Goal: Task Accomplishment & Management: Use online tool/utility

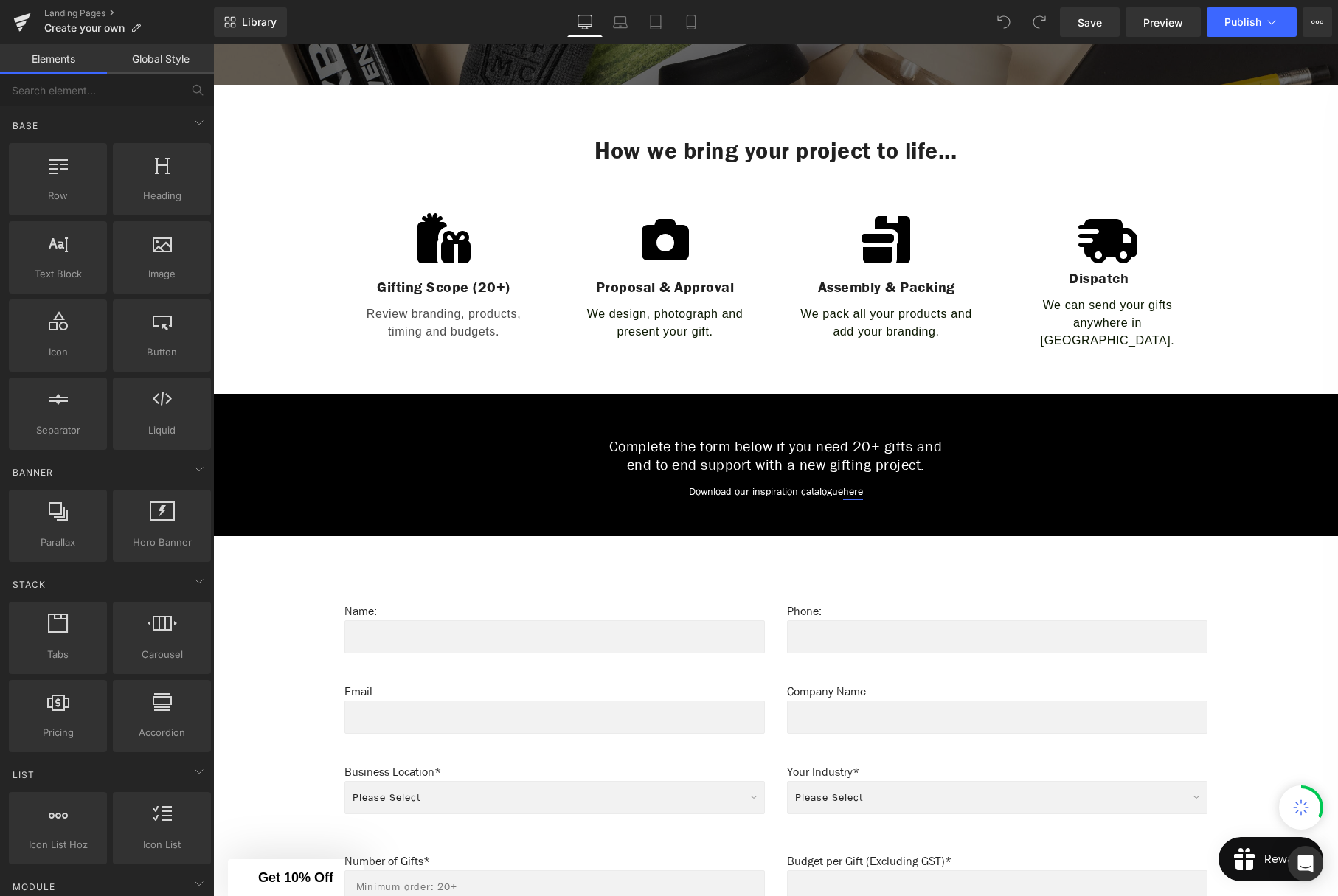
click at [861, 484] on link "here" at bounding box center [853, 491] width 20 height 14
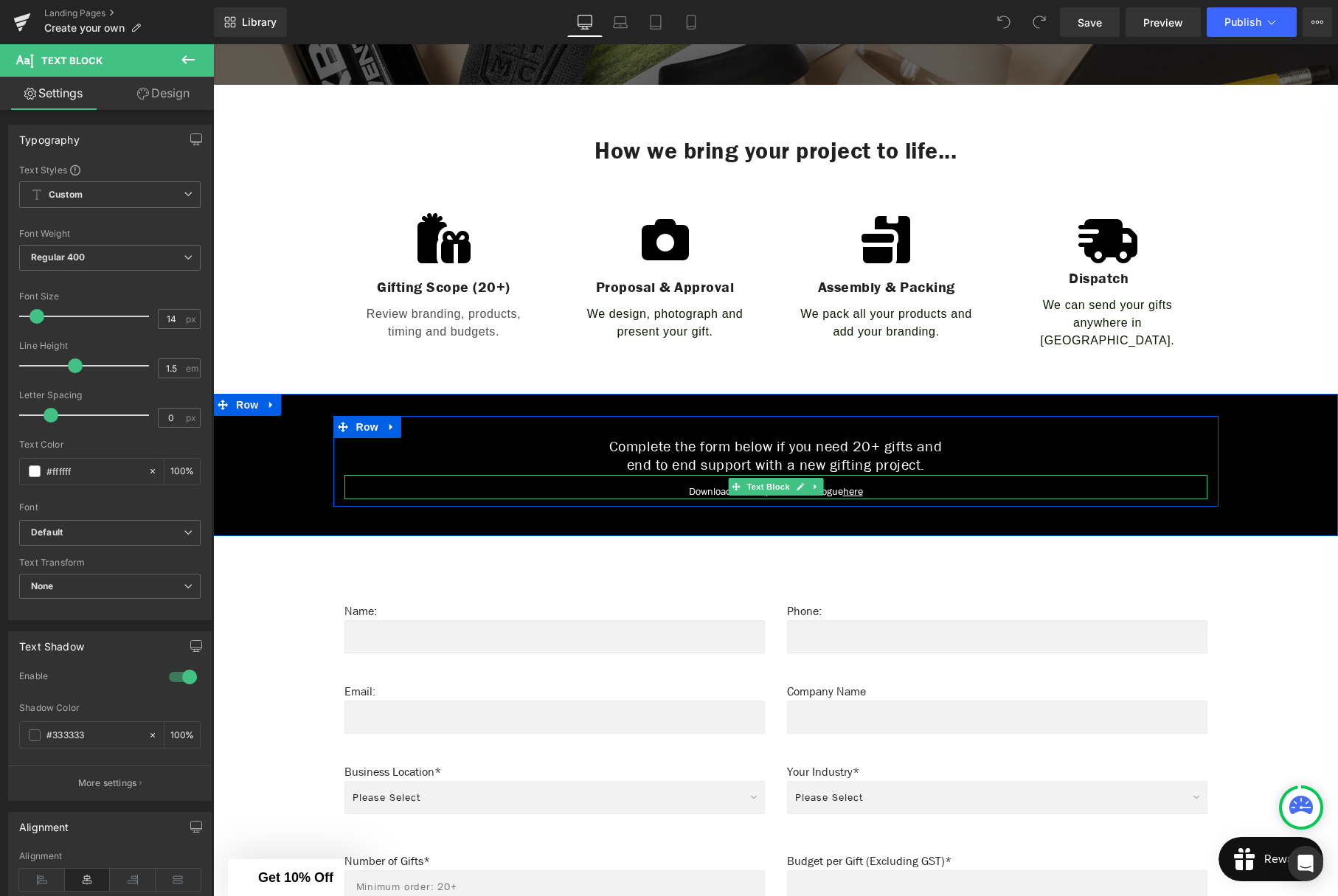
click at [535, 484] on p "Download our inspiration catalogue here" at bounding box center [776, 491] width 863 height 15
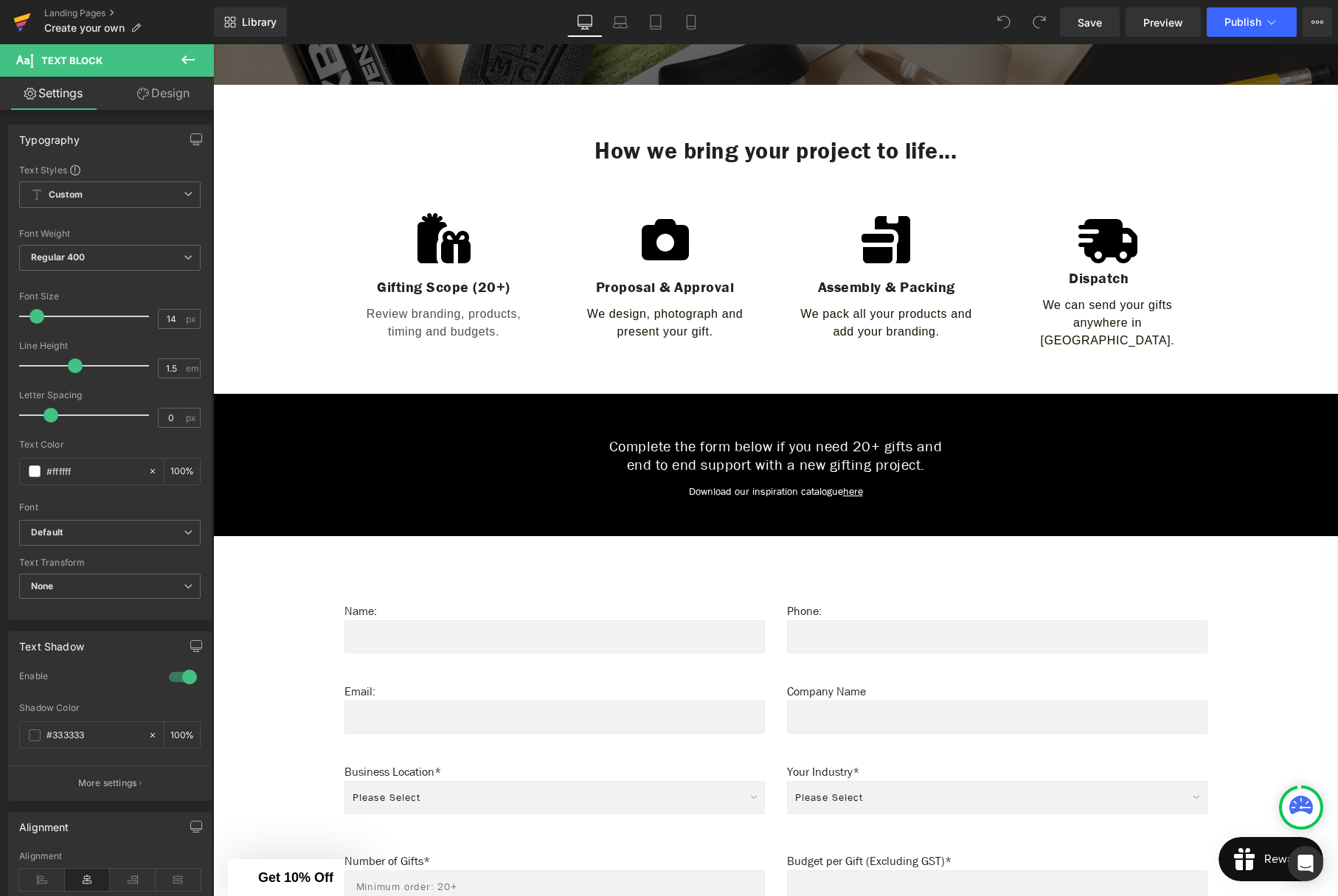
click at [21, 28] on icon at bounding box center [21, 29] width 5 height 5
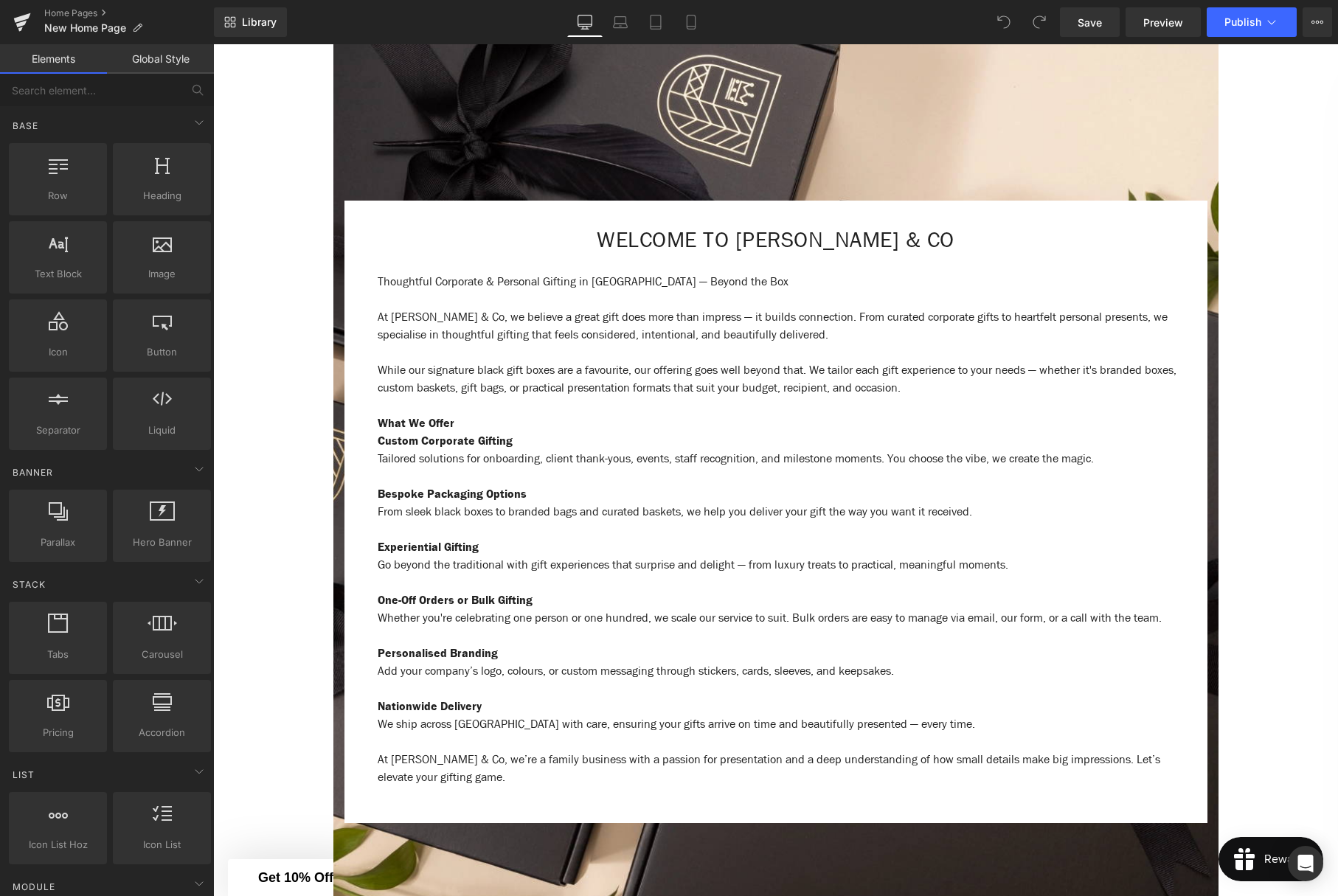
scroll to position [594, 0]
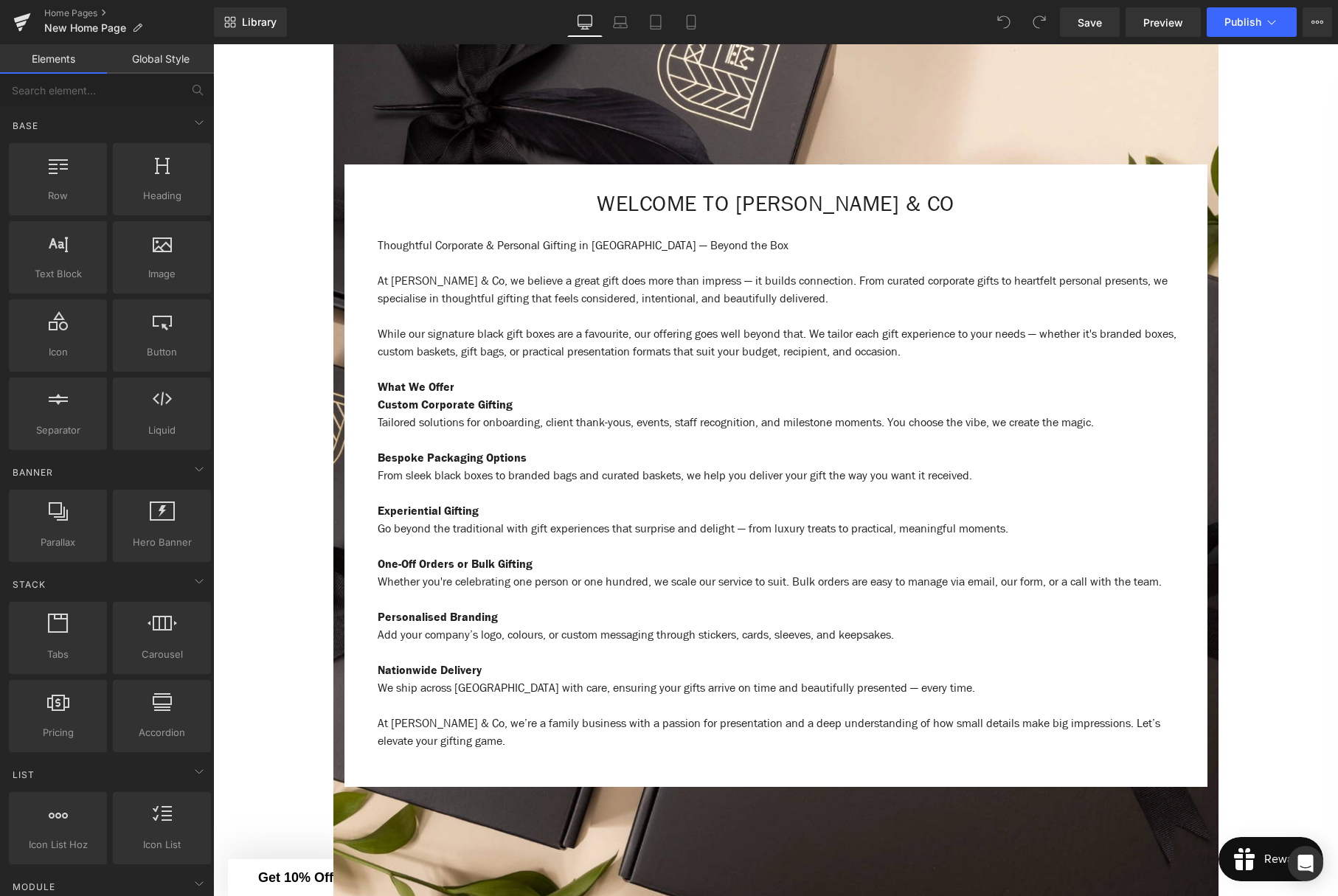
click at [827, 380] on p "What We Offer" at bounding box center [787, 387] width 818 height 18
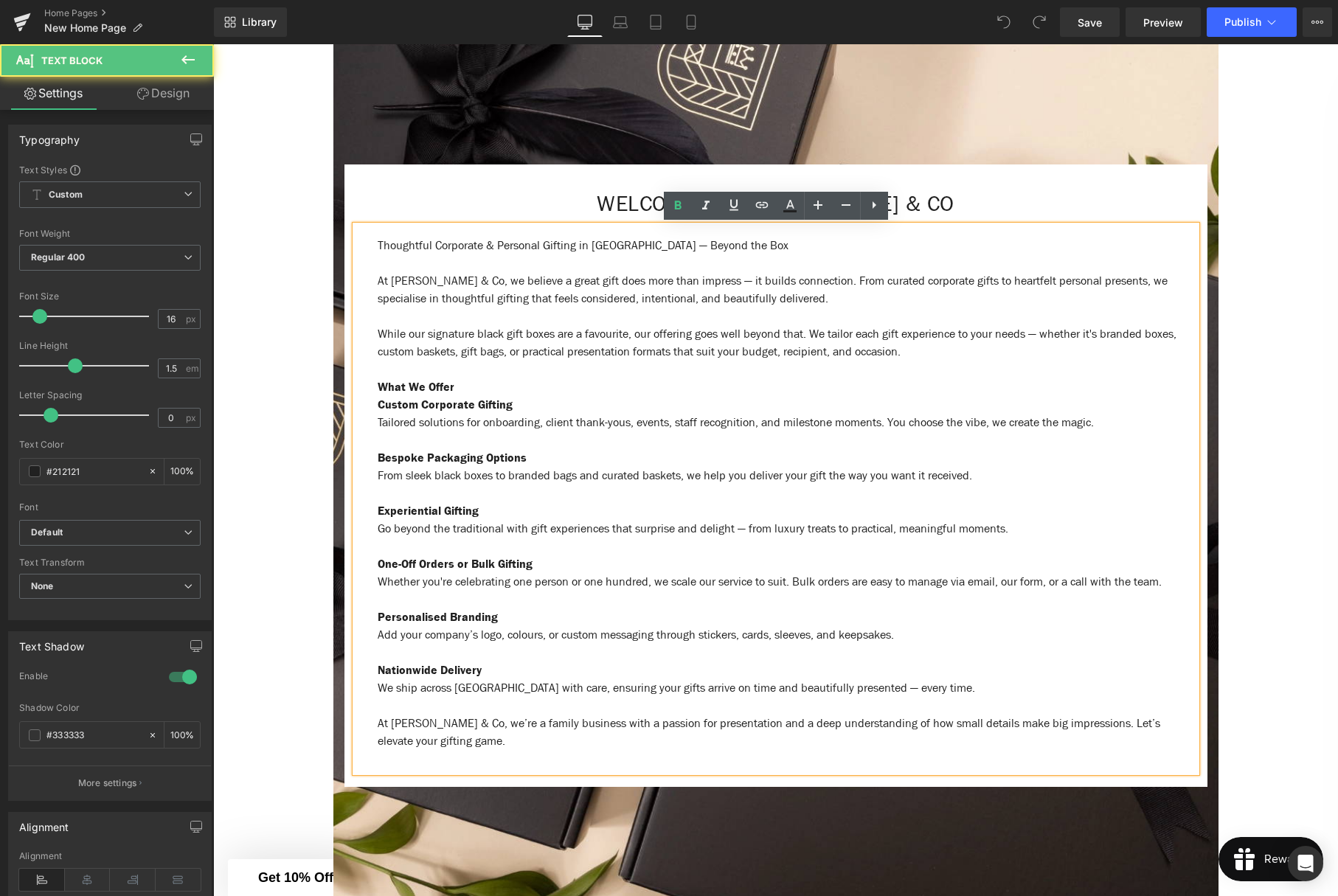
drag, startPoint x: 689, startPoint y: 675, endPoint x: 680, endPoint y: 660, distance: 17.5
click at [688, 661] on p at bounding box center [787, 652] width 818 height 18
click at [481, 750] on p "At [PERSON_NAME] & Co, we’re a family business with a passion for presentation …" at bounding box center [787, 733] width 818 height 35
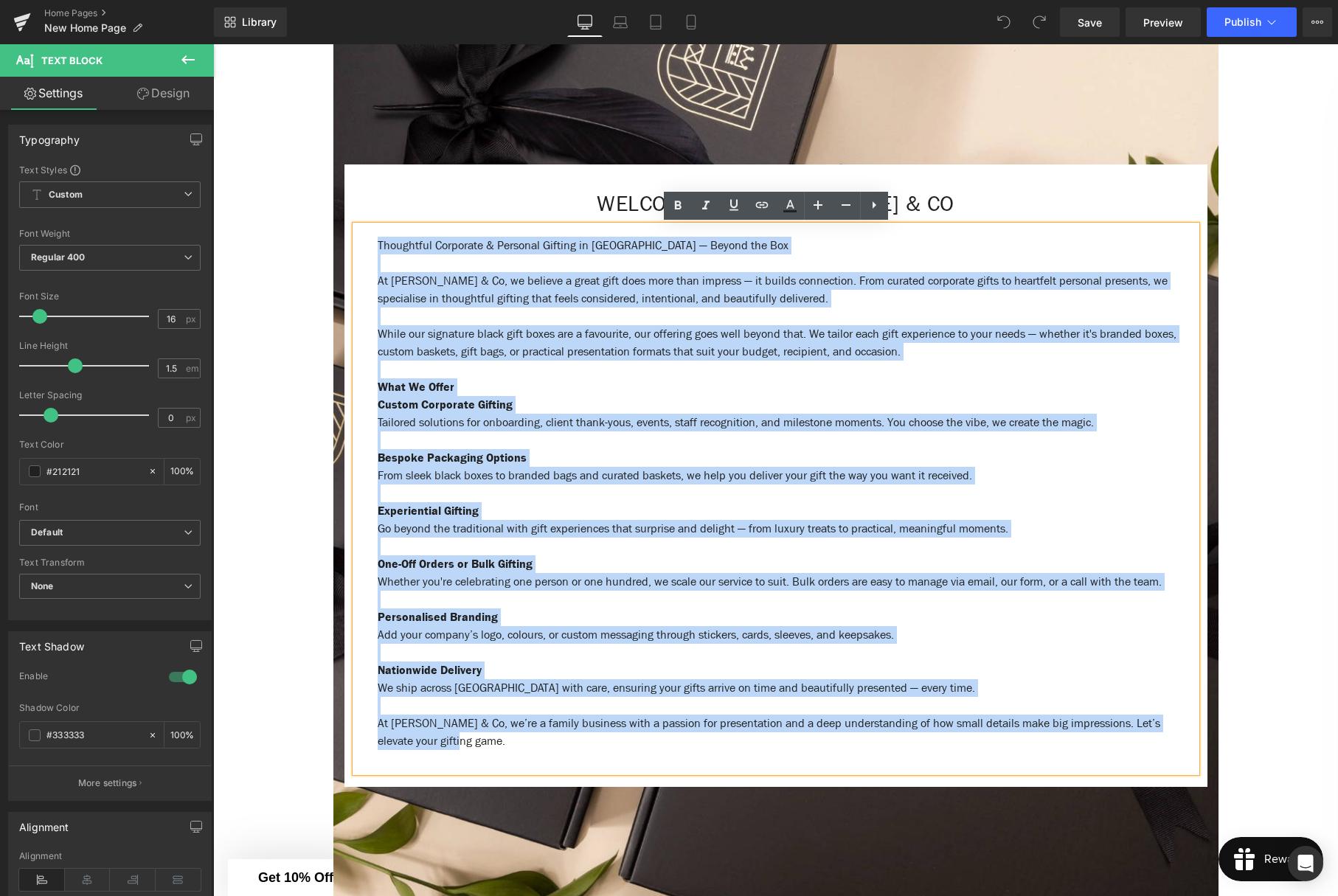
drag, startPoint x: 481, startPoint y: 763, endPoint x: 359, endPoint y: 238, distance: 539.0
click at [359, 238] on div "Thoughtful Corporate & Personal Gifting in [GEOGRAPHIC_DATA] — Beyond the Box A…" at bounding box center [776, 499] width 841 height 546
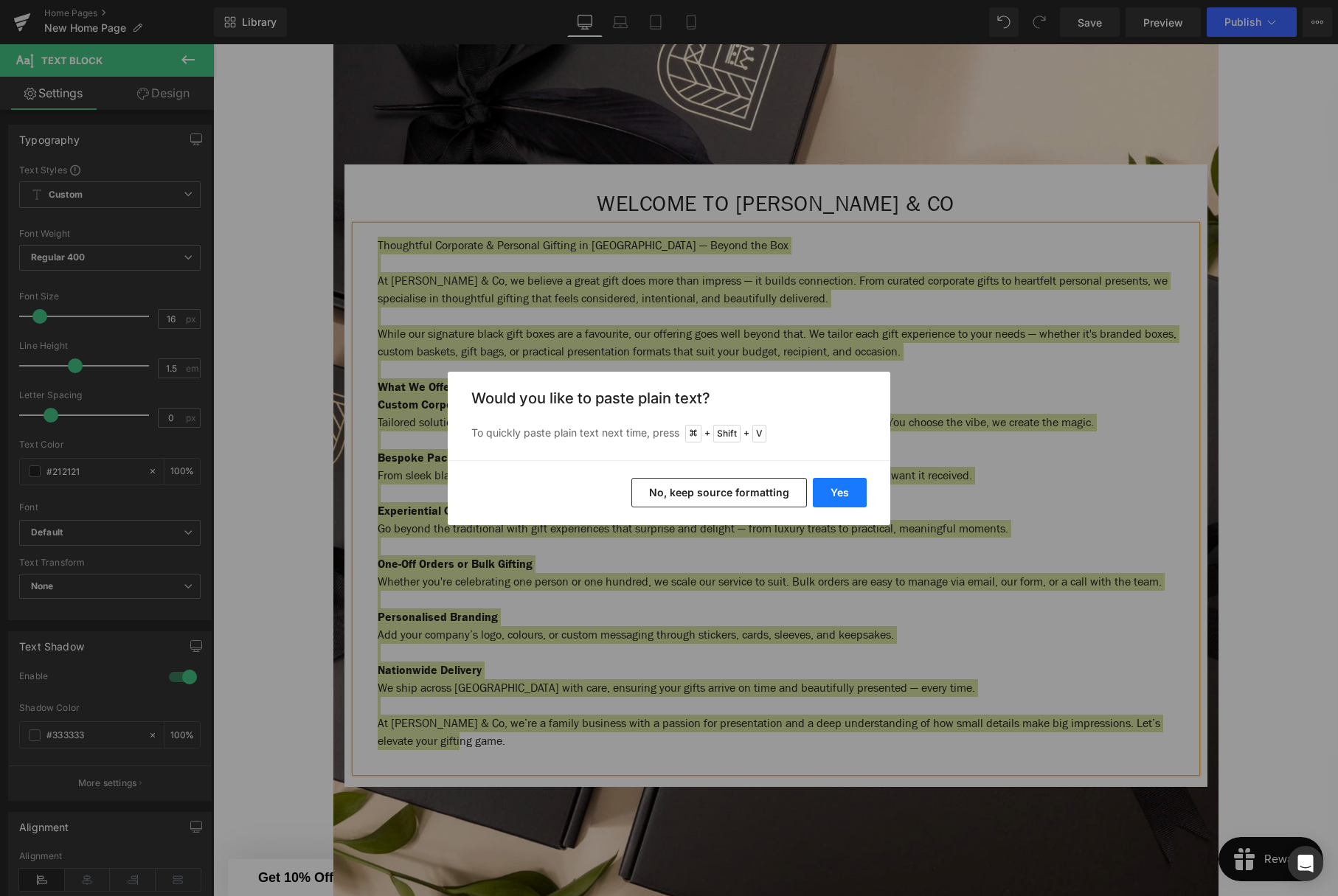
click at [843, 492] on button "Yes" at bounding box center [840, 493] width 54 height 29
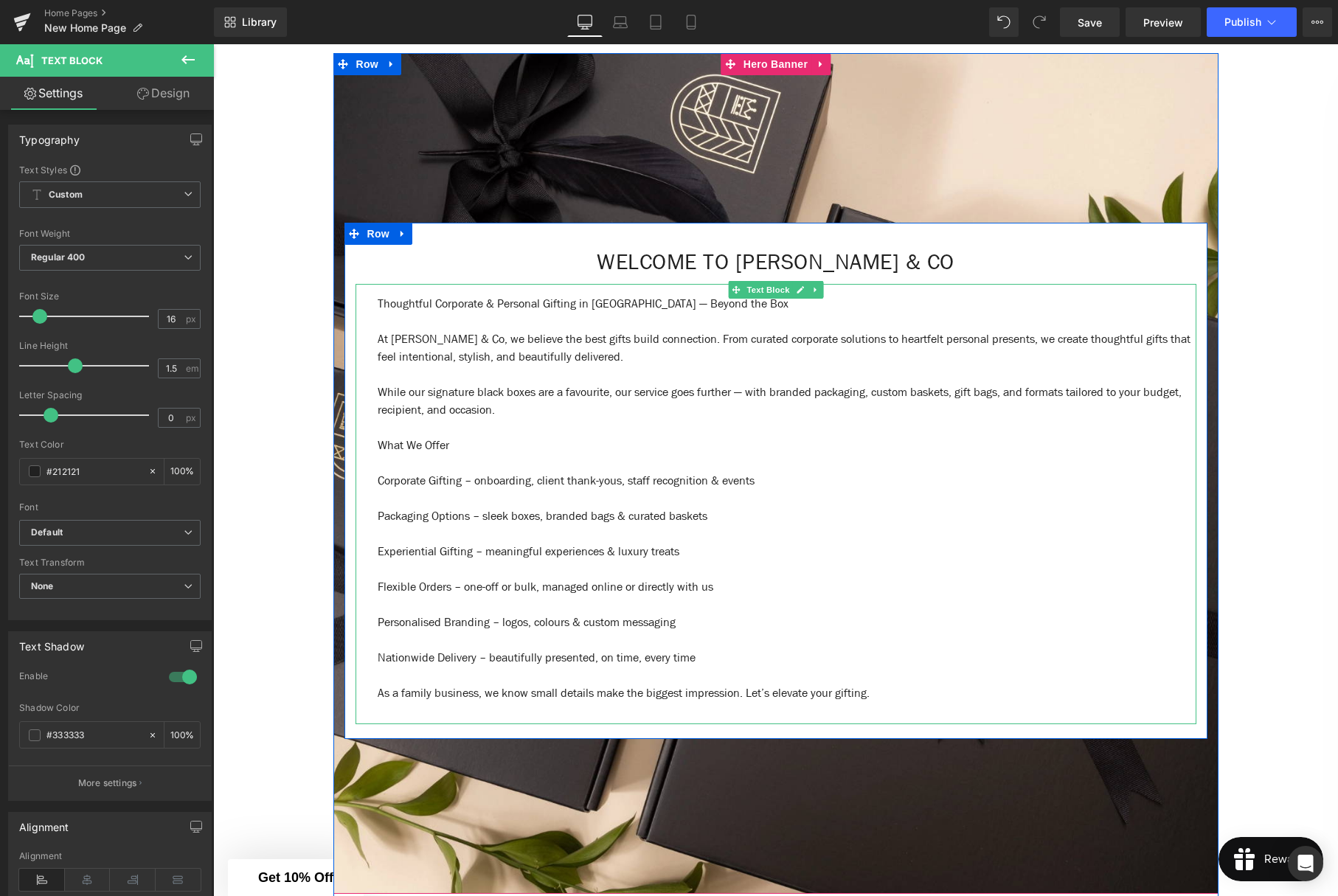
scroll to position [552, 0]
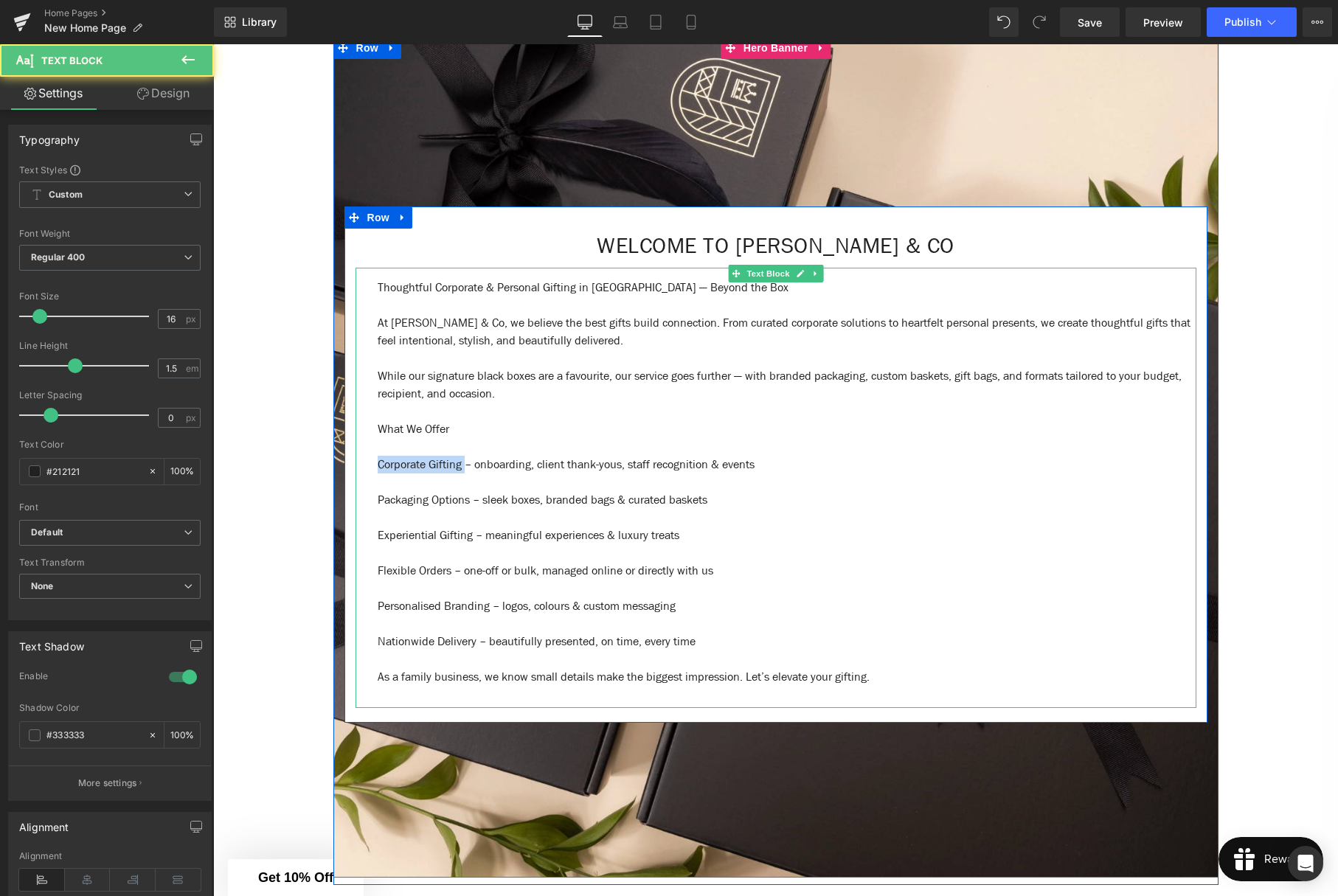
drag, startPoint x: 469, startPoint y: 464, endPoint x: 374, endPoint y: 463, distance: 95.0
click at [374, 463] on div "Thoughtful Corporate & Personal Gifting in [GEOGRAPHIC_DATA] — Beyond the Box A…" at bounding box center [776, 487] width 841 height 441
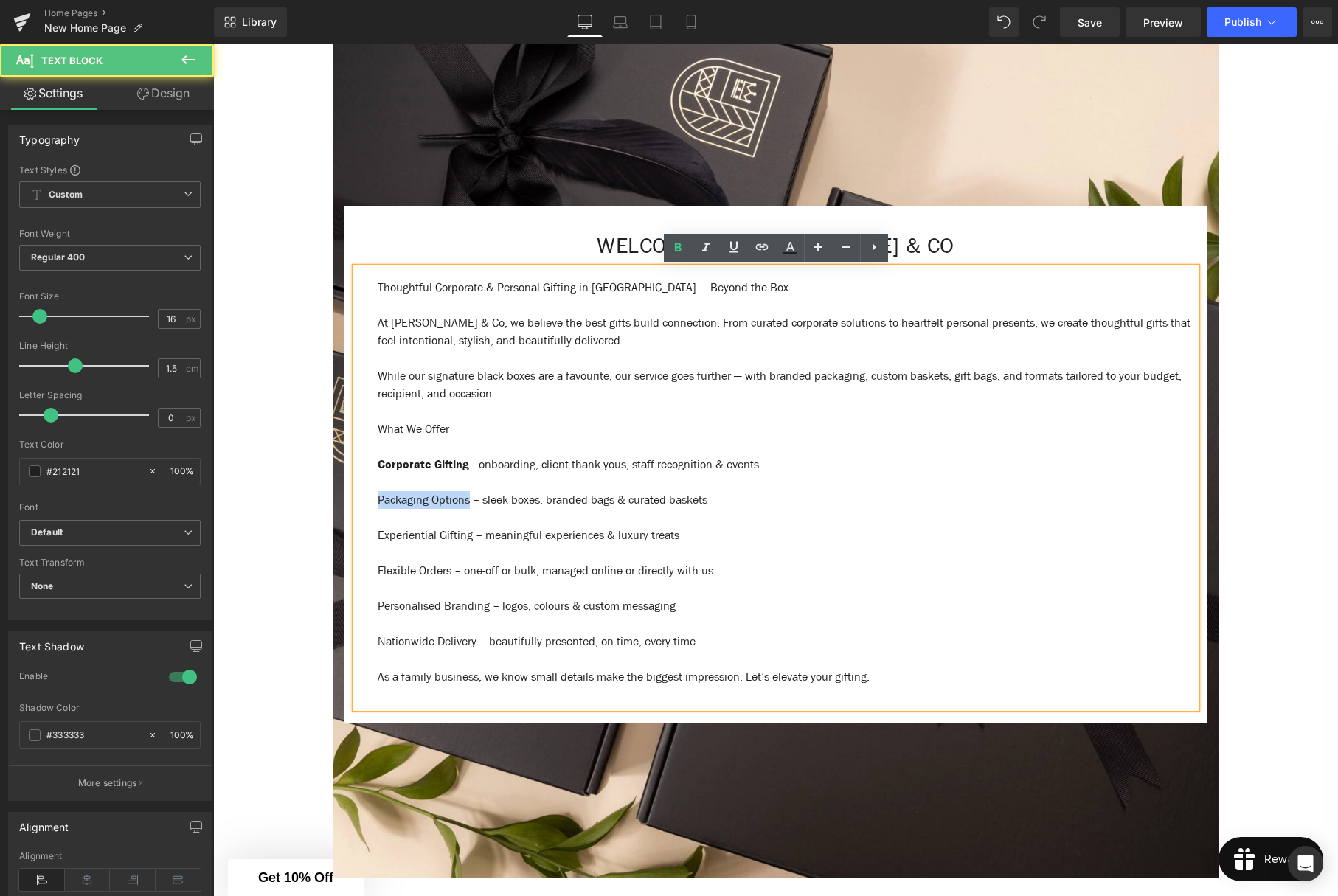
drag, startPoint x: 417, startPoint y: 498, endPoint x: 375, endPoint y: 497, distance: 42.0
click at [378, 498] on p "Packaging Options – sleek boxes, branded bags & curated baskets" at bounding box center [787, 500] width 818 height 18
click at [367, 430] on div "Thoughtful Corporate & Personal Gifting in [GEOGRAPHIC_DATA] — Beyond the Box A…" at bounding box center [776, 487] width 841 height 441
click at [476, 424] on p "What We Offer" at bounding box center [787, 429] width 818 height 18
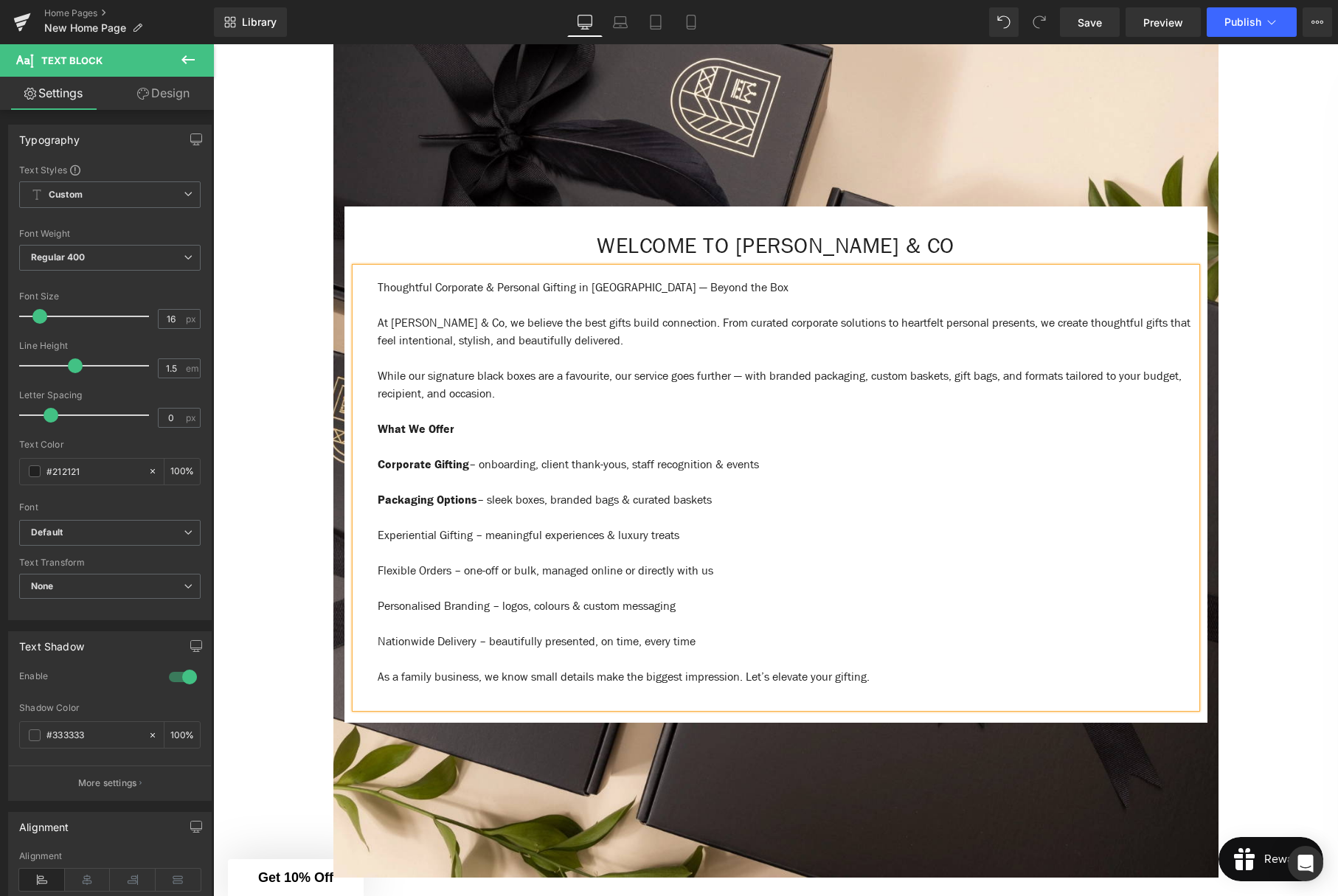
click at [487, 430] on p "What We Offer" at bounding box center [787, 429] width 818 height 18
click at [437, 447] on p at bounding box center [787, 447] width 818 height 18
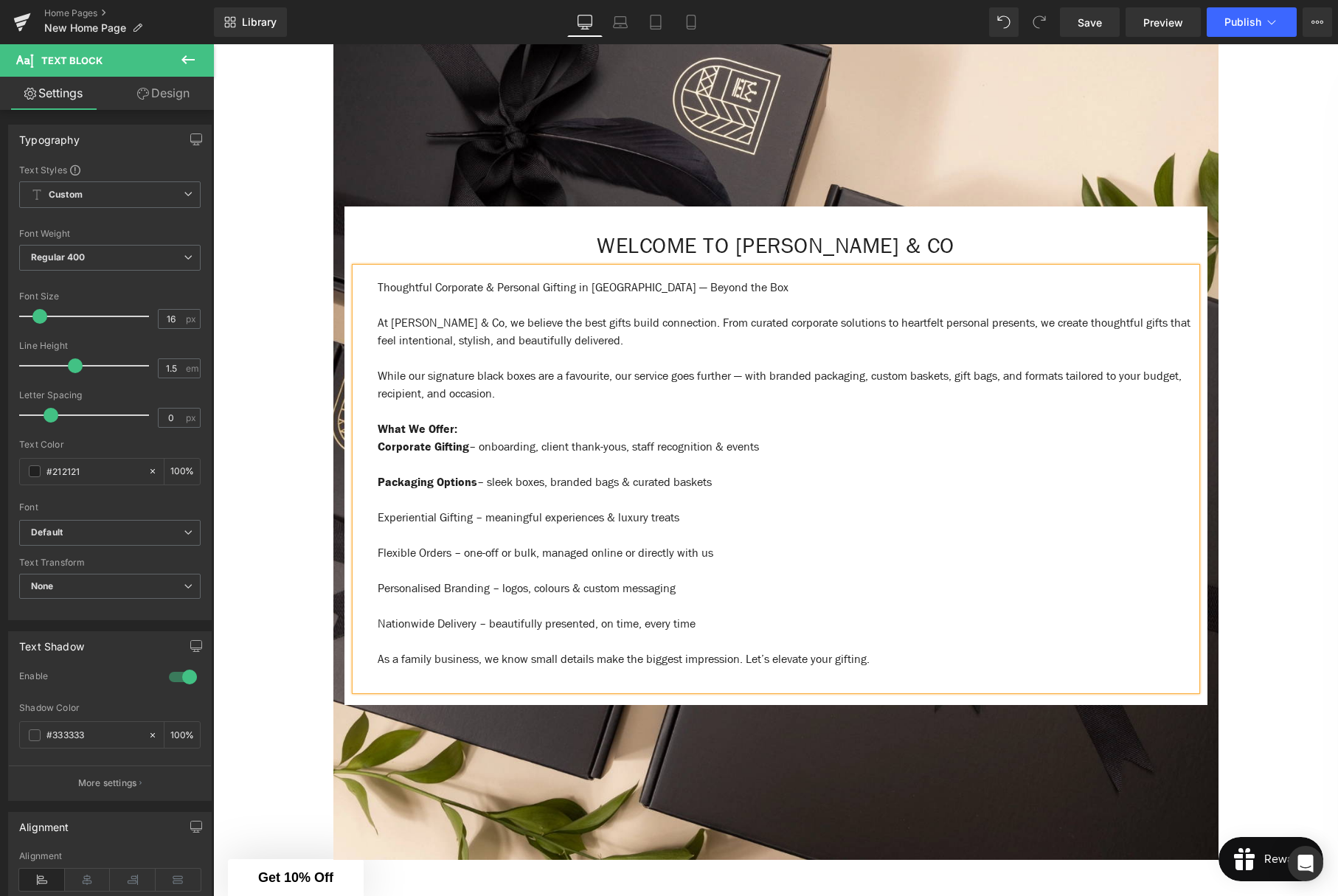
drag, startPoint x: 404, startPoint y: 464, endPoint x: 396, endPoint y: 472, distance: 11.3
click at [404, 464] on p at bounding box center [787, 464] width 818 height 18
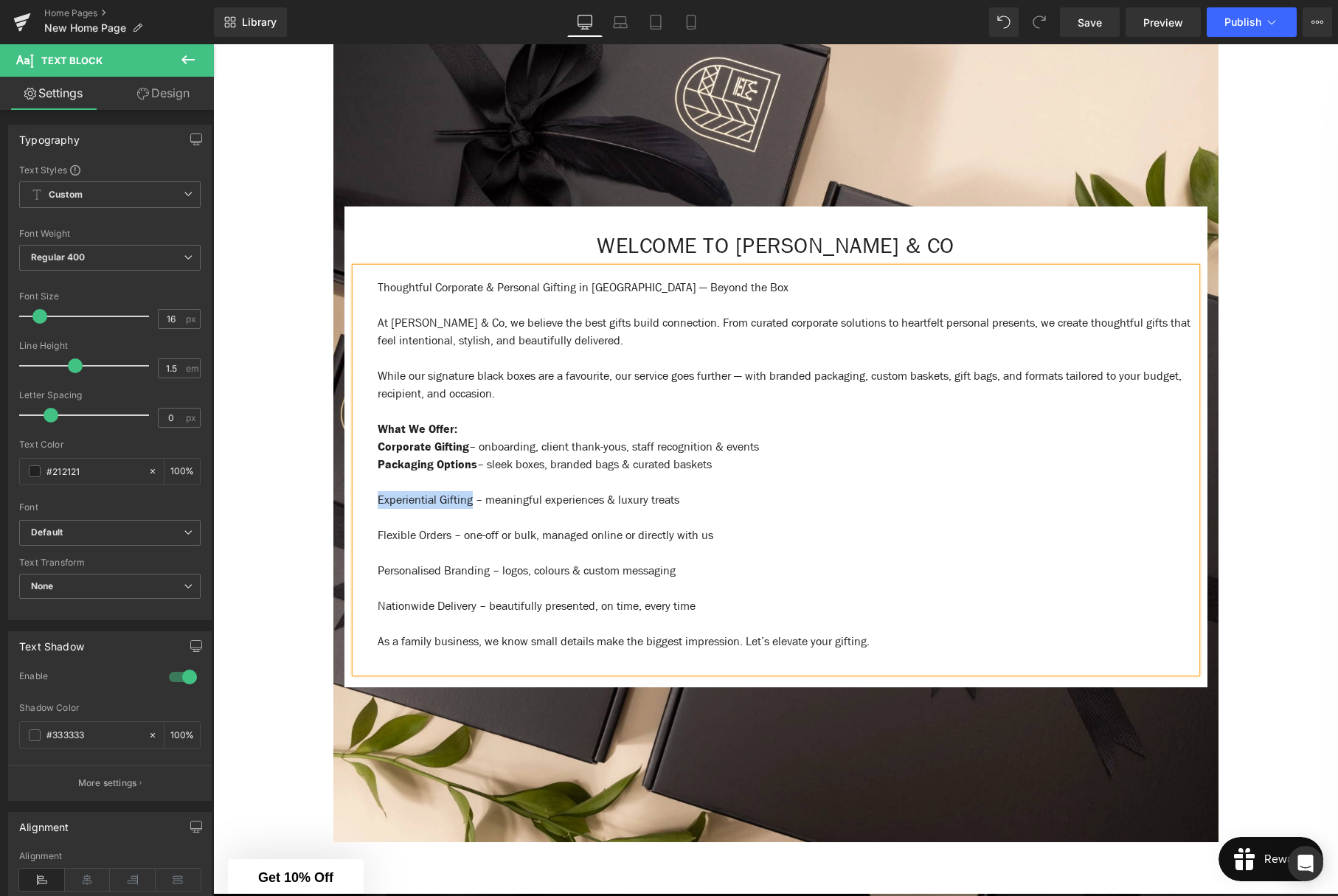
drag, startPoint x: 477, startPoint y: 498, endPoint x: 379, endPoint y: 501, distance: 98.0
click at [379, 501] on p "Experiential Gifting – meaningful experiences & luxury treats" at bounding box center [787, 500] width 818 height 18
click at [383, 484] on p at bounding box center [787, 482] width 818 height 18
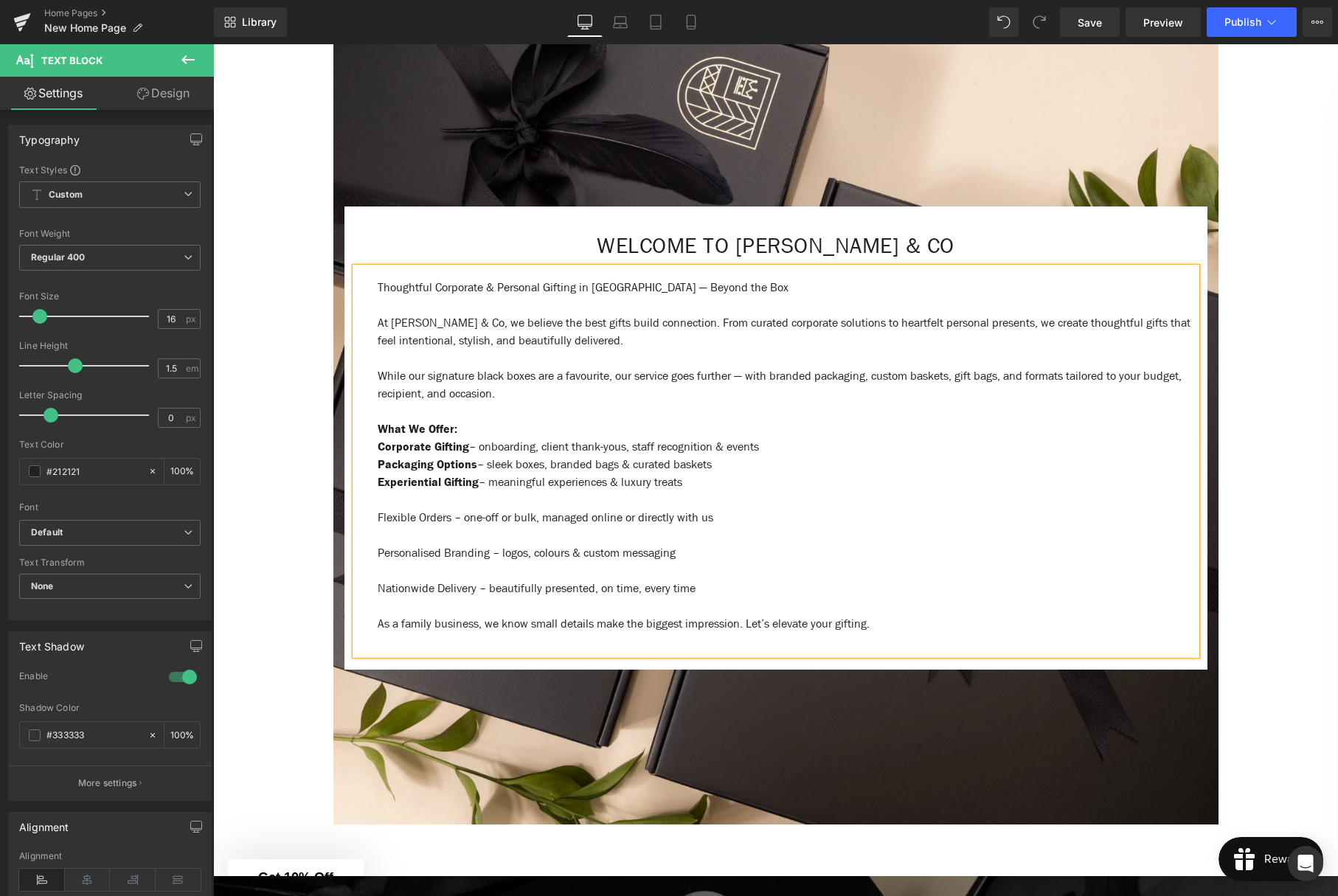
click at [420, 497] on p at bounding box center [787, 500] width 818 height 18
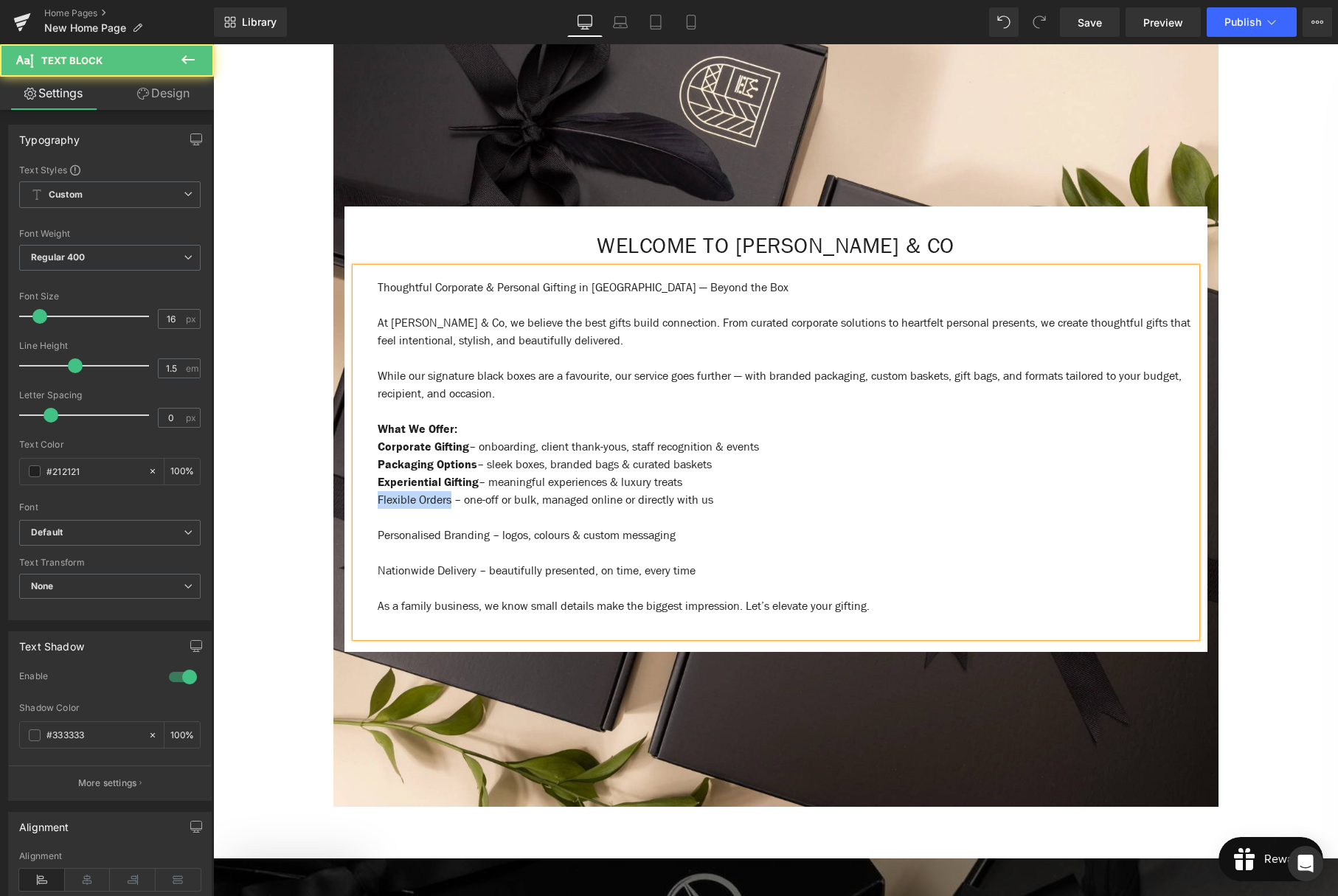
drag, startPoint x: 457, startPoint y: 501, endPoint x: 376, endPoint y: 501, distance: 81.0
click at [376, 501] on div "Thoughtful Corporate & Personal Gifting in [GEOGRAPHIC_DATA] — Beyond the Box A…" at bounding box center [776, 452] width 841 height 369
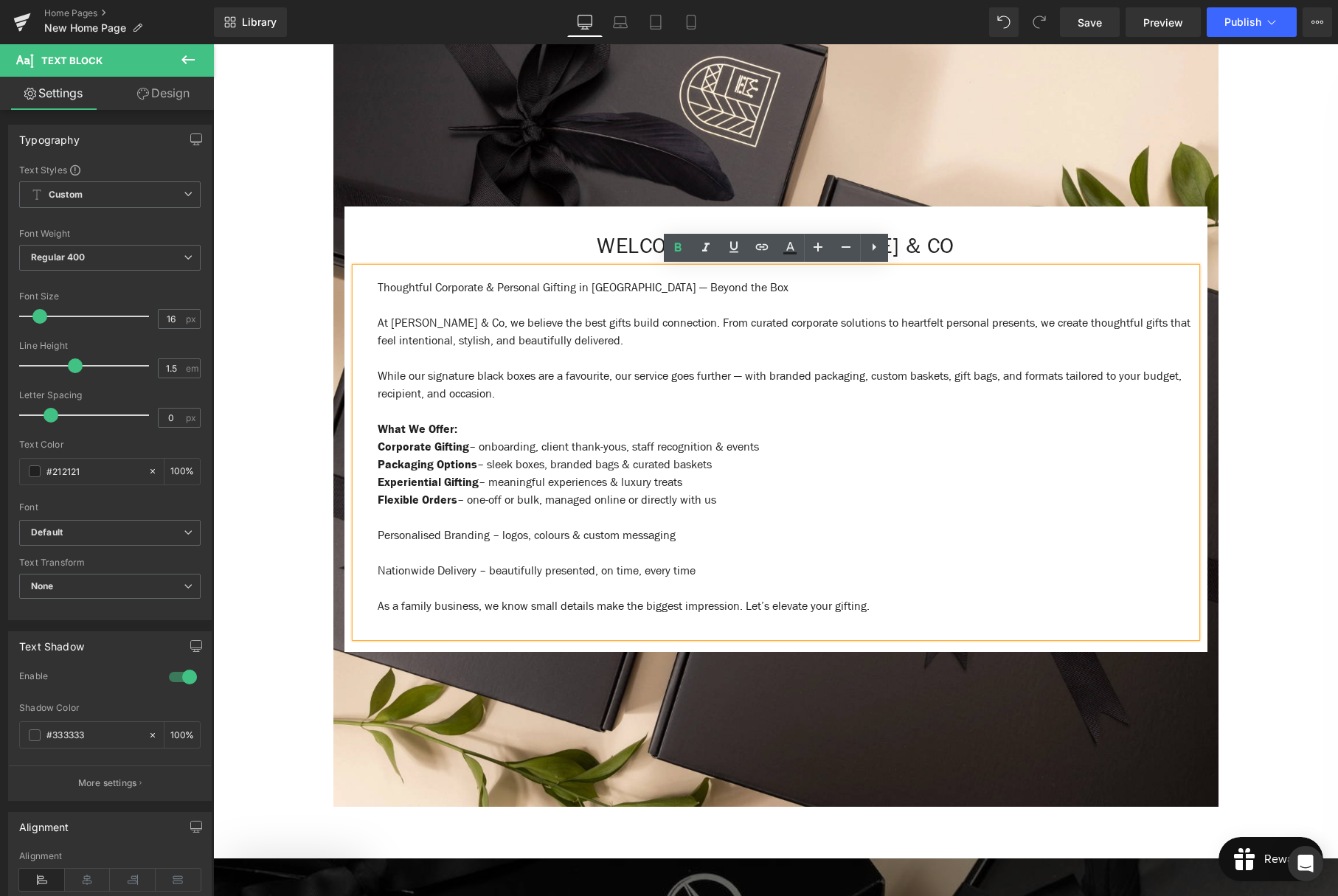
click at [395, 522] on p at bounding box center [787, 517] width 818 height 18
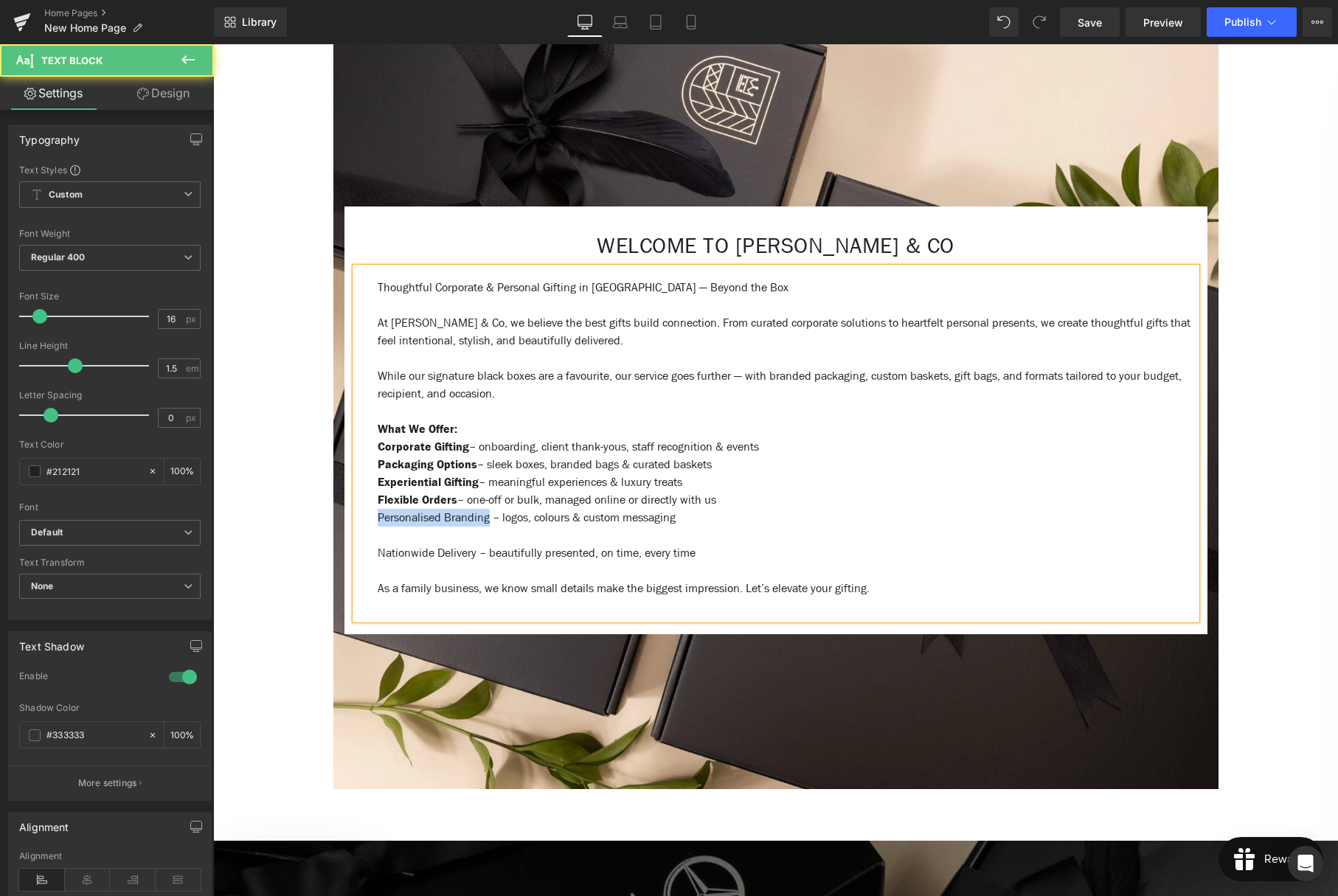
drag, startPoint x: 496, startPoint y: 520, endPoint x: 375, endPoint y: 520, distance: 121.0
click at [375, 521] on div "Thoughtful Corporate & Personal Gifting in [GEOGRAPHIC_DATA] — Beyond the Box A…" at bounding box center [776, 443] width 841 height 352
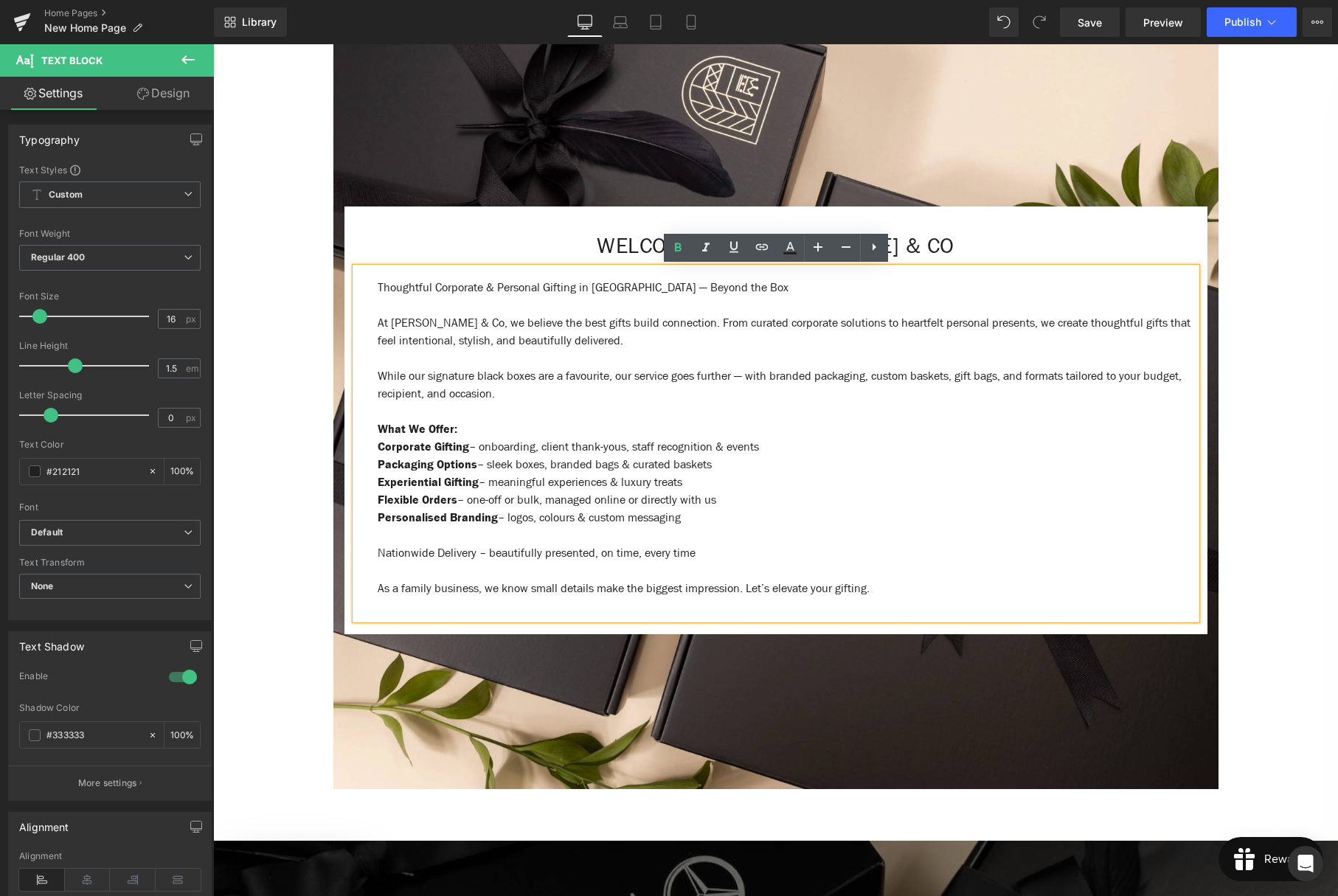
click at [434, 536] on p at bounding box center [787, 535] width 818 height 18
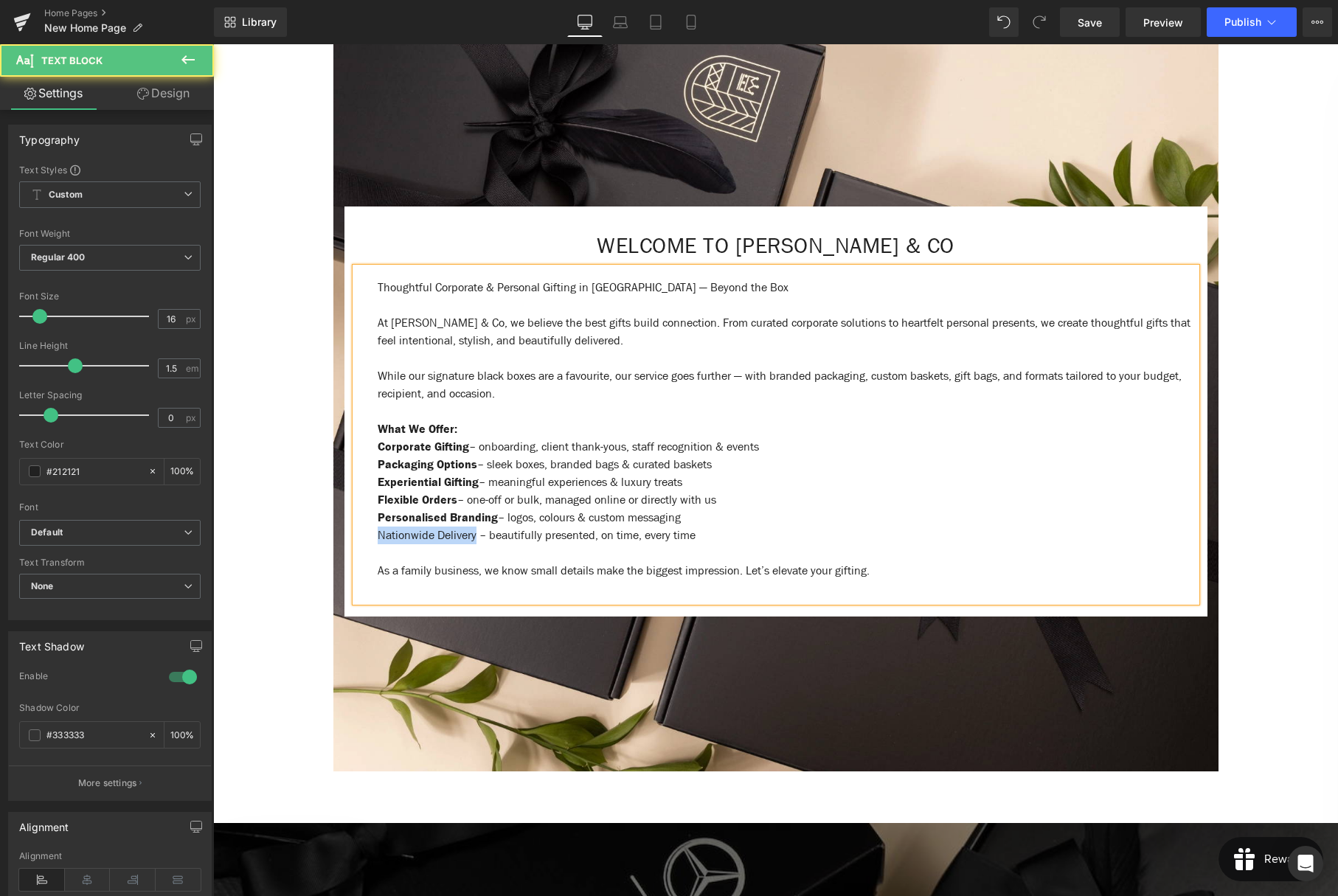
drag, startPoint x: 482, startPoint y: 536, endPoint x: 375, endPoint y: 537, distance: 107.0
click at [375, 539] on div "Thoughtful Corporate & Personal Gifting in [GEOGRAPHIC_DATA] — Beyond the Box A…" at bounding box center [776, 435] width 841 height 334
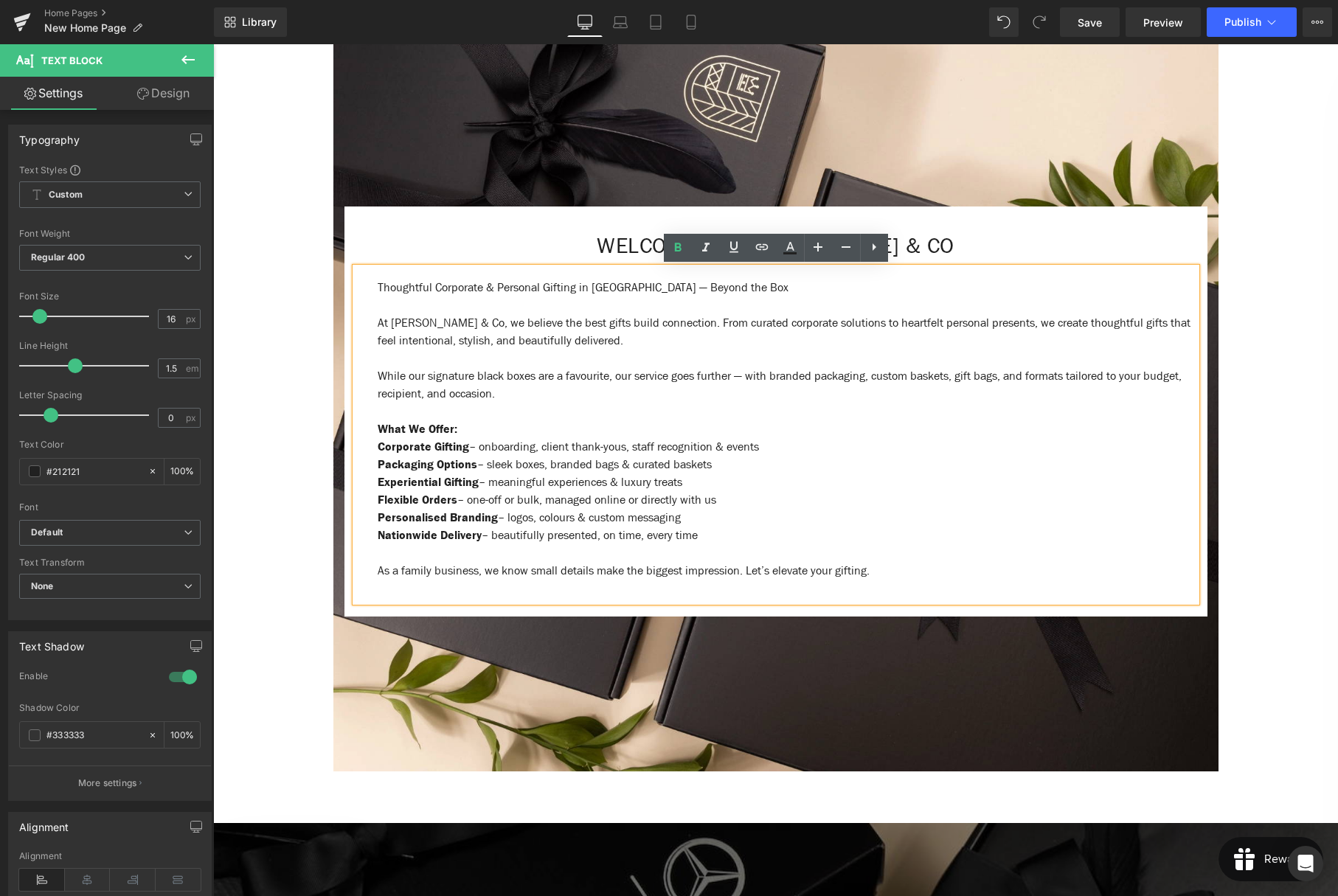
click at [426, 552] on p at bounding box center [787, 553] width 818 height 18
click at [1239, 25] on span "Publish" at bounding box center [1243, 21] width 37 height 11
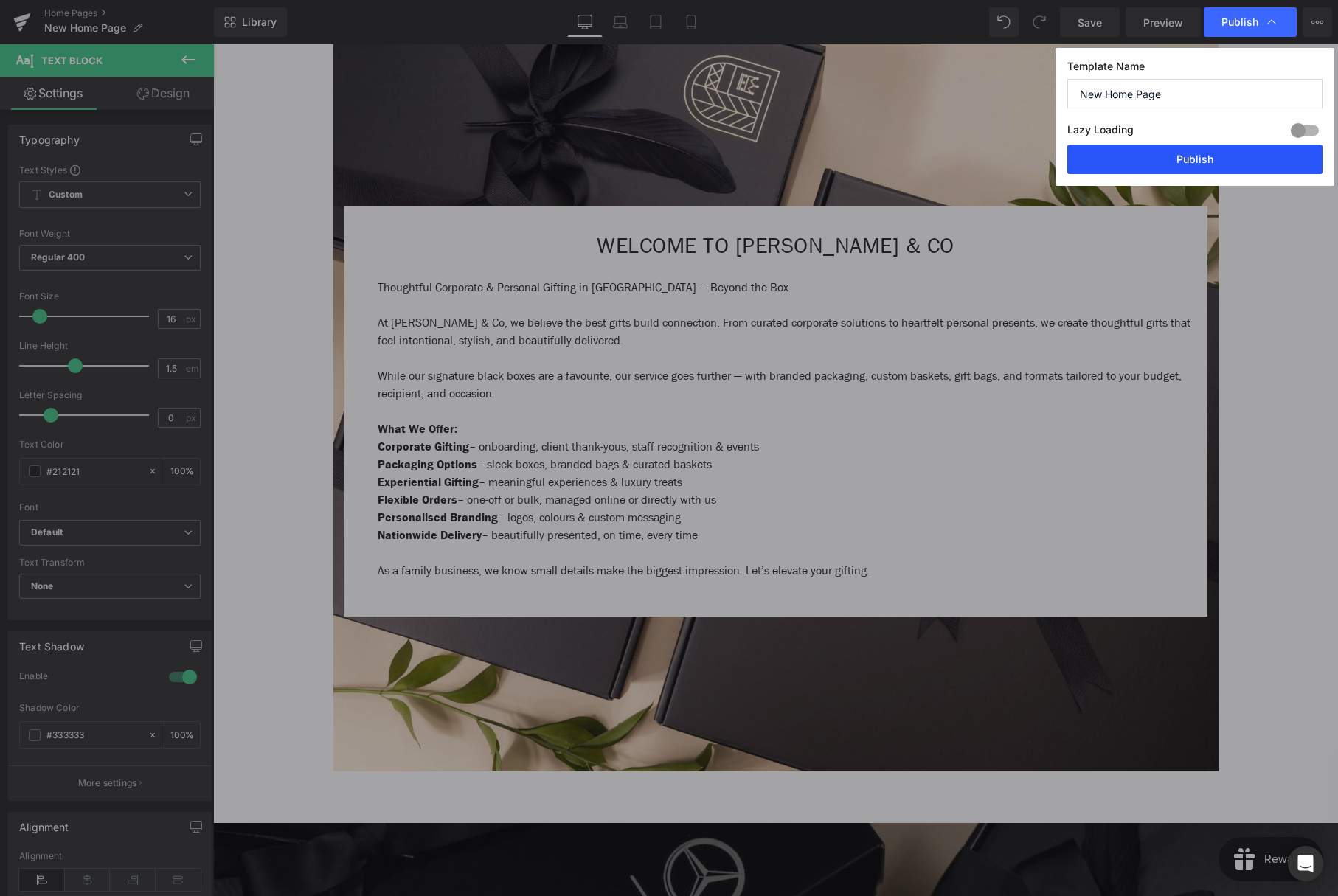
click at [1133, 155] on button "Publish" at bounding box center [1195, 159] width 255 height 29
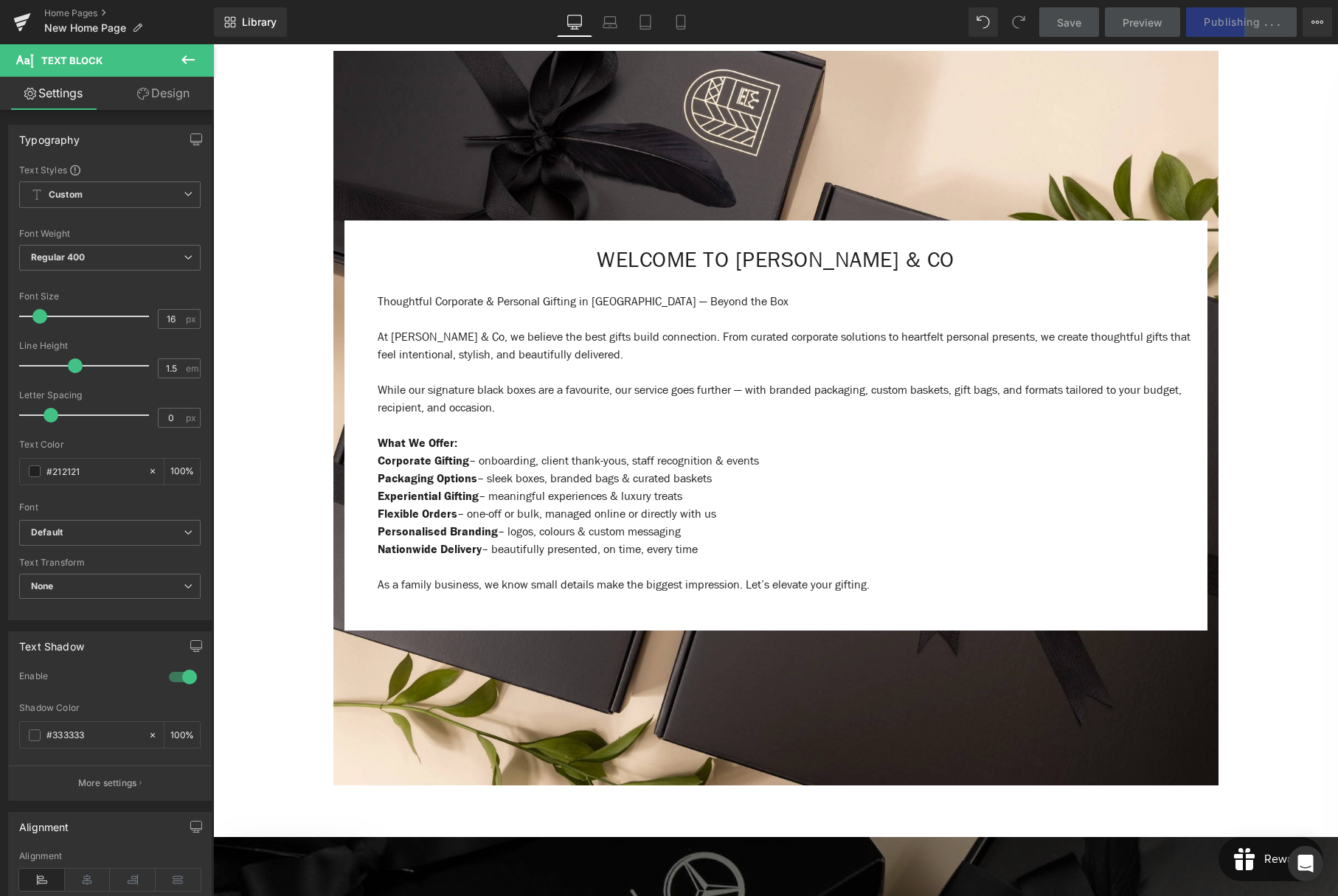
scroll to position [583, 0]
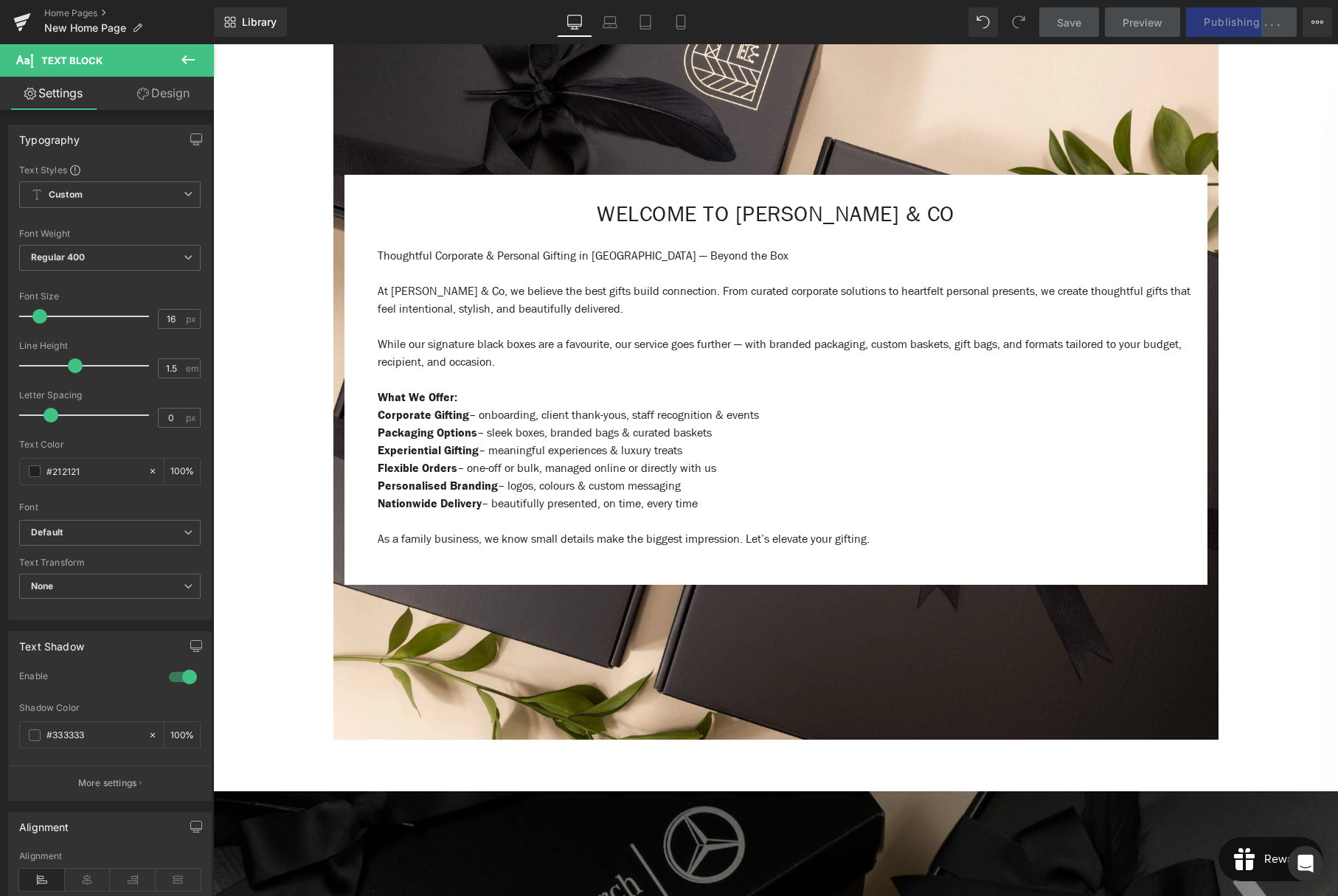
click at [746, 133] on div at bounding box center [776, 373] width 885 height 735
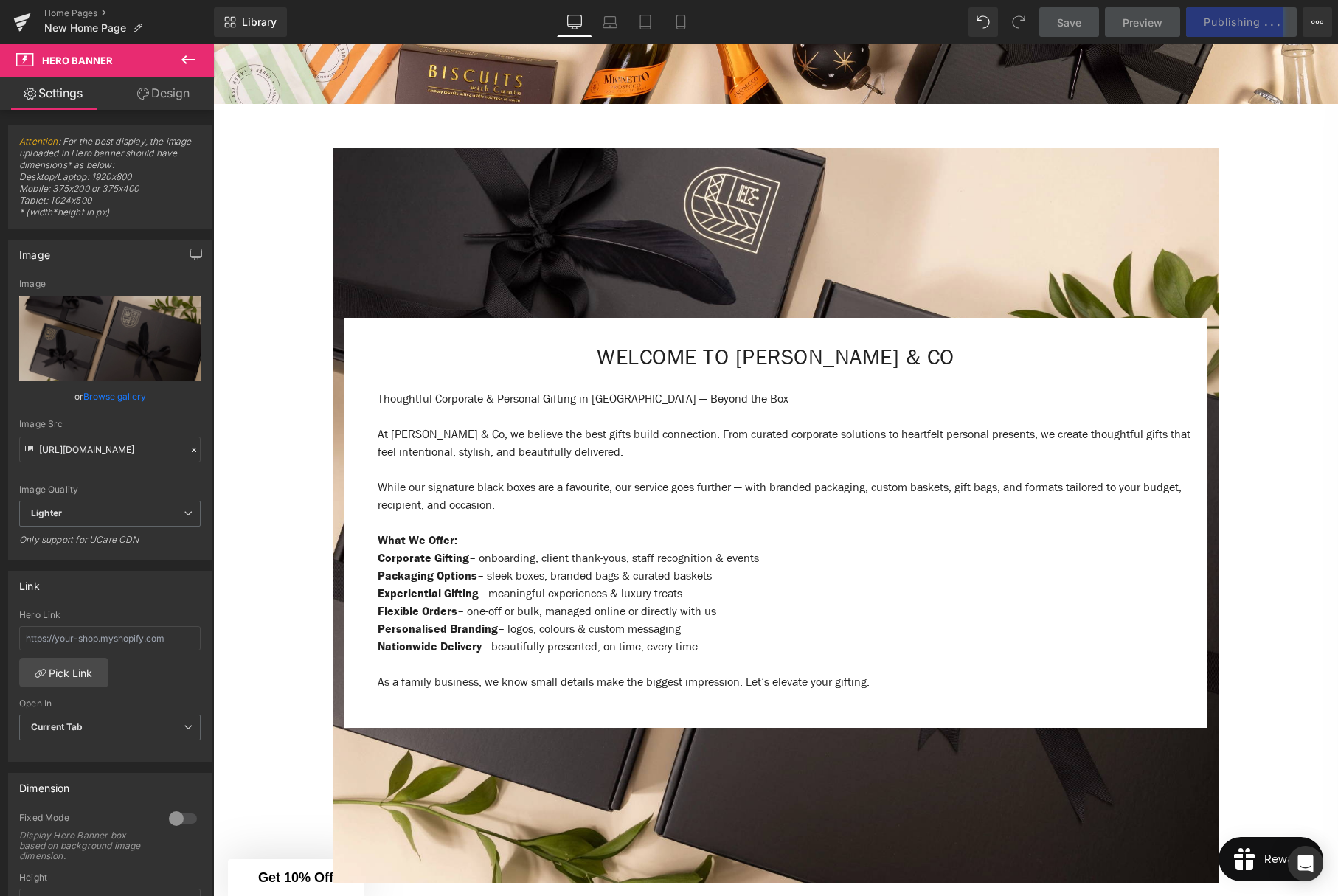
scroll to position [441, 0]
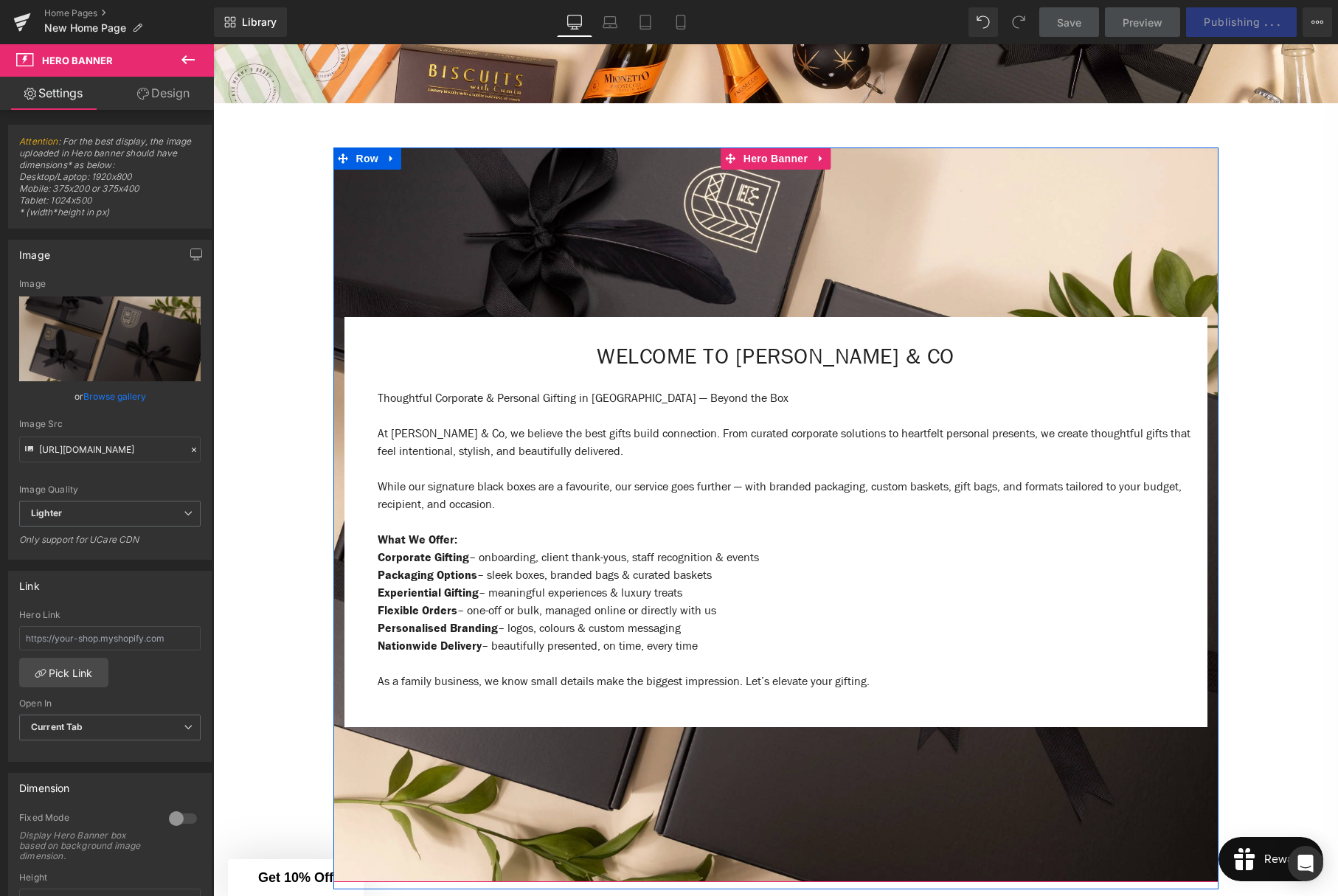
click at [722, 206] on div at bounding box center [776, 514] width 885 height 735
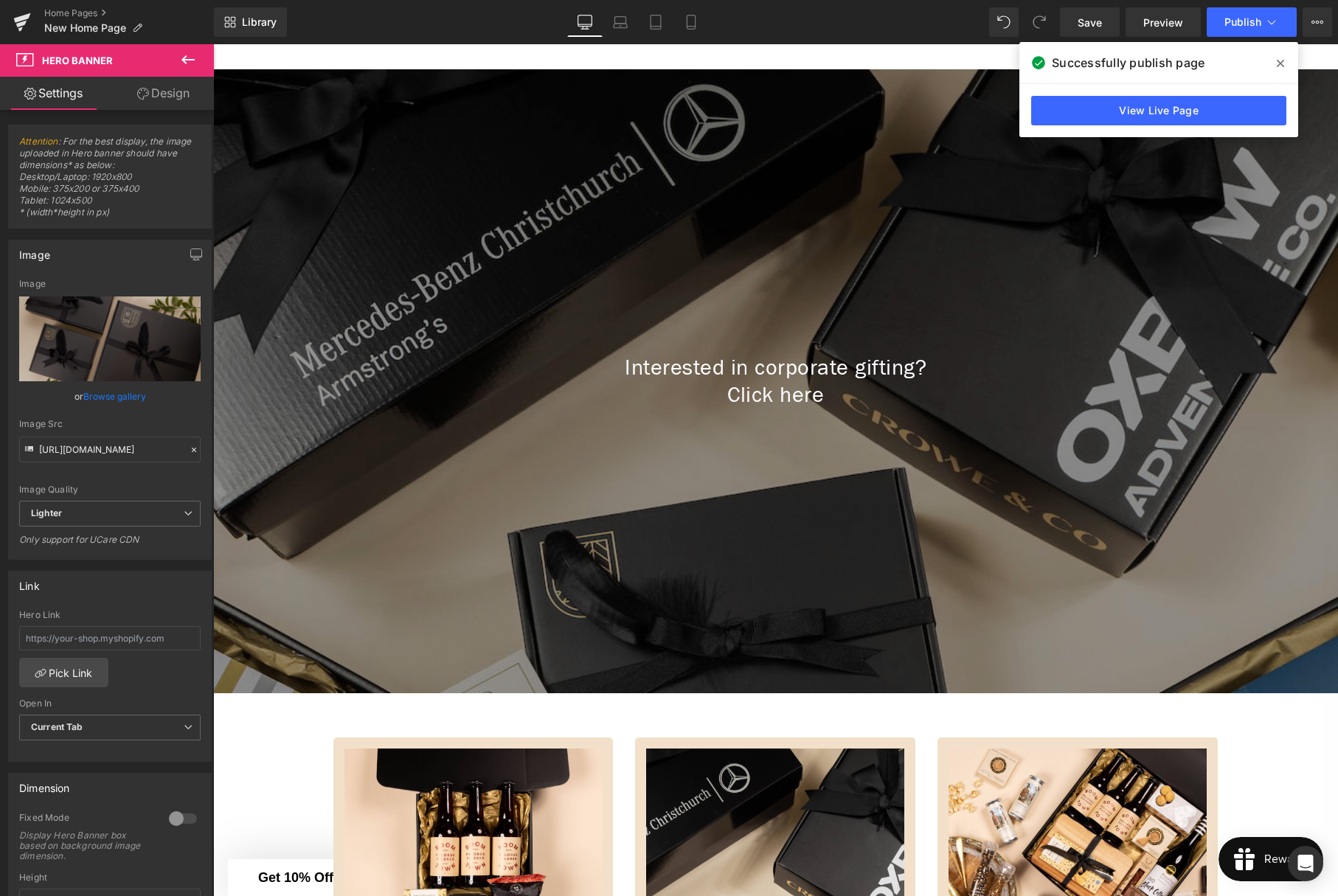
scroll to position [1308, 0]
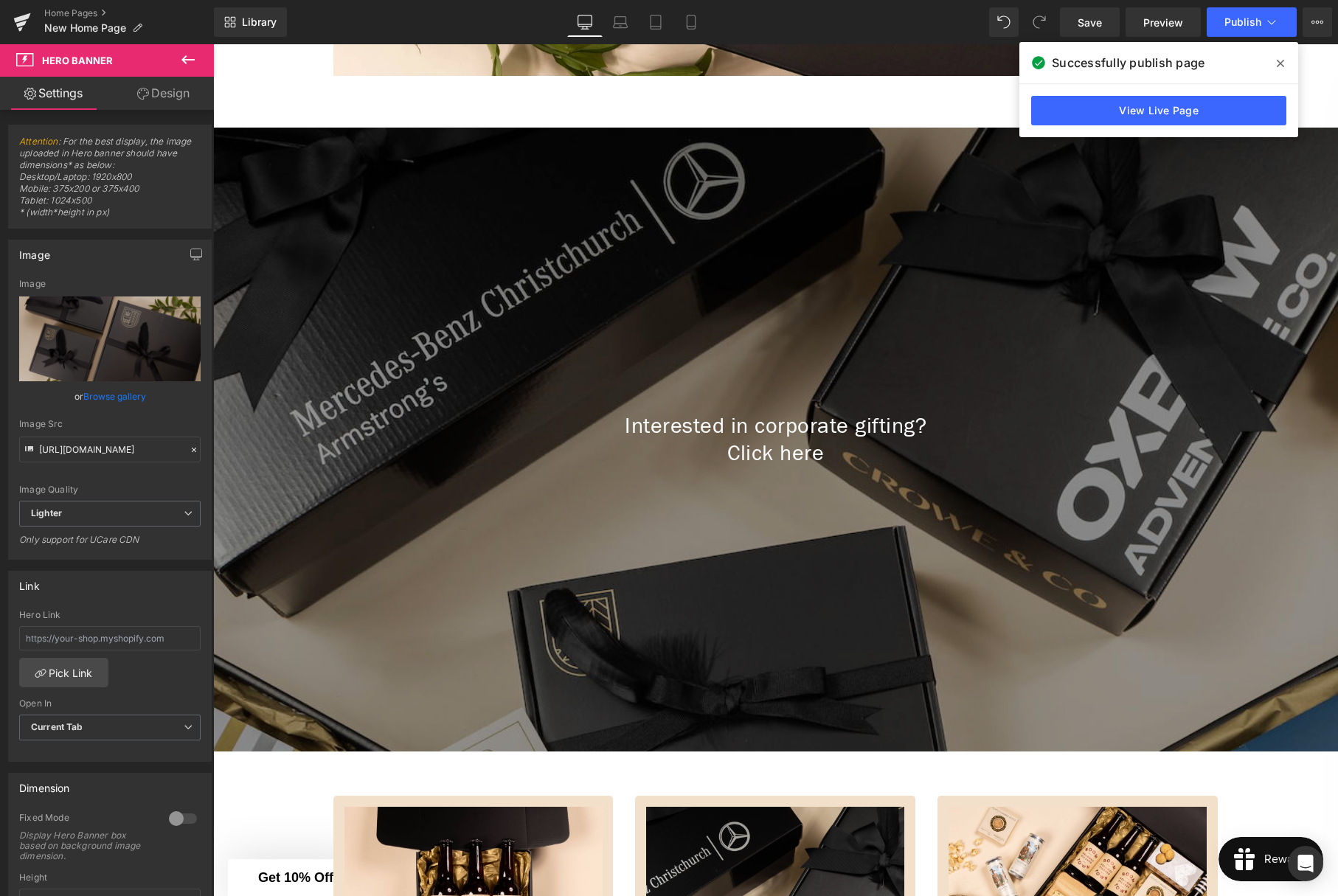
click at [836, 290] on div "Interested in corporate gifting? Click here Heading" at bounding box center [776, 440] width 1125 height 625
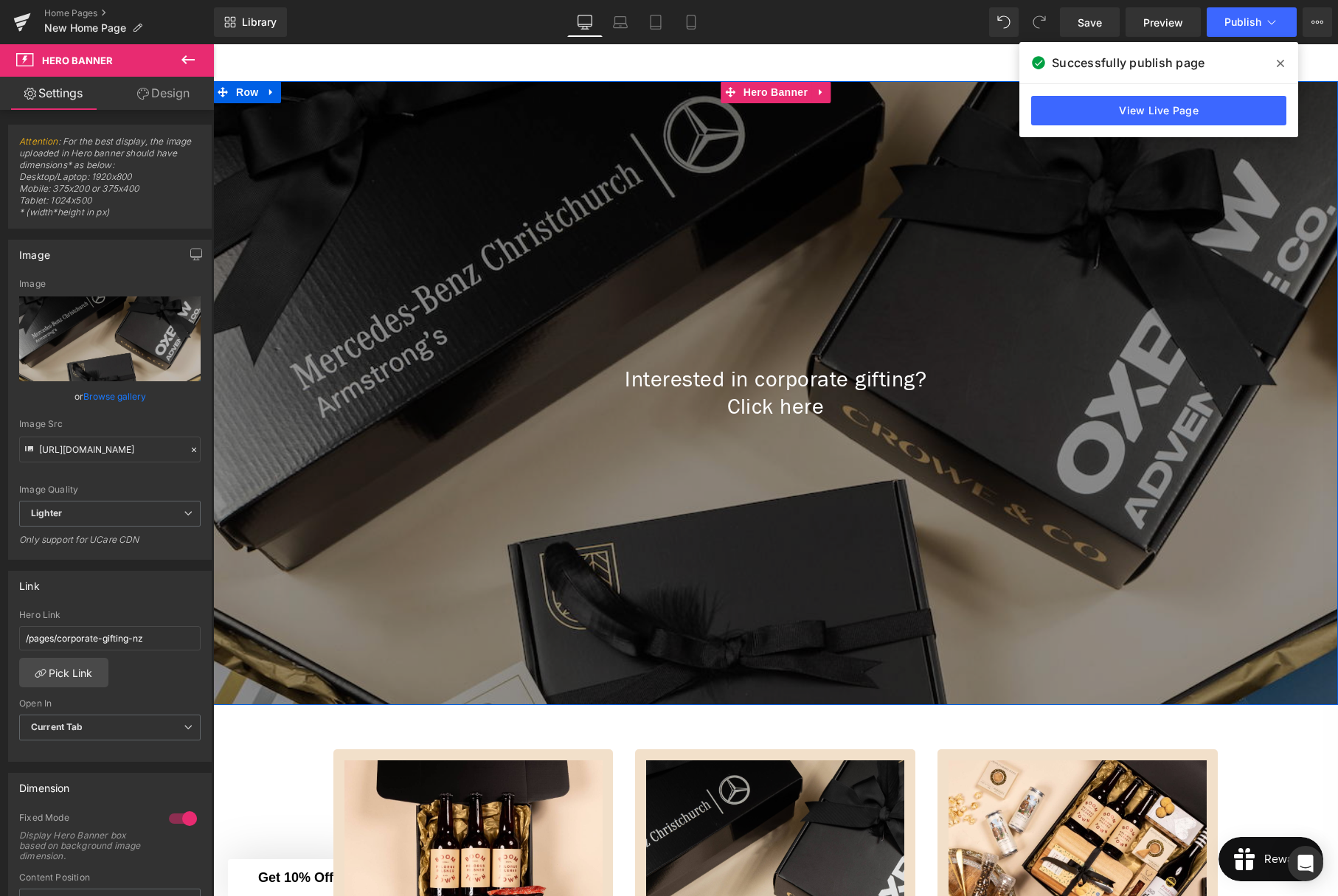
scroll to position [1281, 0]
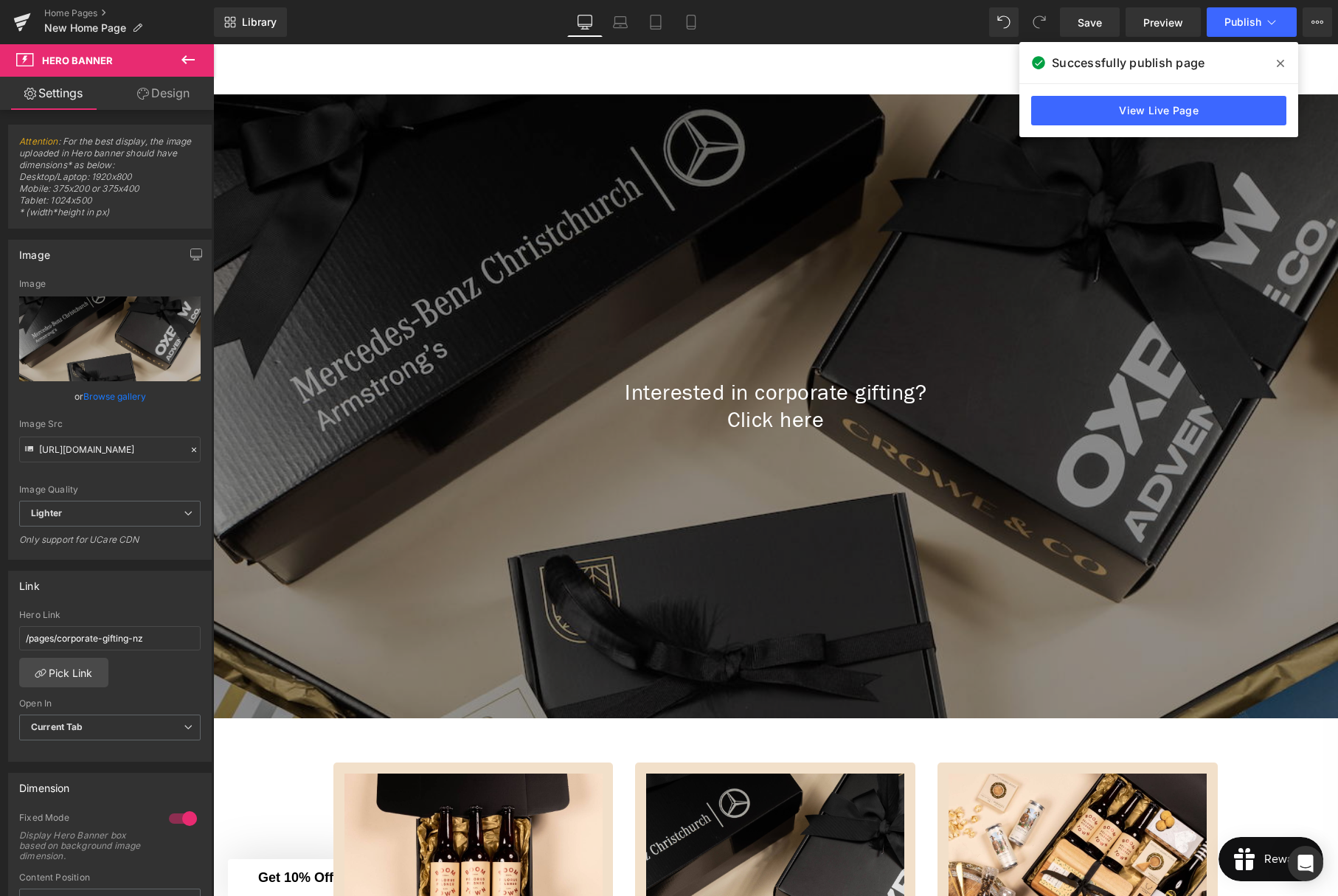
click at [0, 0] on icon at bounding box center [0, 0] width 0 height 0
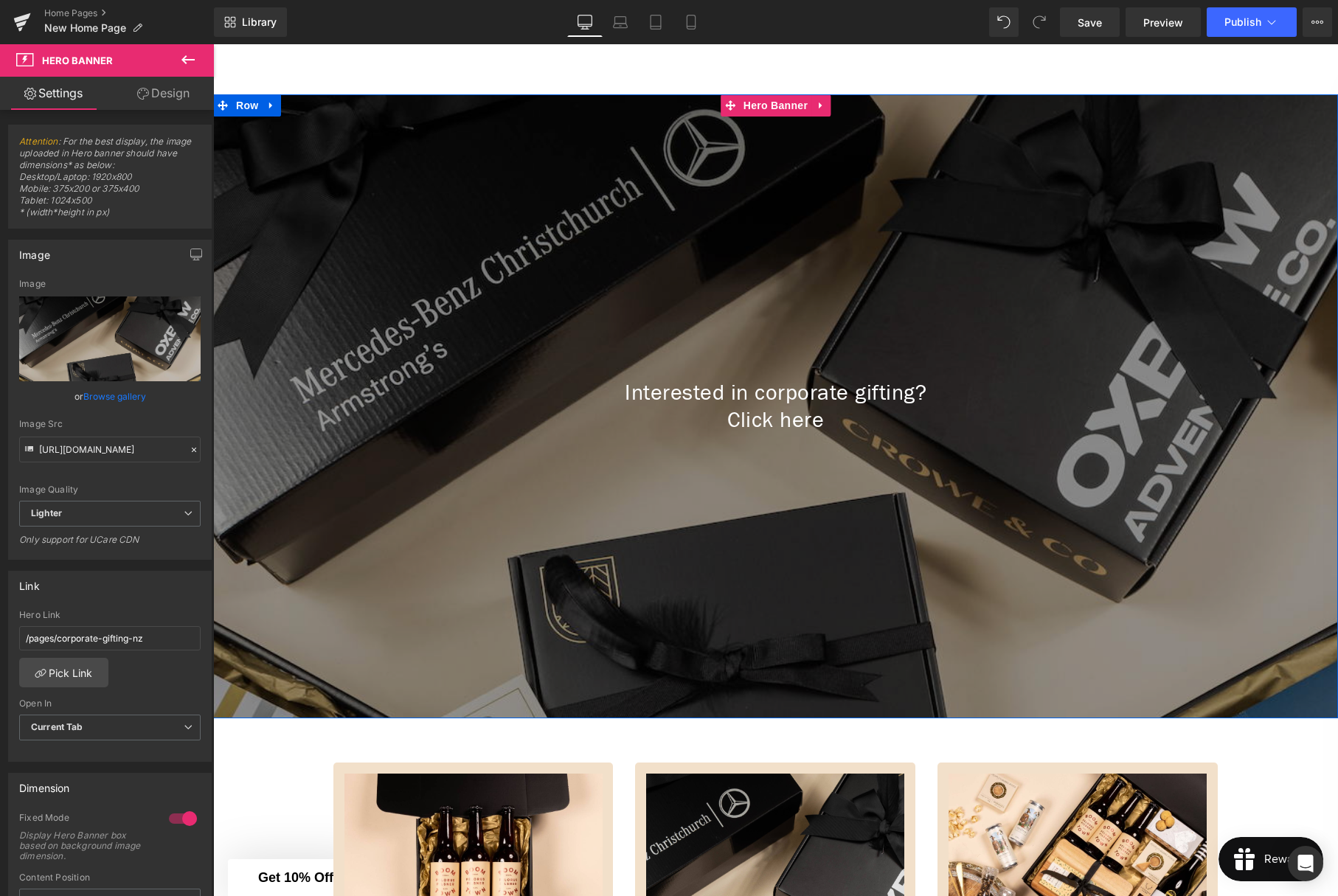
click at [664, 358] on div "Interested in corporate gifting? Click here Heading" at bounding box center [776, 406] width 1125 height 625
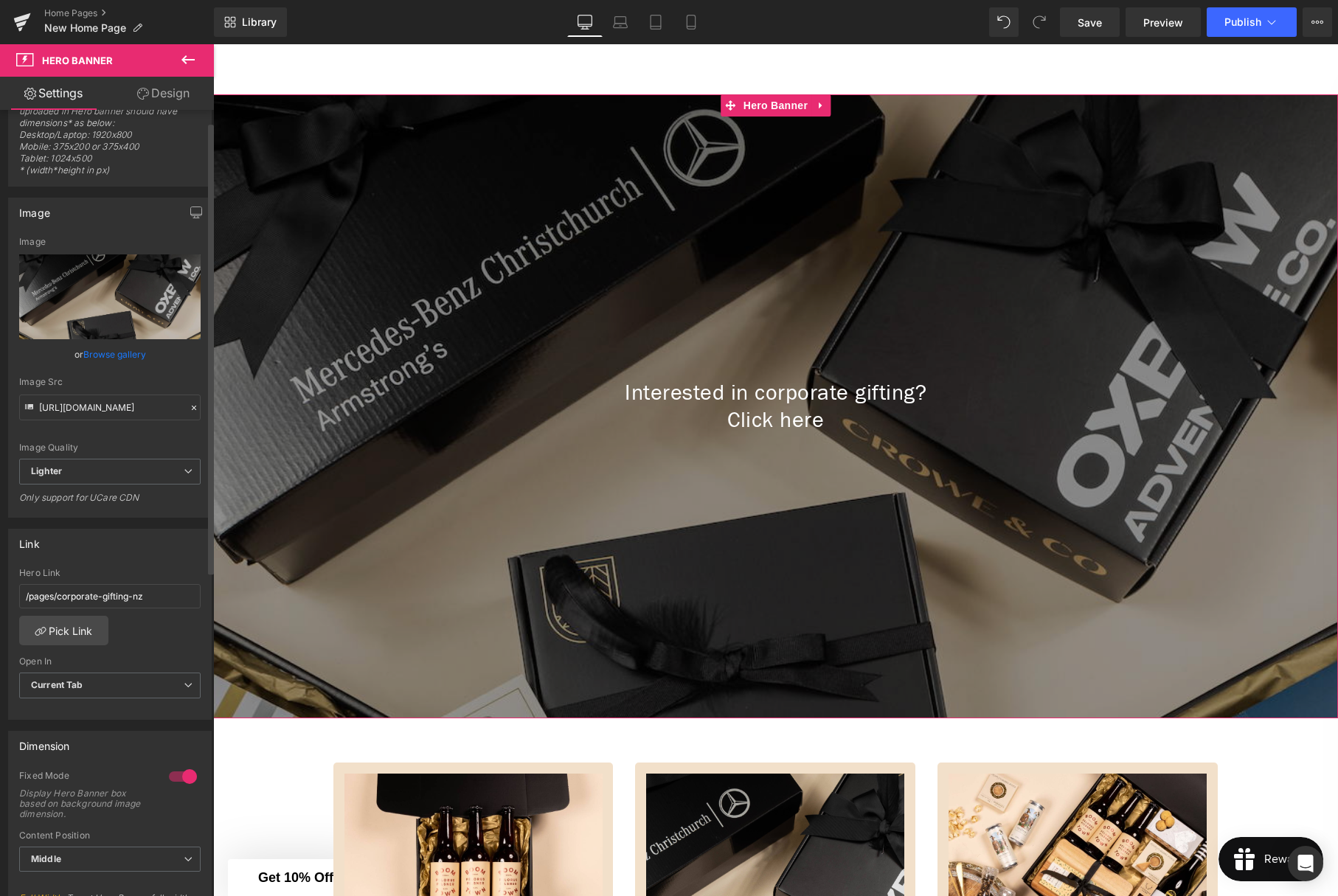
scroll to position [0, 0]
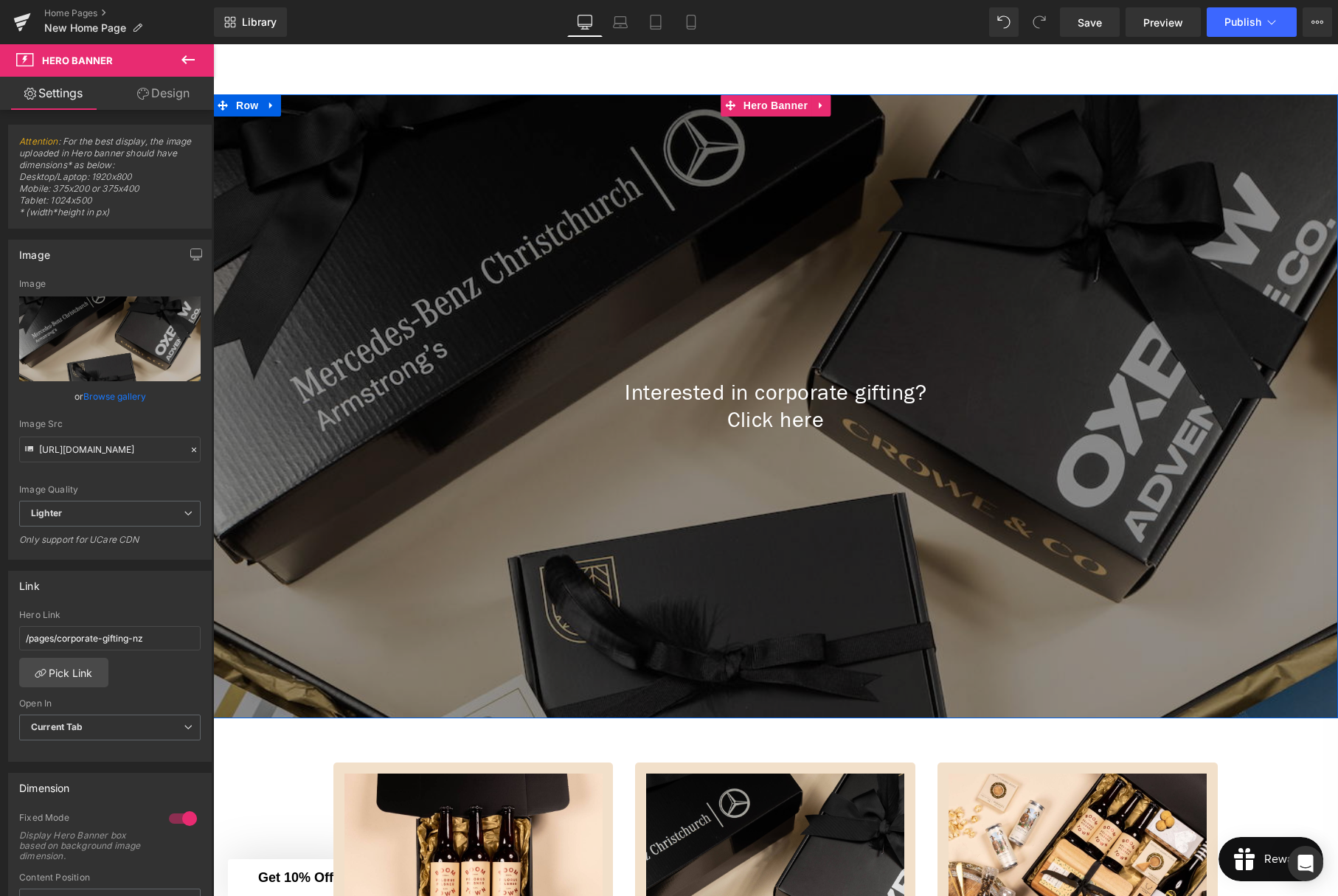
click at [819, 105] on icon at bounding box center [820, 105] width 3 height 7
click at [832, 107] on icon at bounding box center [830, 105] width 10 height 11
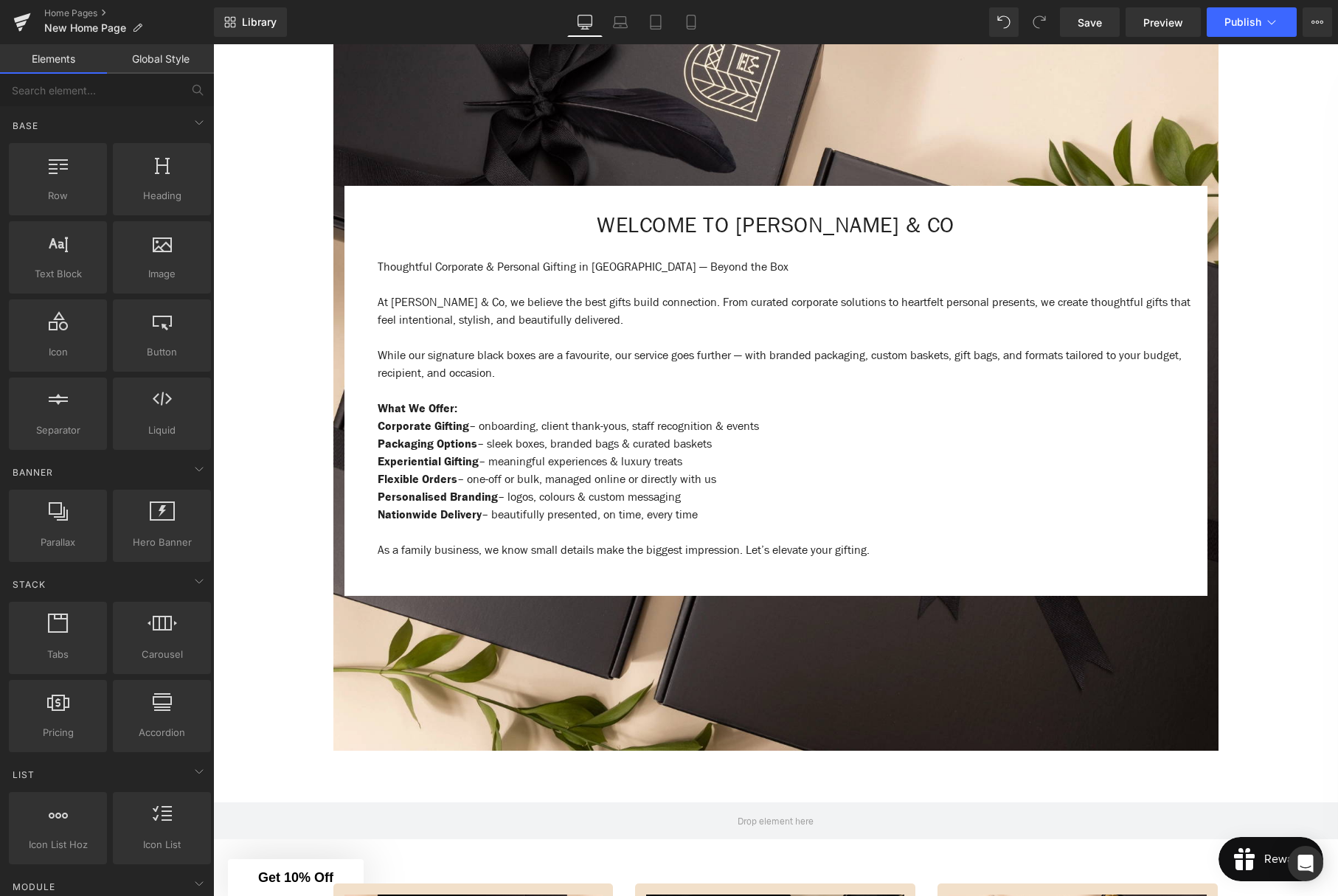
scroll to position [508, 0]
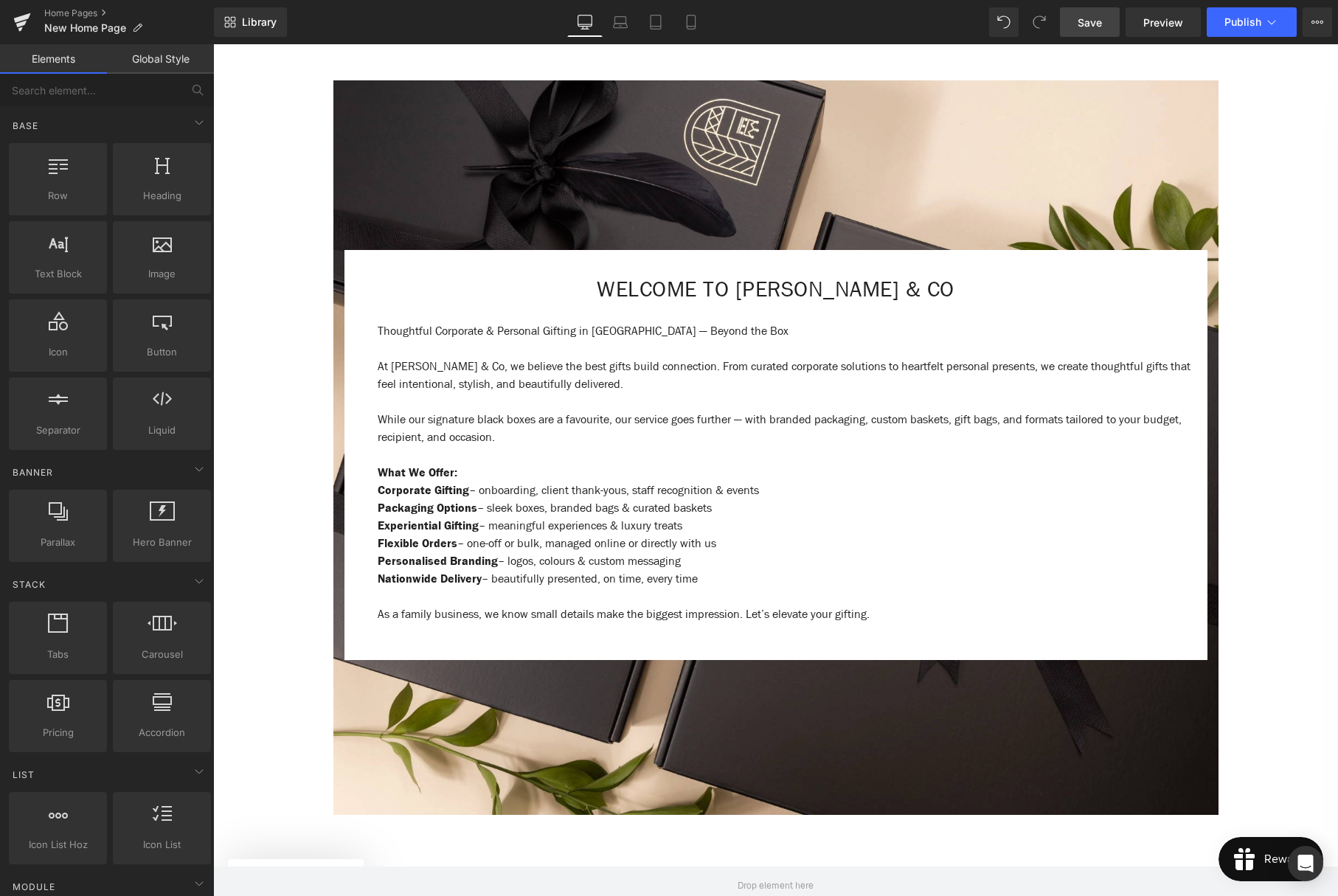
drag, startPoint x: 1087, startPoint y: 24, endPoint x: 953, endPoint y: 32, distance: 134.2
click at [1087, 24] on span "Save" at bounding box center [1090, 22] width 25 height 15
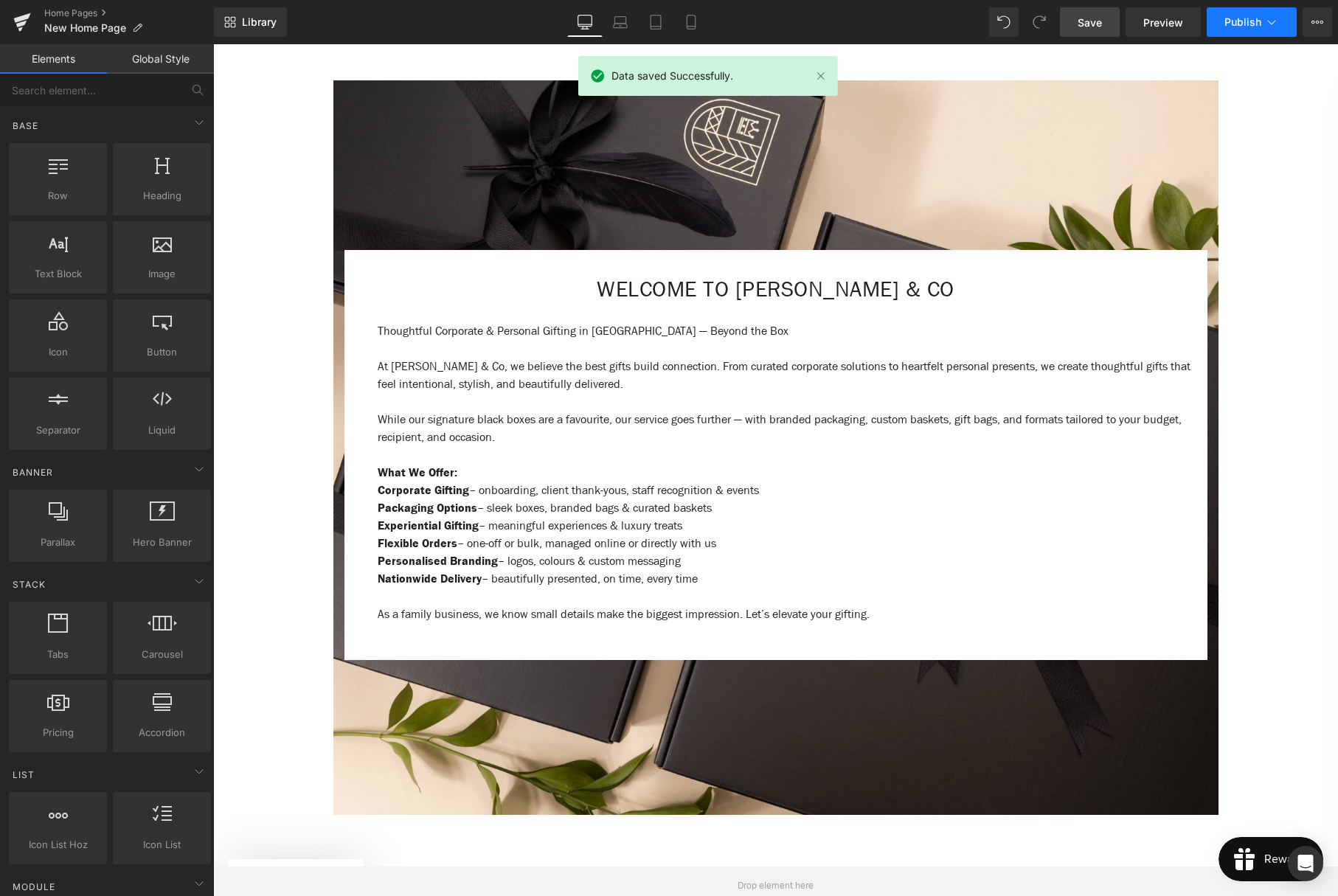
click at [1240, 28] on button "Publish" at bounding box center [1251, 22] width 90 height 29
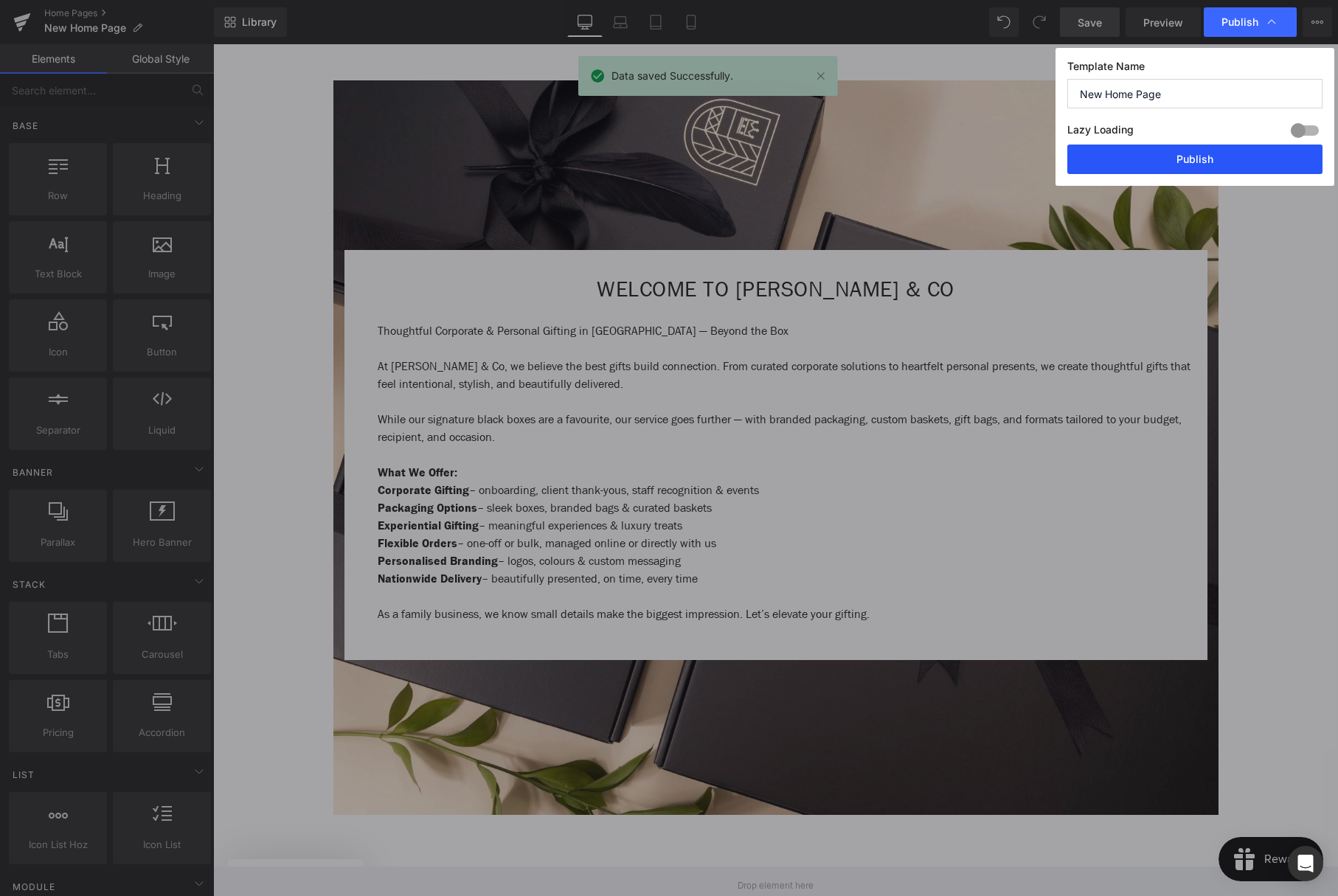
click at [0, 0] on button "Publish" at bounding box center [0, 0] width 0 height 0
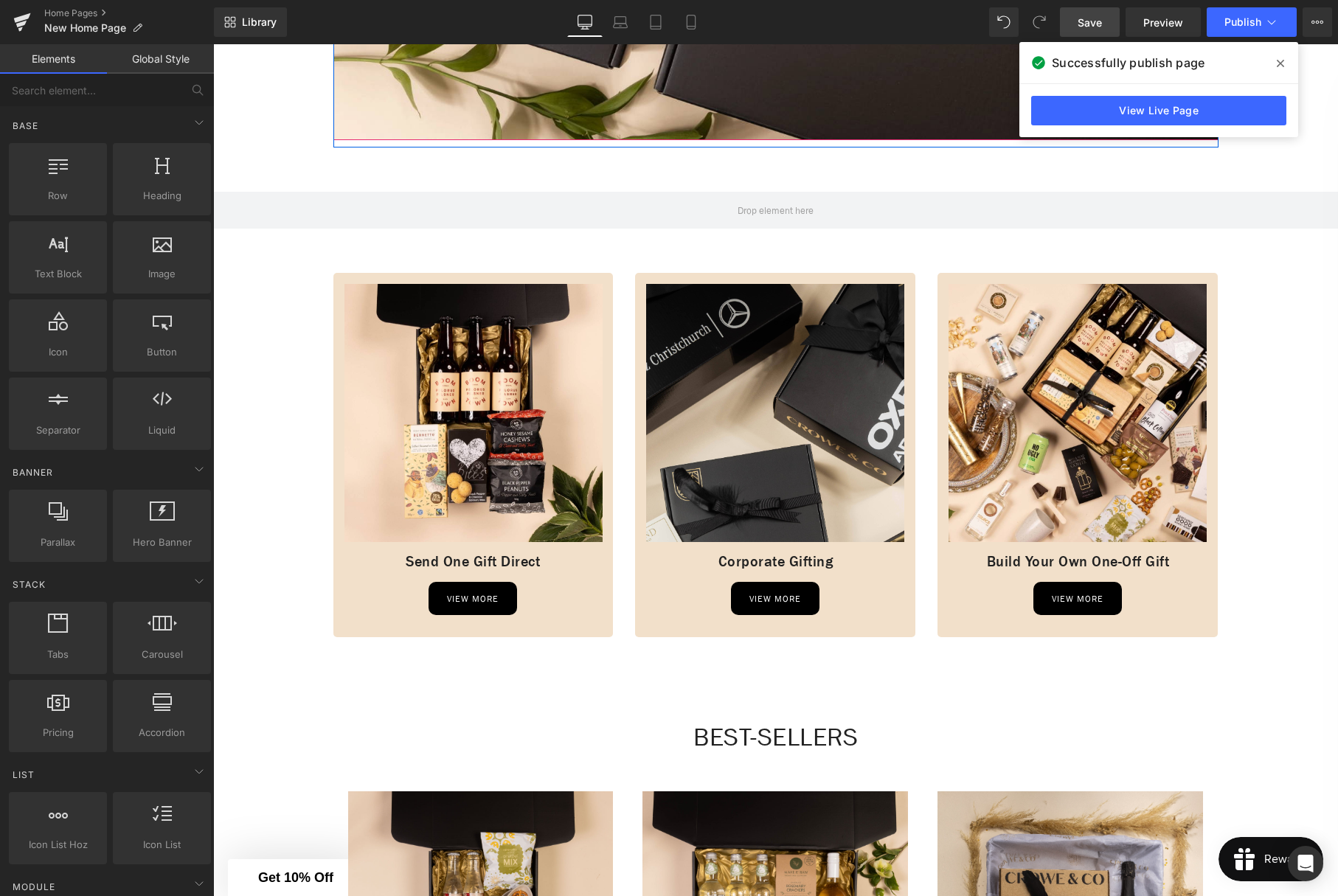
scroll to position [1185, 0]
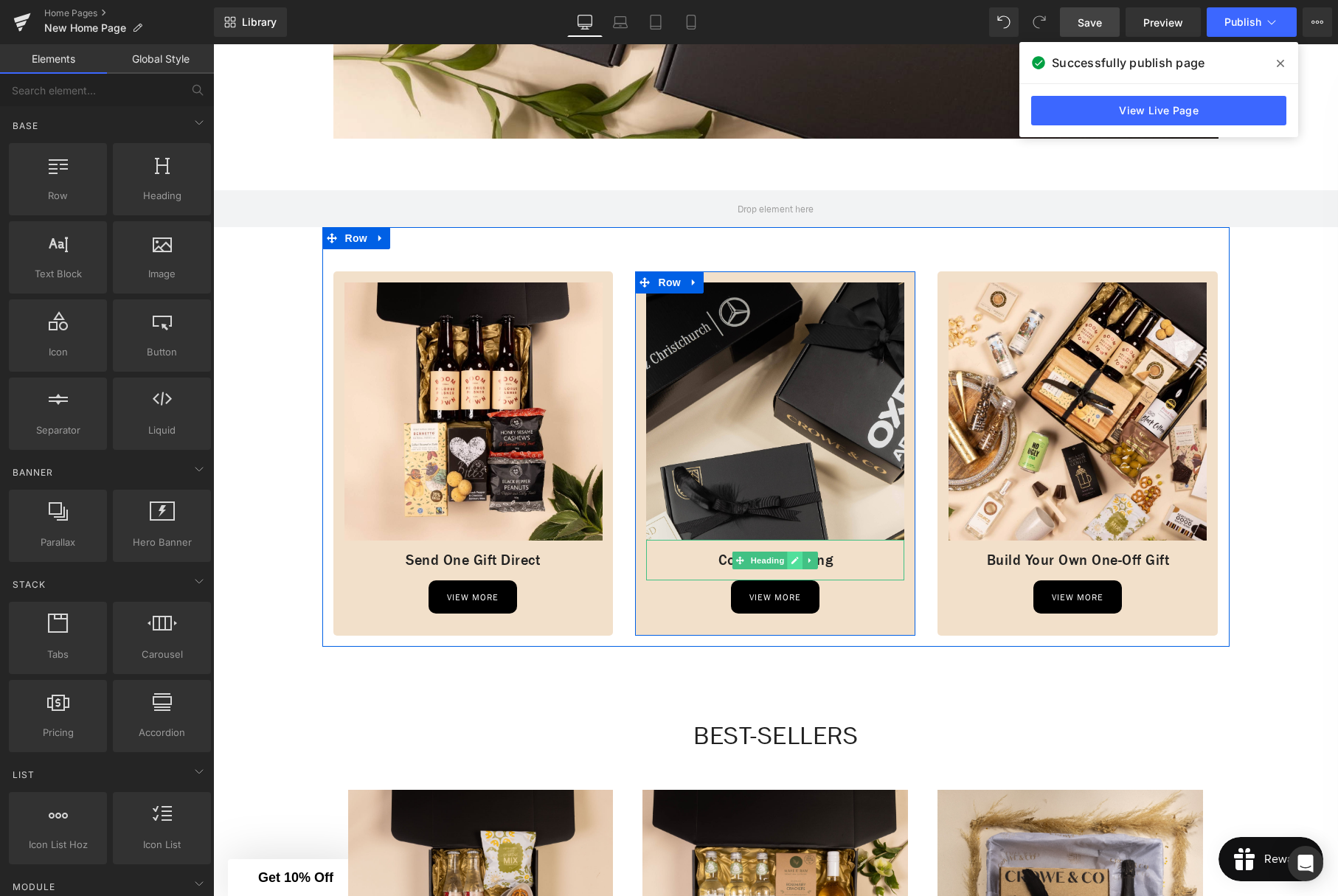
click at [798, 564] on icon at bounding box center [795, 561] width 8 height 9
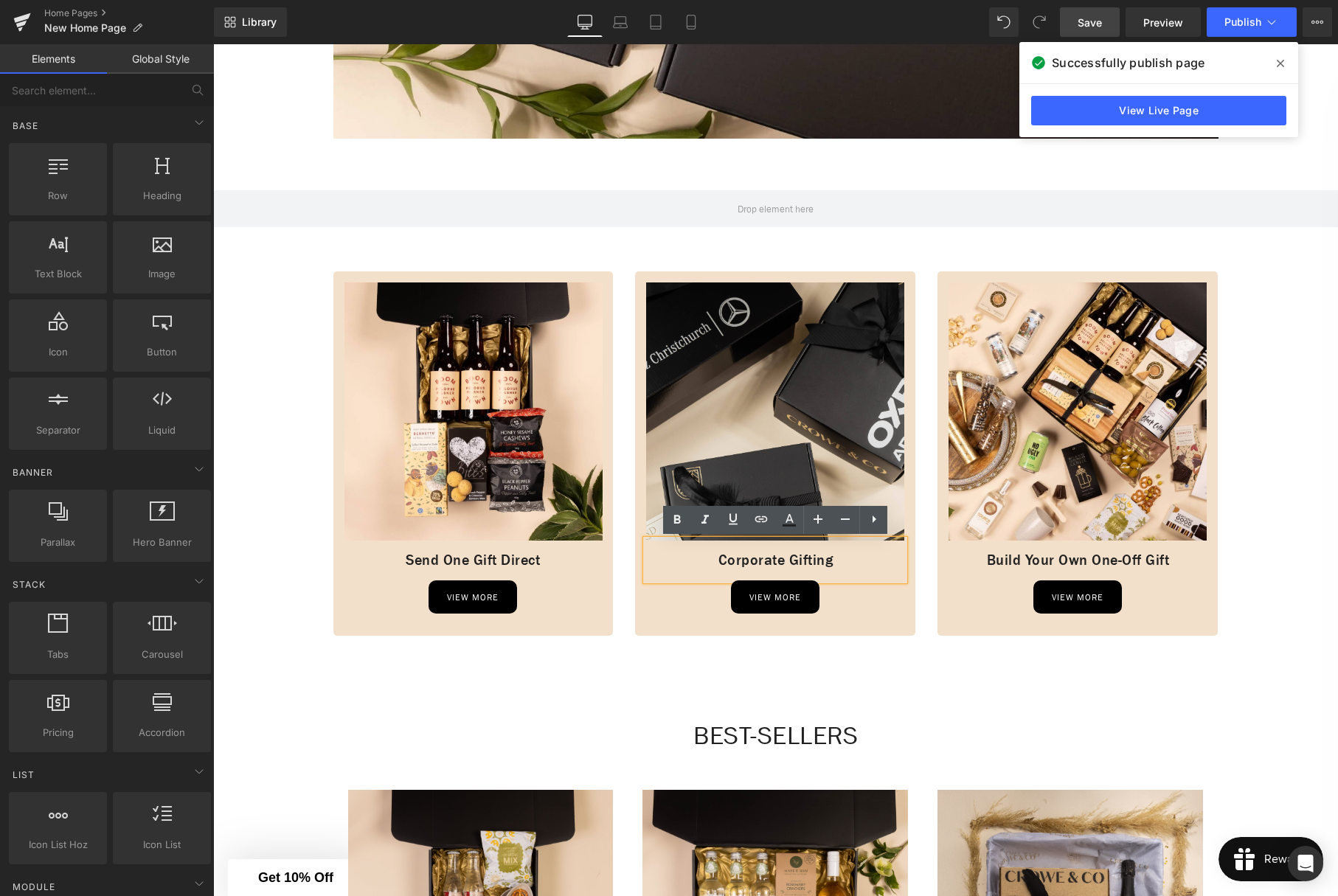
click at [840, 560] on h1 "Corporate Gifting" at bounding box center [775, 560] width 258 height 18
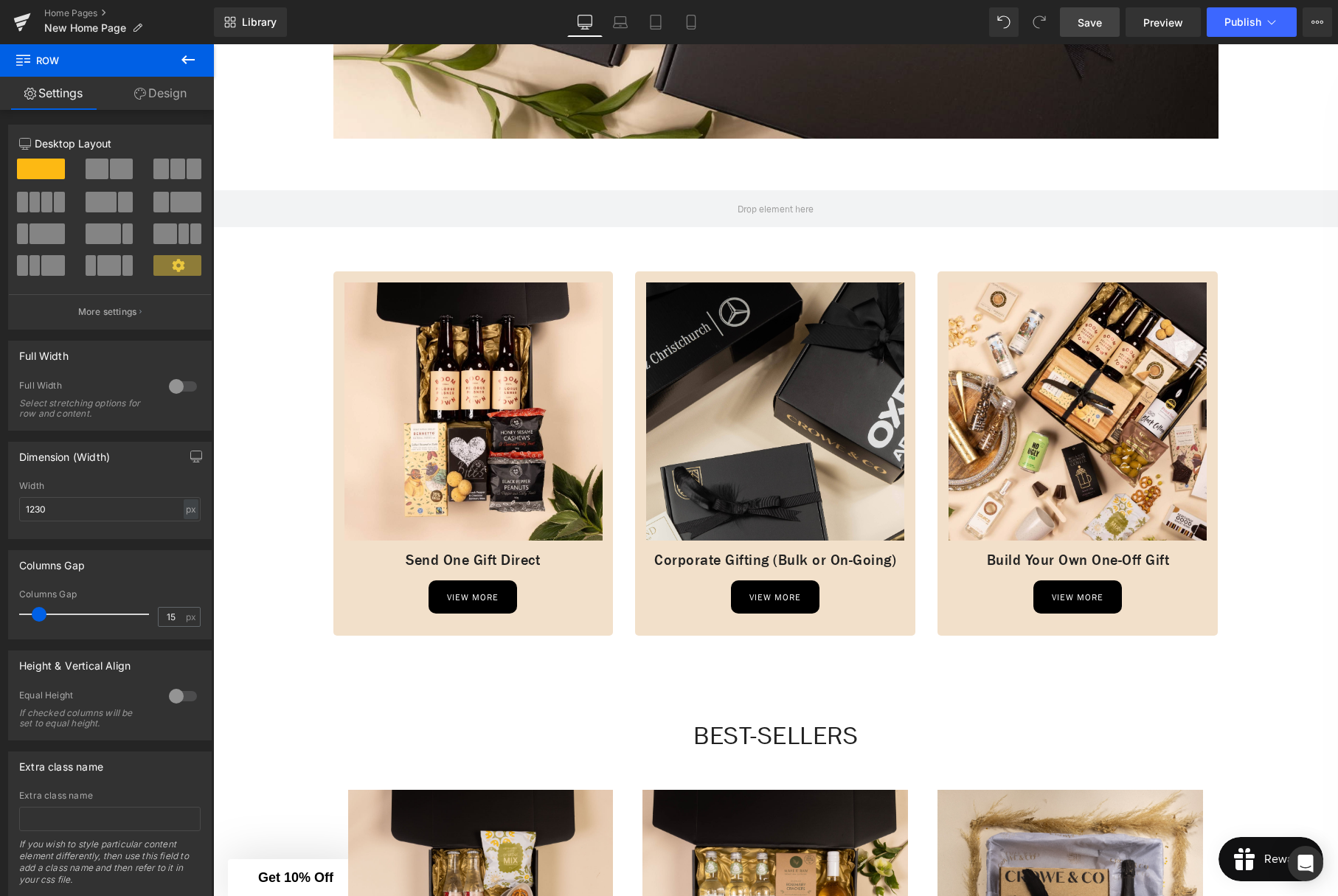
drag, startPoint x: 1083, startPoint y: 22, endPoint x: 1081, endPoint y: 36, distance: 14.1
click at [1083, 22] on span "Save" at bounding box center [1090, 22] width 25 height 15
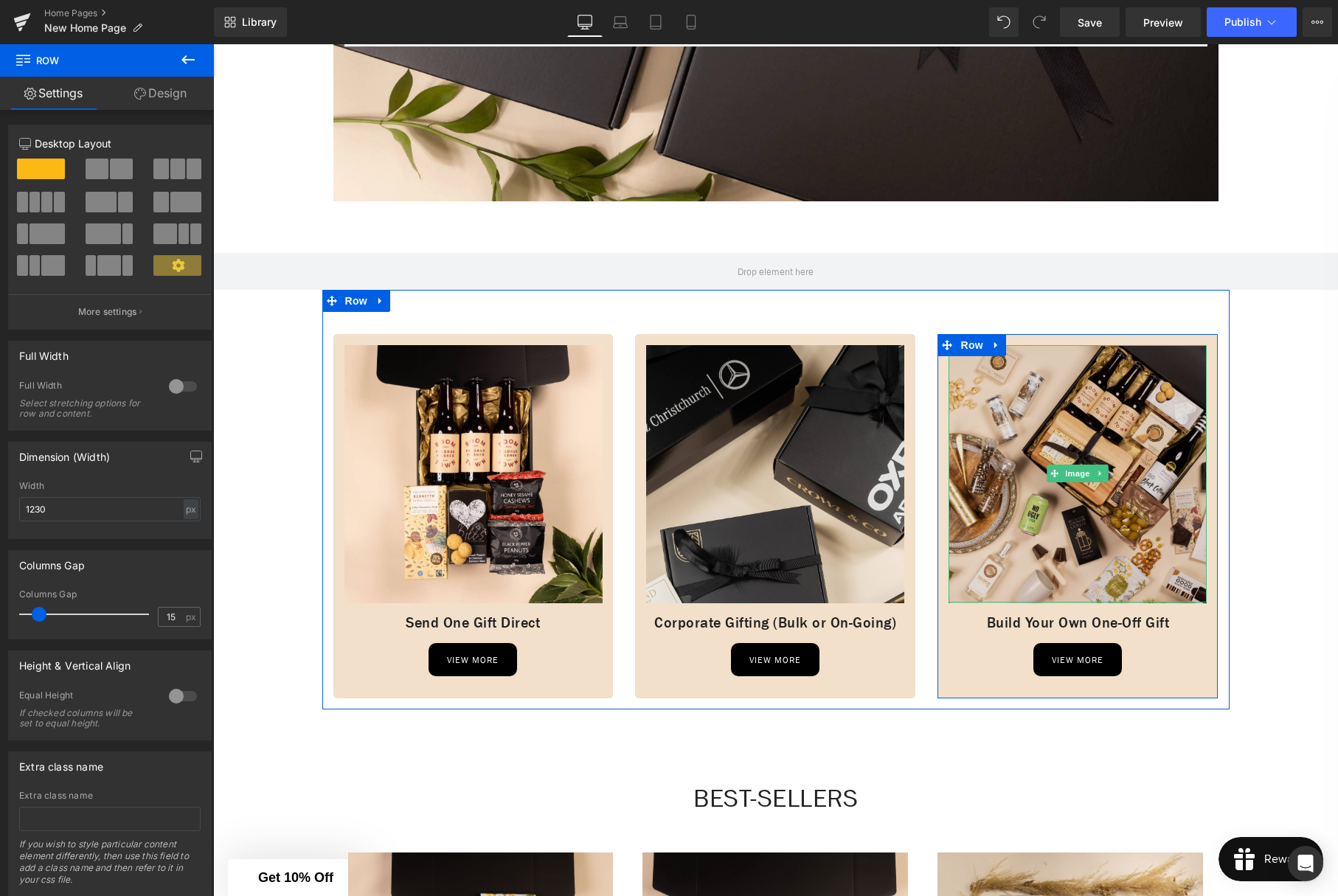
scroll to position [1121, 0]
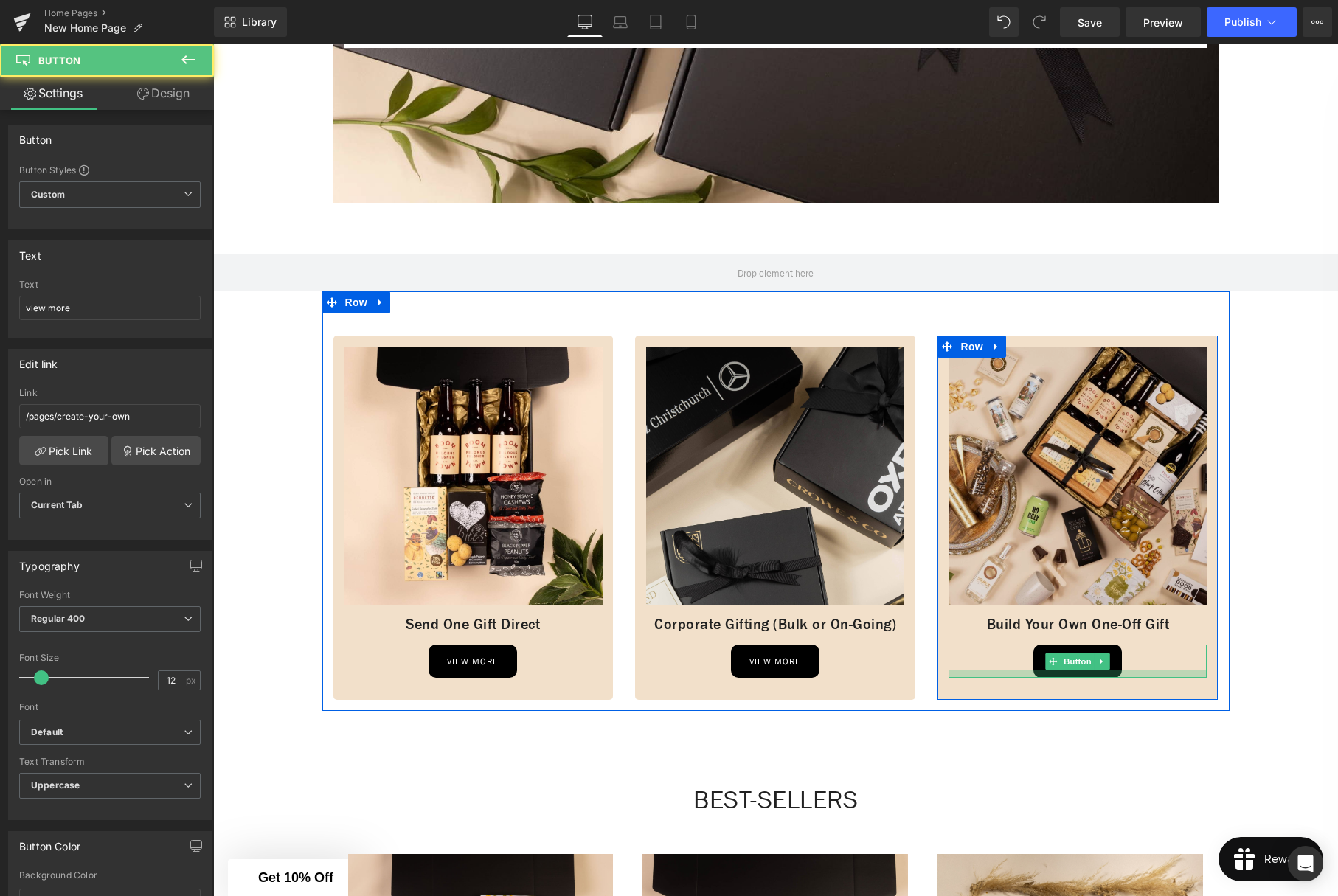
drag, startPoint x: 1055, startPoint y: 684, endPoint x: 1041, endPoint y: 376, distance: 308.3
click at [1051, 681] on div "Image Build Your Own One-Off Gift Heading view more Button Row" at bounding box center [1077, 518] width 280 height 365
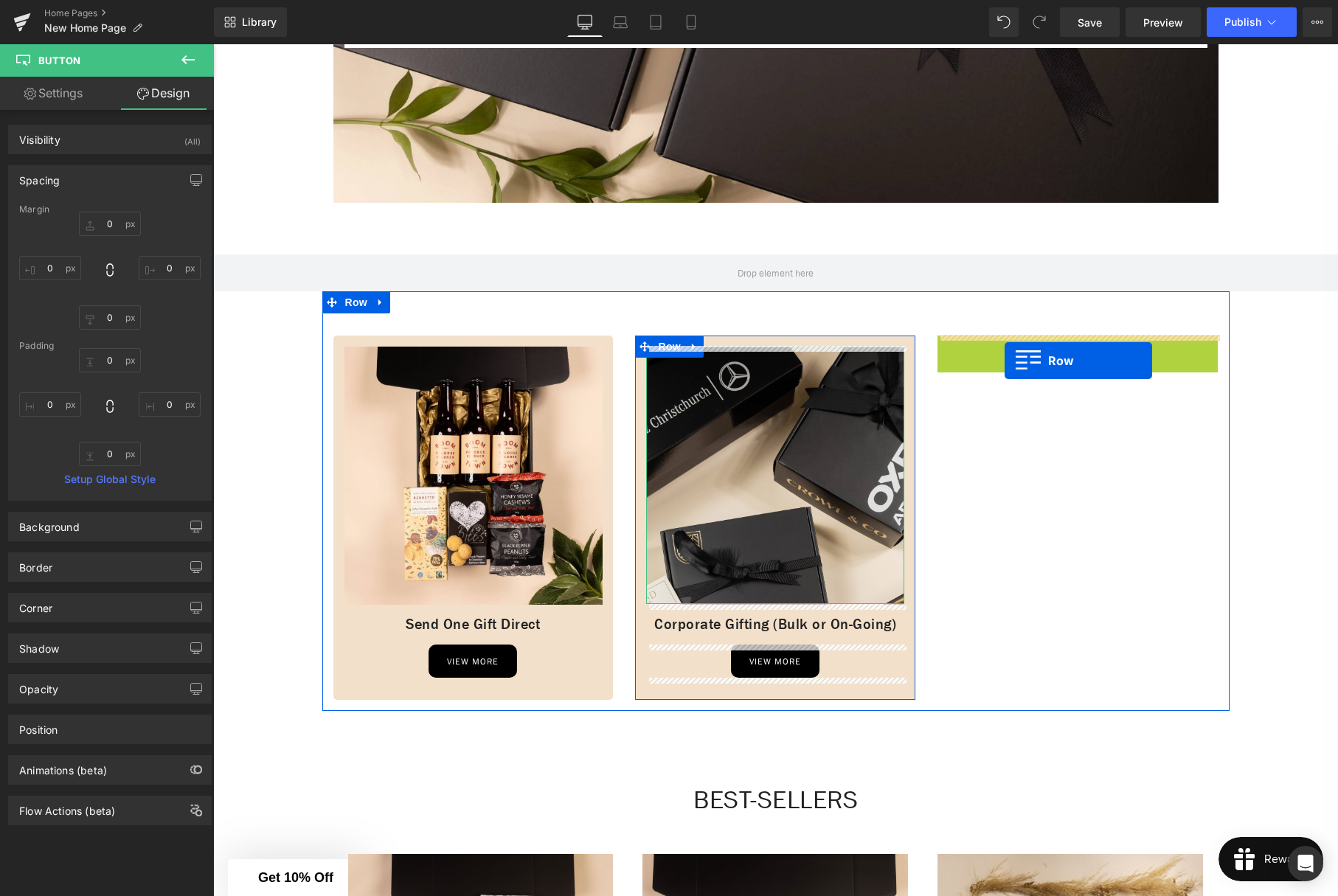
drag, startPoint x: 874, startPoint y: 347, endPoint x: 1004, endPoint y: 361, distance: 130.8
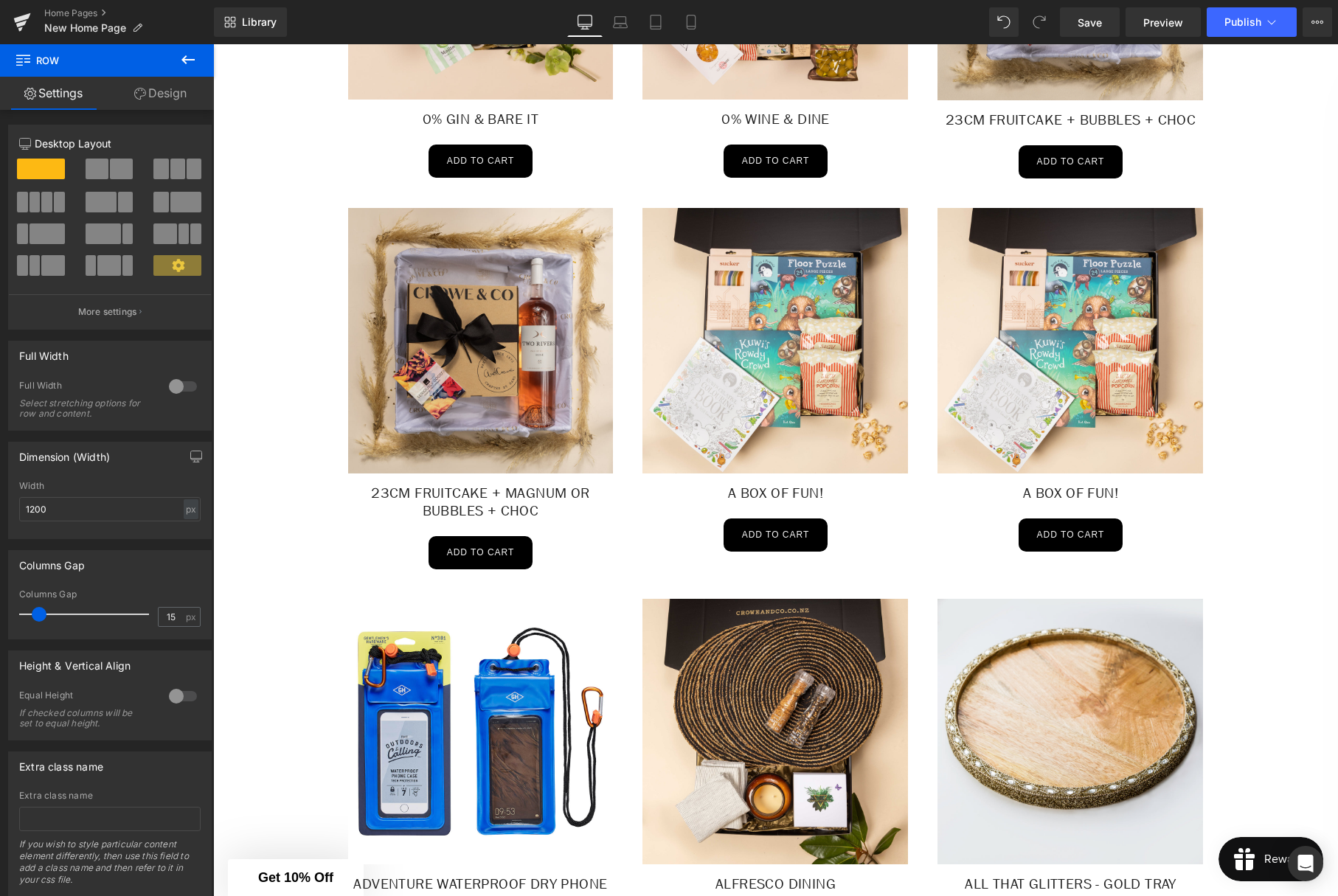
scroll to position [2138, 0]
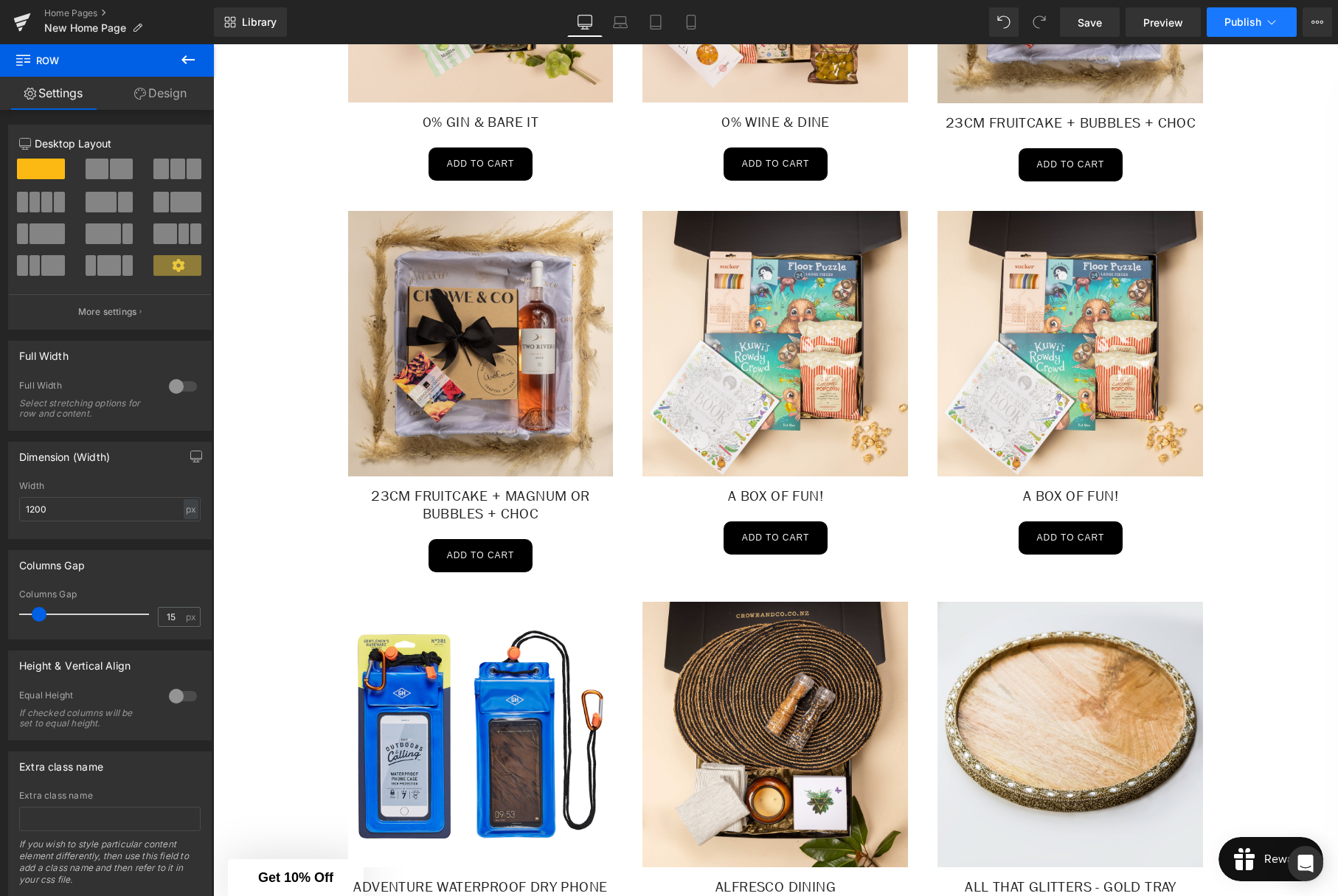
click at [1222, 27] on button "Publish" at bounding box center [1251, 22] width 90 height 29
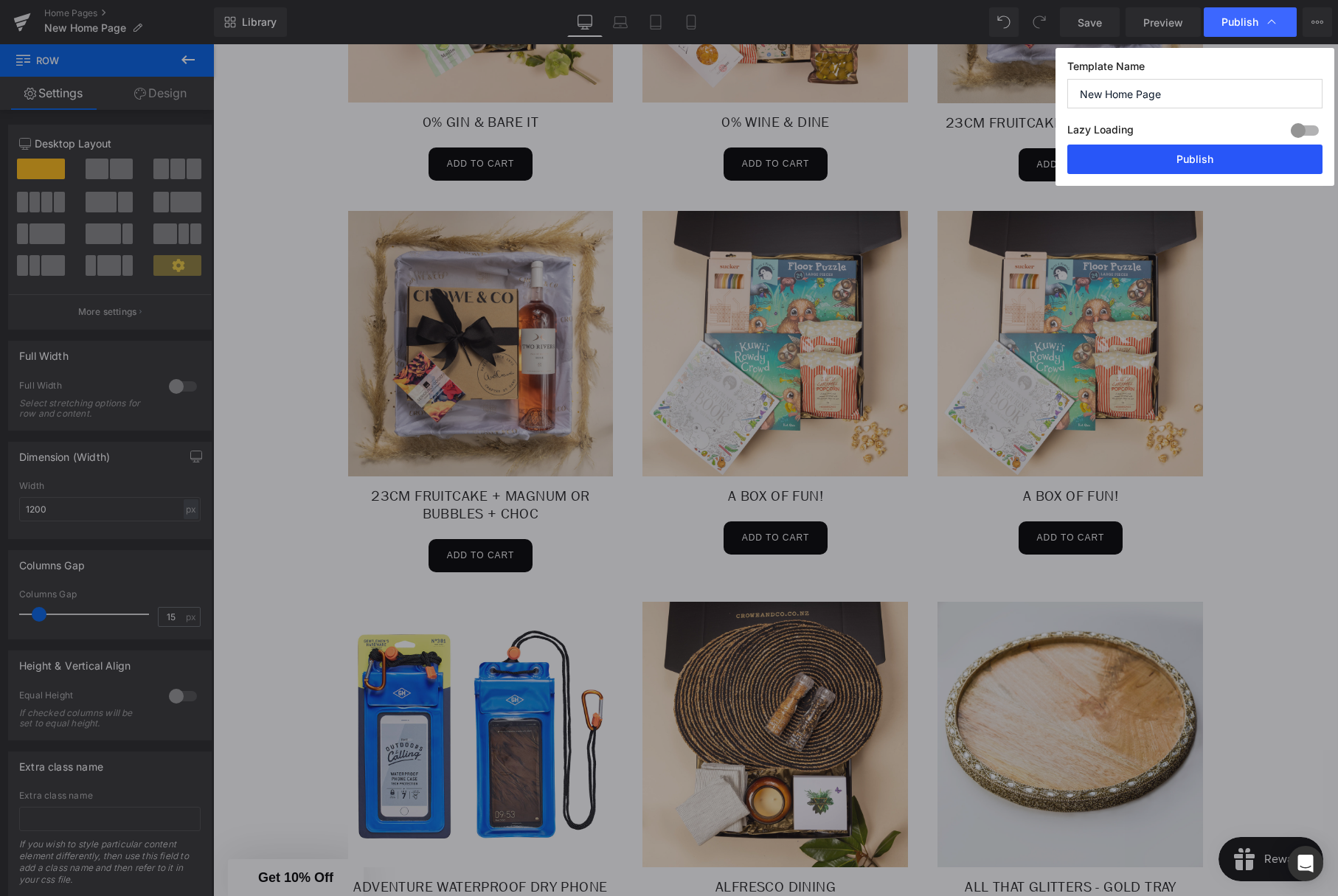
click at [1212, 156] on button "Publish" at bounding box center [1195, 159] width 255 height 29
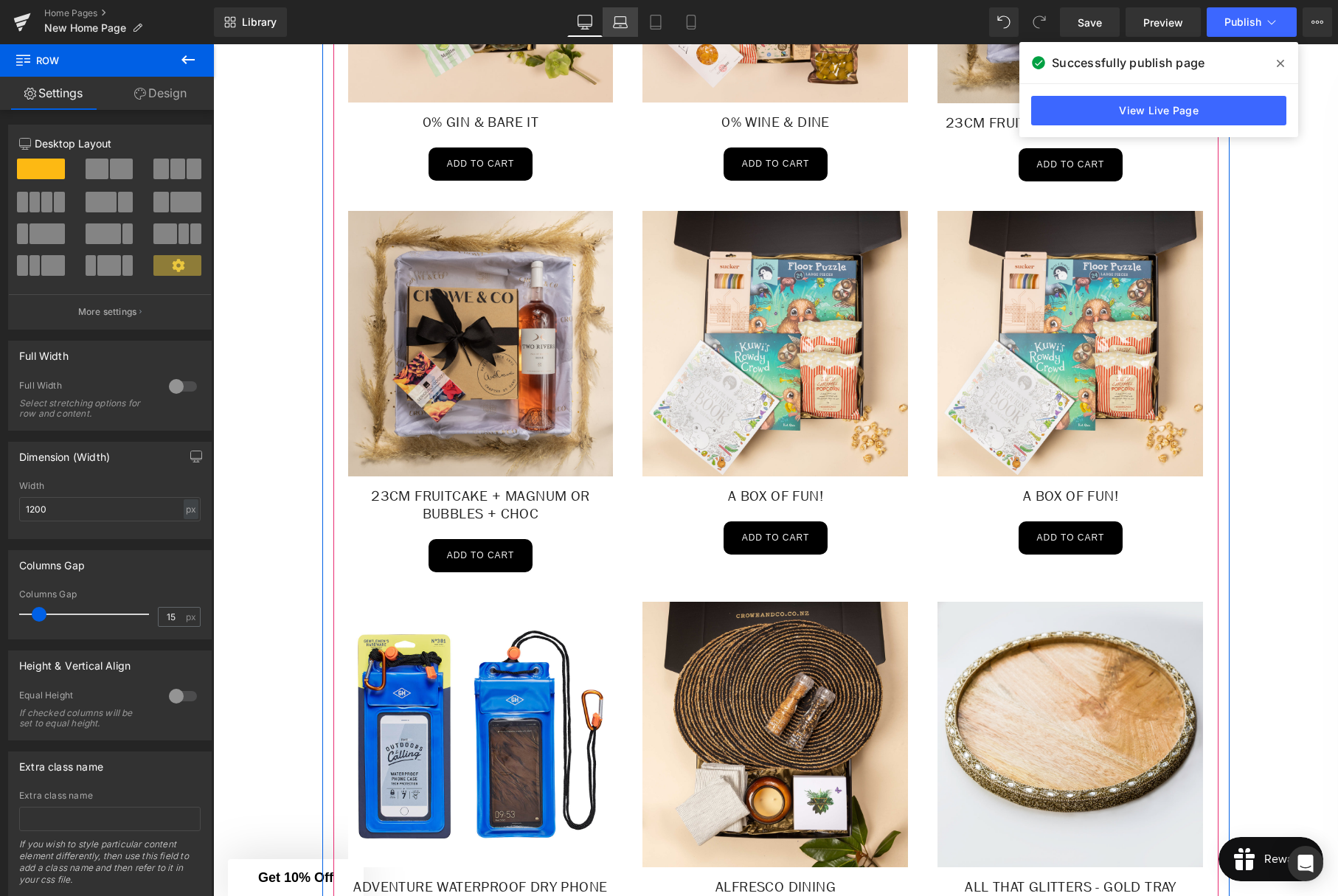
scroll to position [2132, 0]
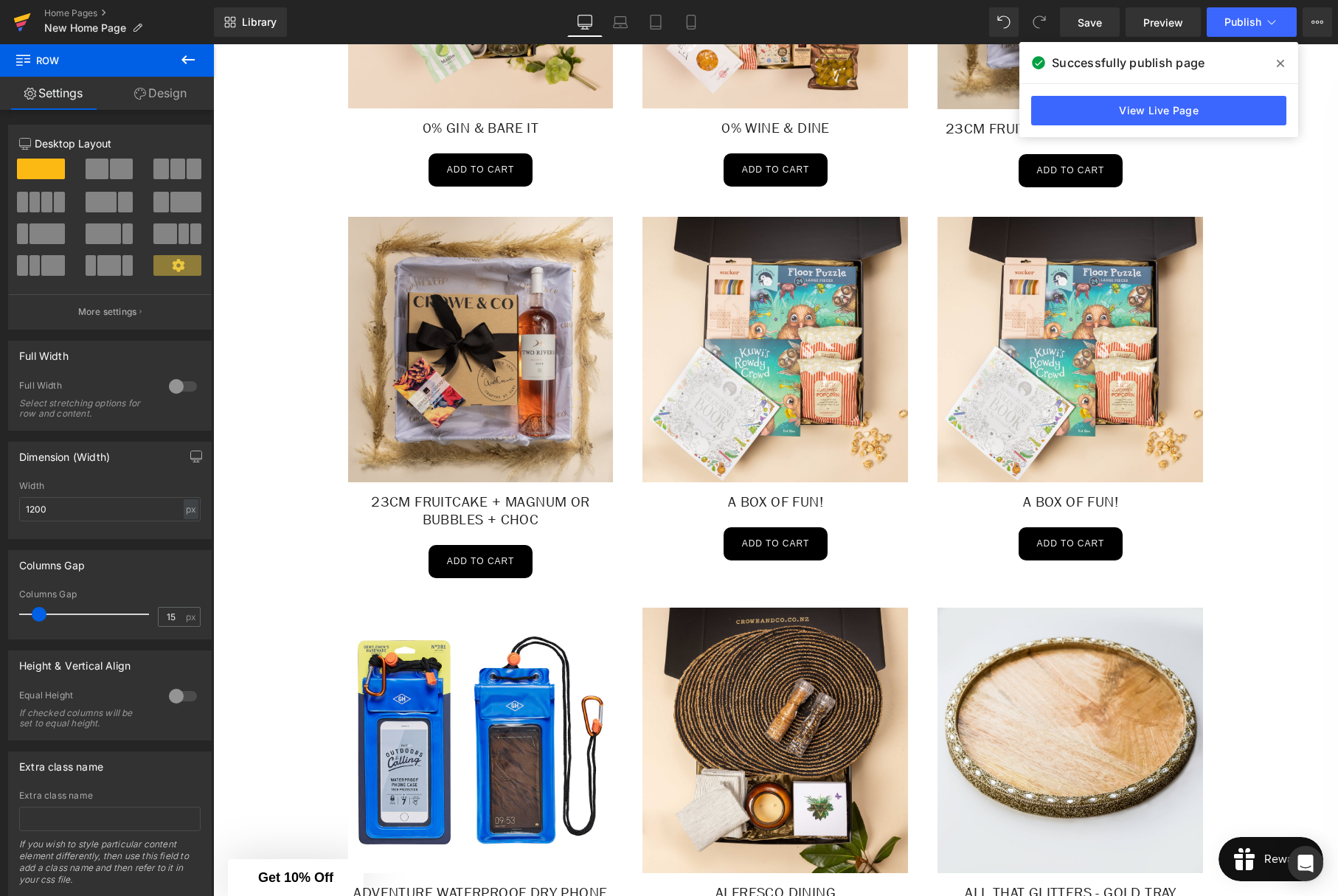
click at [18, 21] on icon at bounding box center [22, 18] width 17 height 10
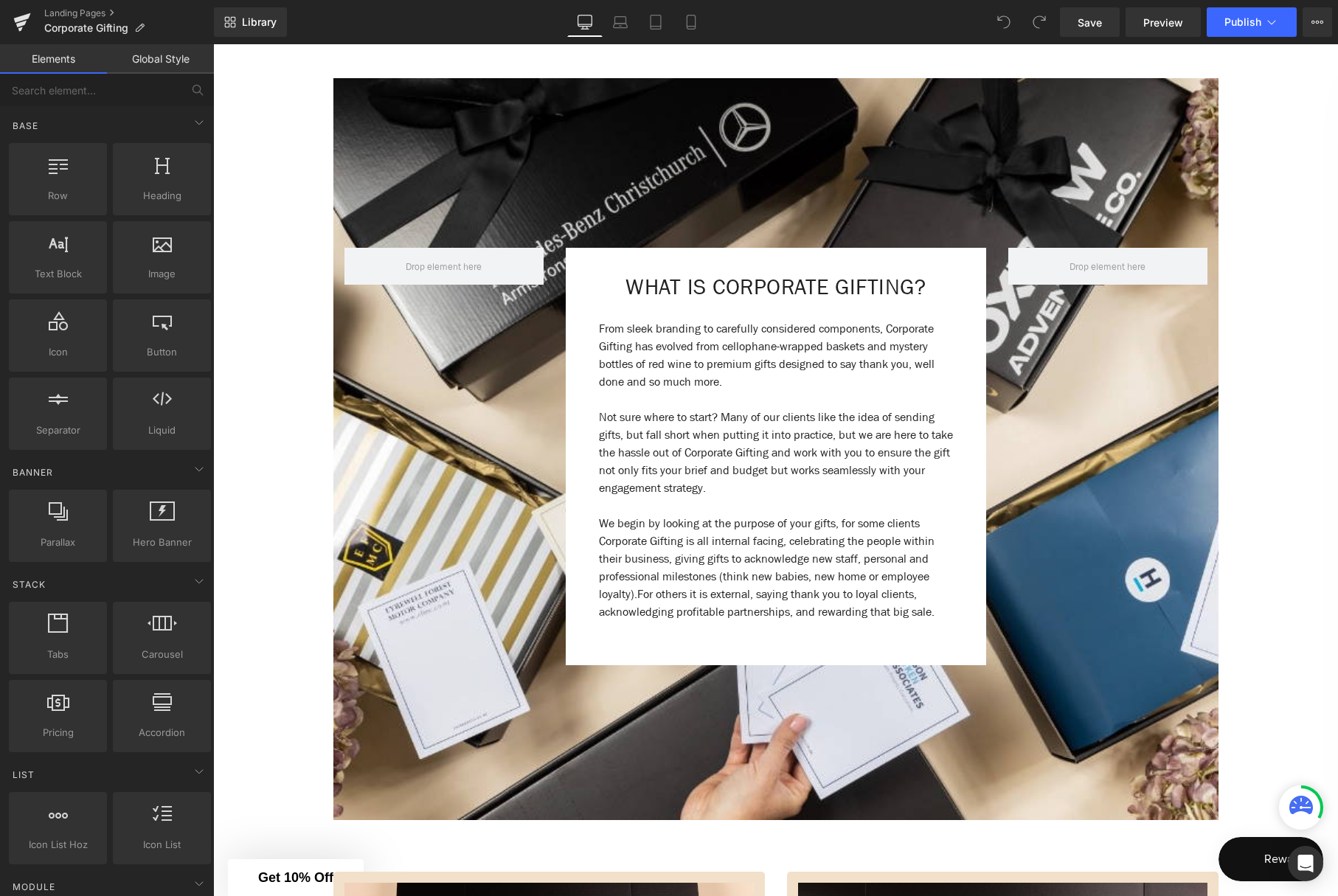
scroll to position [579, 0]
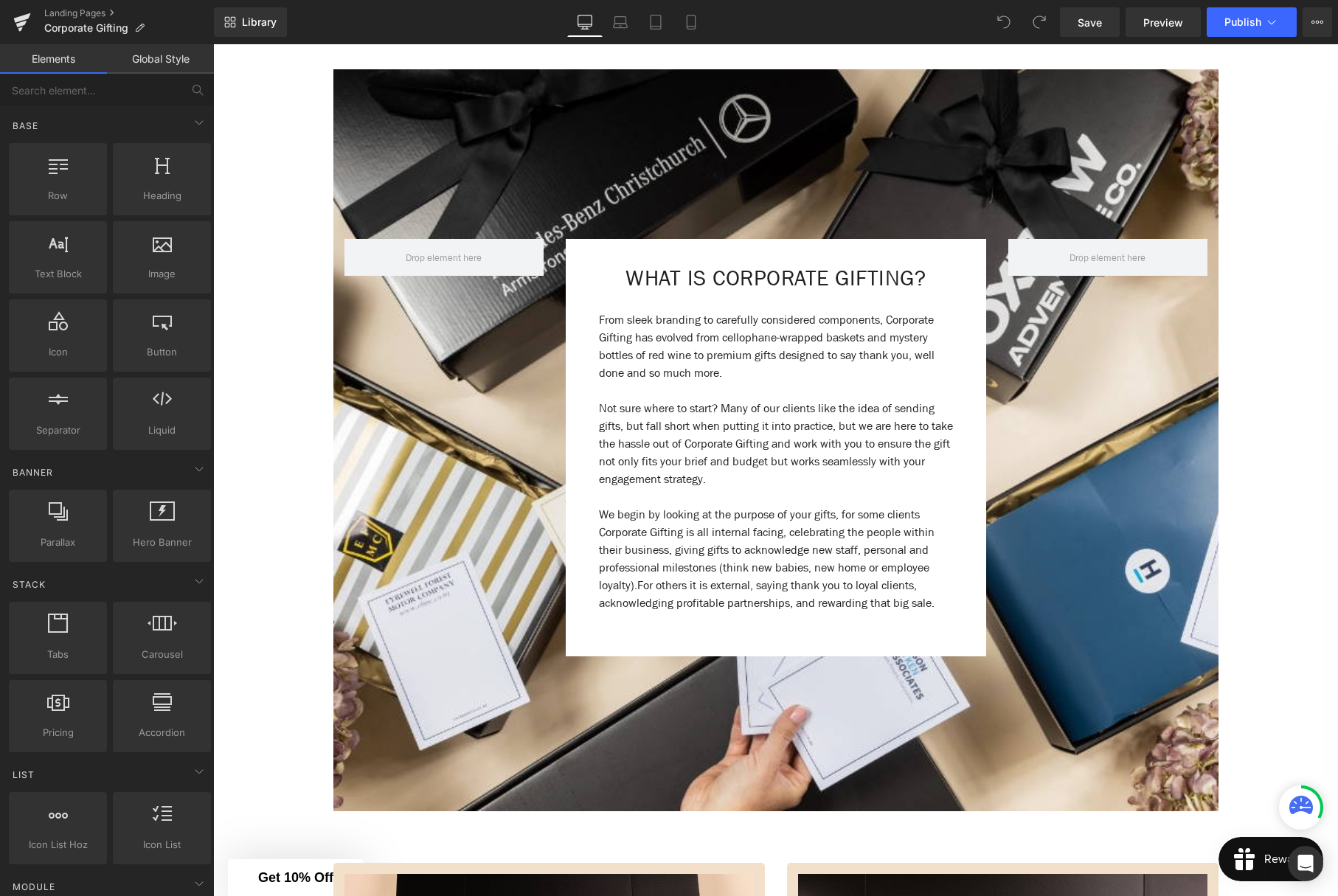
drag, startPoint x: 740, startPoint y: 402, endPoint x: 638, endPoint y: 339, distance: 119.9
click at [740, 402] on p "Not sure where to start? Many of our clients like the idea of sending gifts, bu…" at bounding box center [776, 444] width 354 height 88
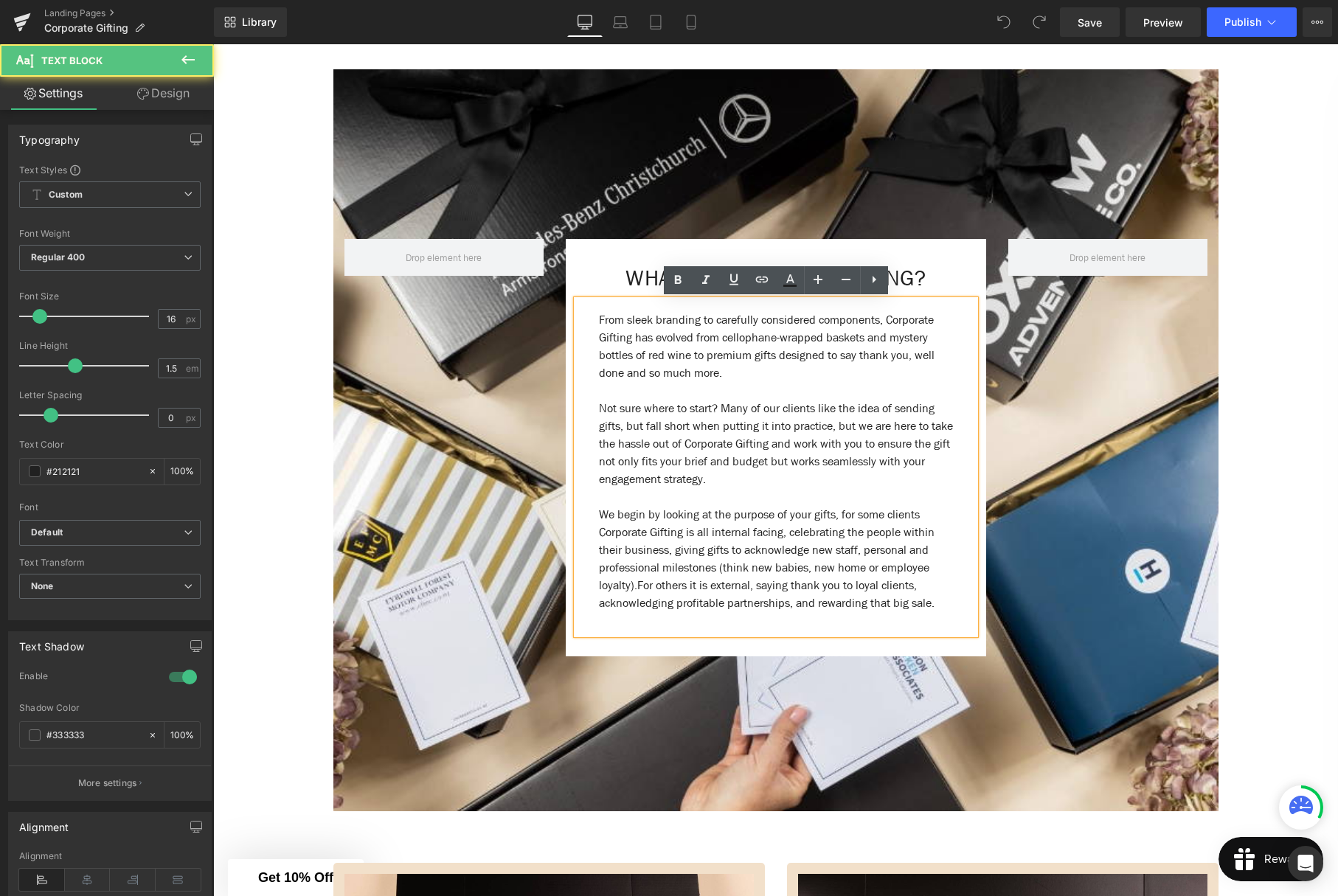
click at [601, 320] on p "From sleek branding to carefully considered components, Corporate Gifting has e…" at bounding box center [776, 346] width 354 height 71
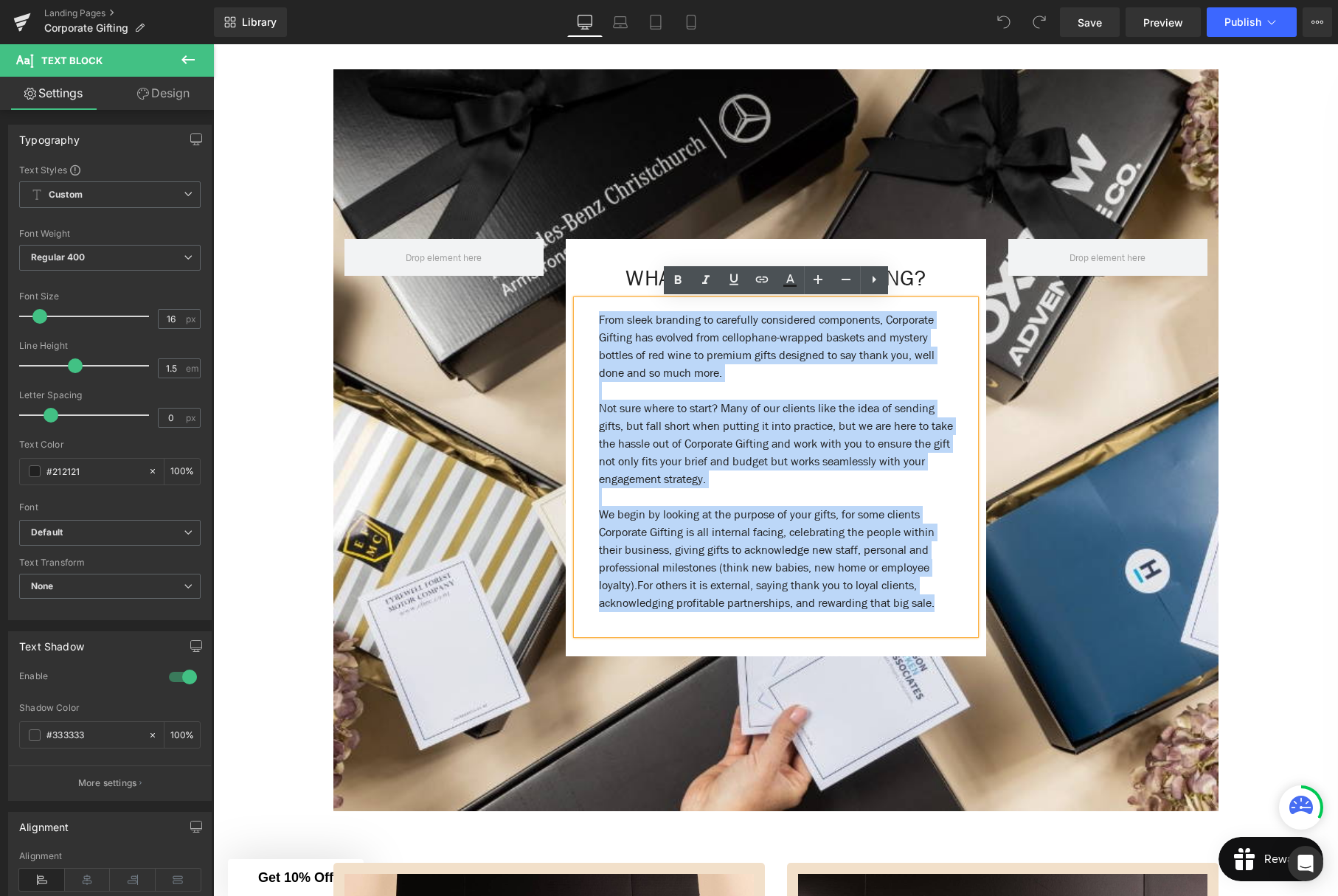
drag, startPoint x: 602, startPoint y: 320, endPoint x: 953, endPoint y: 606, distance: 452.8
click at [953, 606] on div "From sleek branding to carefully considered components, Corporate Gifting has e…" at bounding box center [776, 468] width 398 height 334
copy div "From sleek branding to carefully considered components, Corporate Gifting has e…"
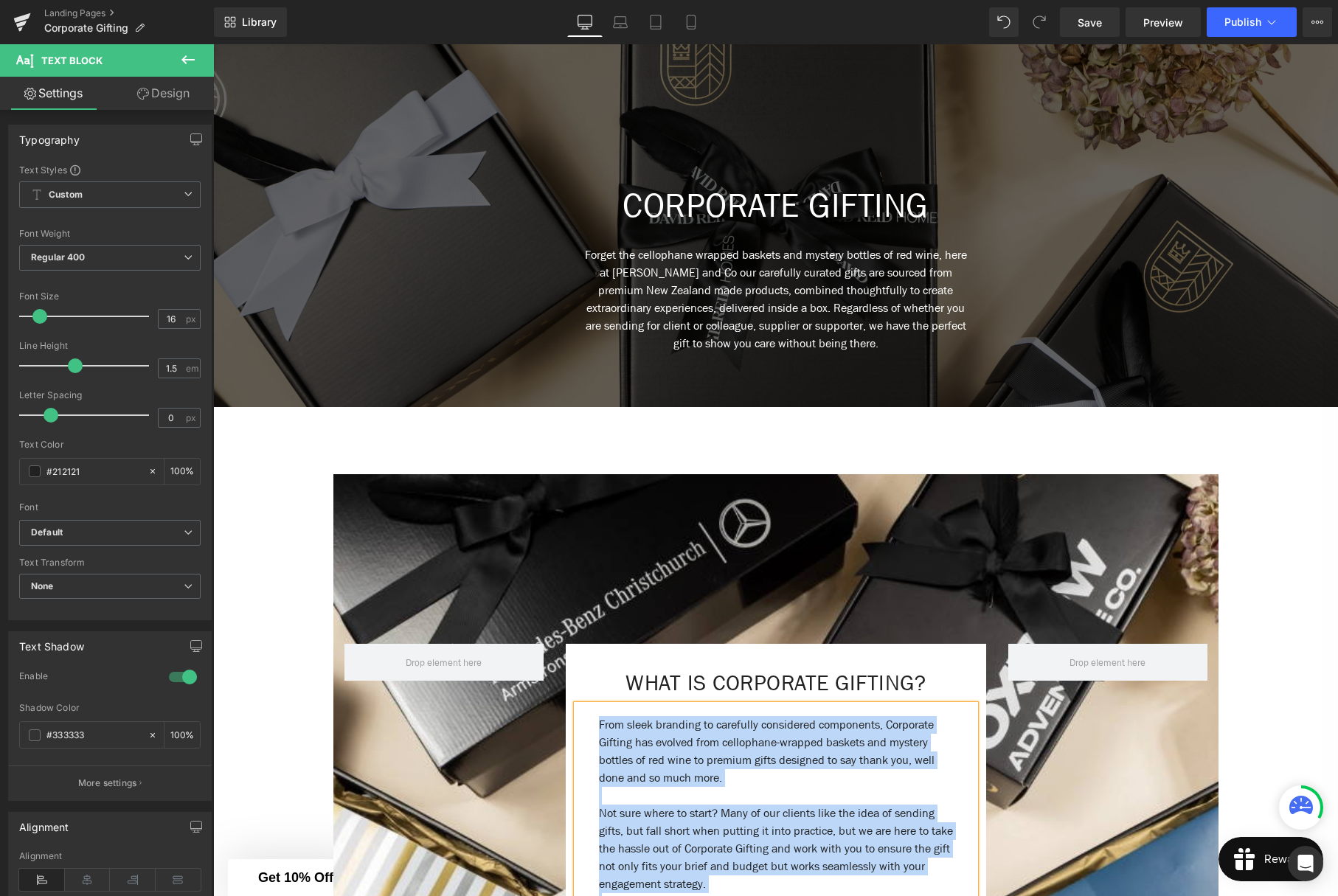
scroll to position [167, 0]
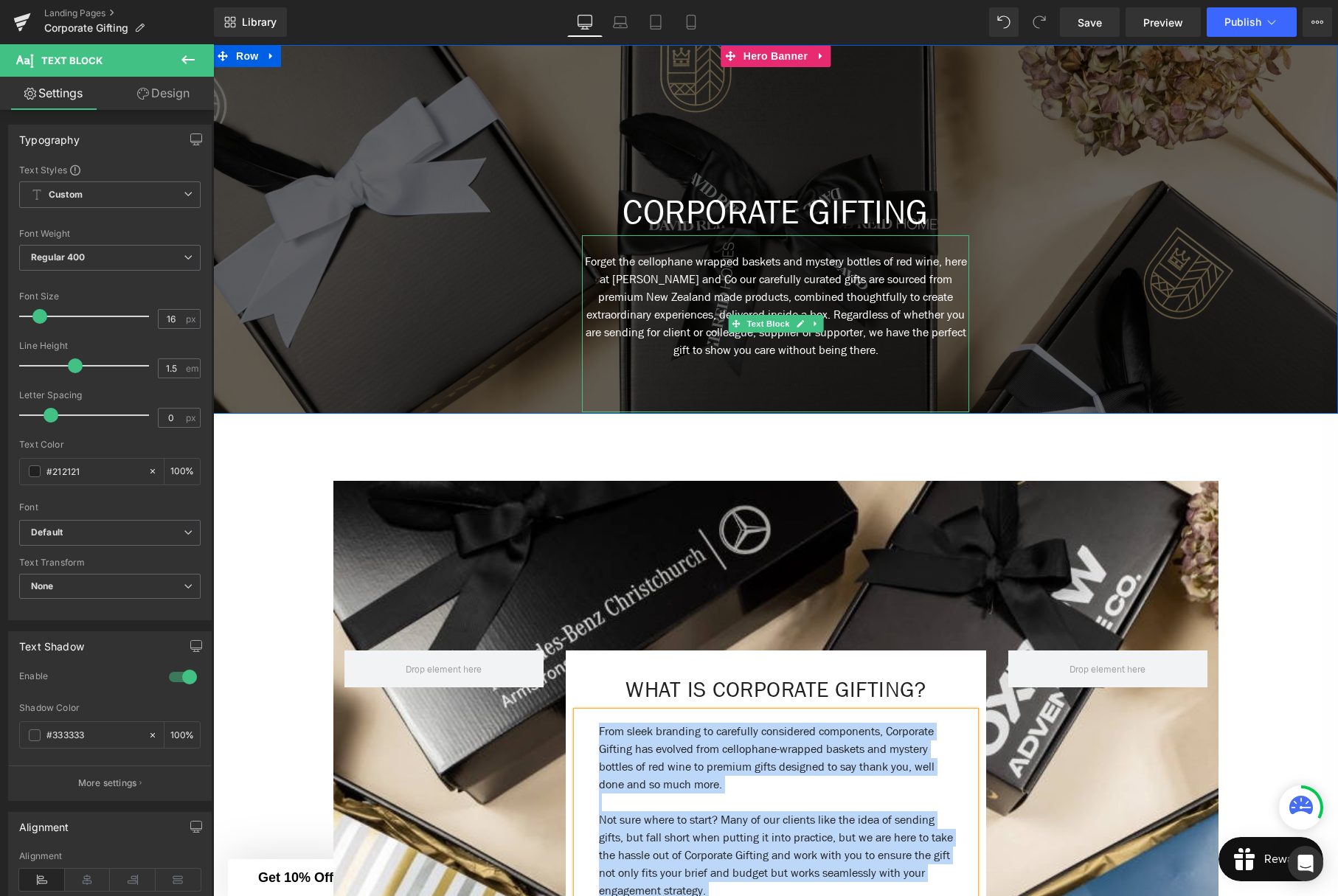
click at [799, 307] on p "Forget the cellophane wrapped baskets and mystery bottles of red wine, here at …" at bounding box center [775, 306] width 387 height 107
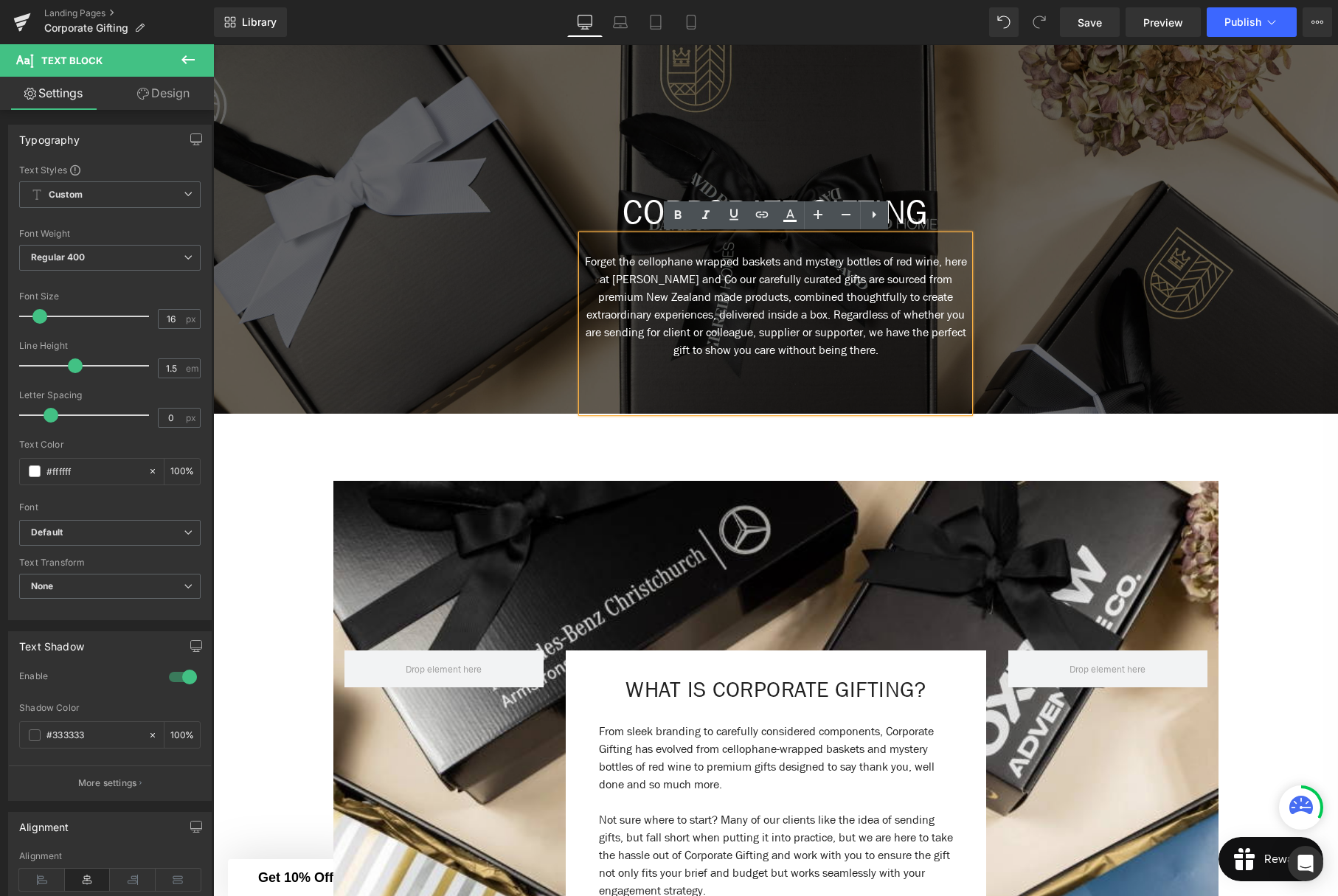
click at [924, 354] on p "Forget the cellophane wrapped baskets and mystery bottles of red wine, here at …" at bounding box center [775, 306] width 387 height 107
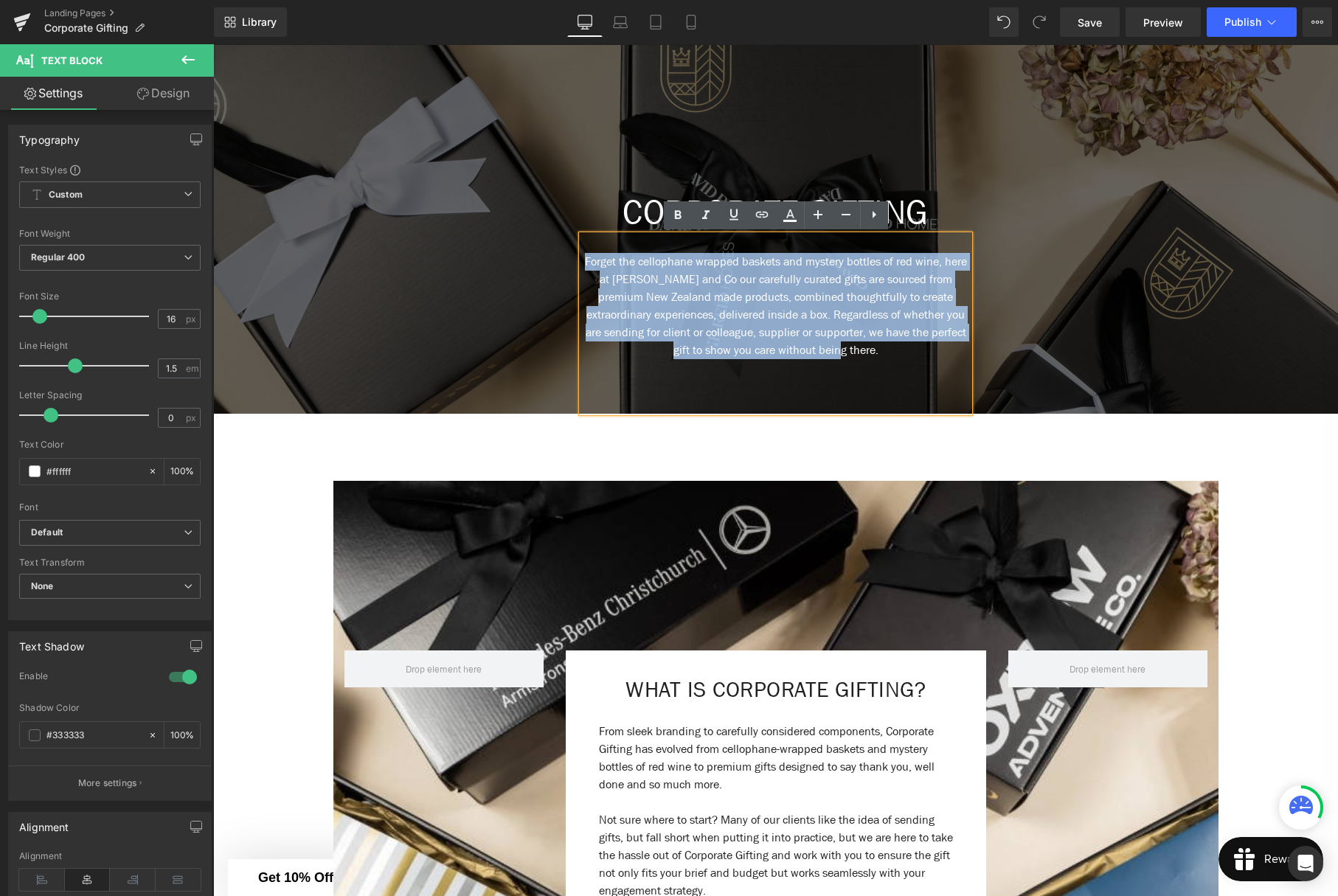
drag, startPoint x: 839, startPoint y: 342, endPoint x: 573, endPoint y: 261, distance: 278.1
click at [574, 261] on span "CORPORATE GIFTING Heading Forget the cellophane wrapped baskets and mystery bot…" at bounding box center [776, 302] width 1125 height 220
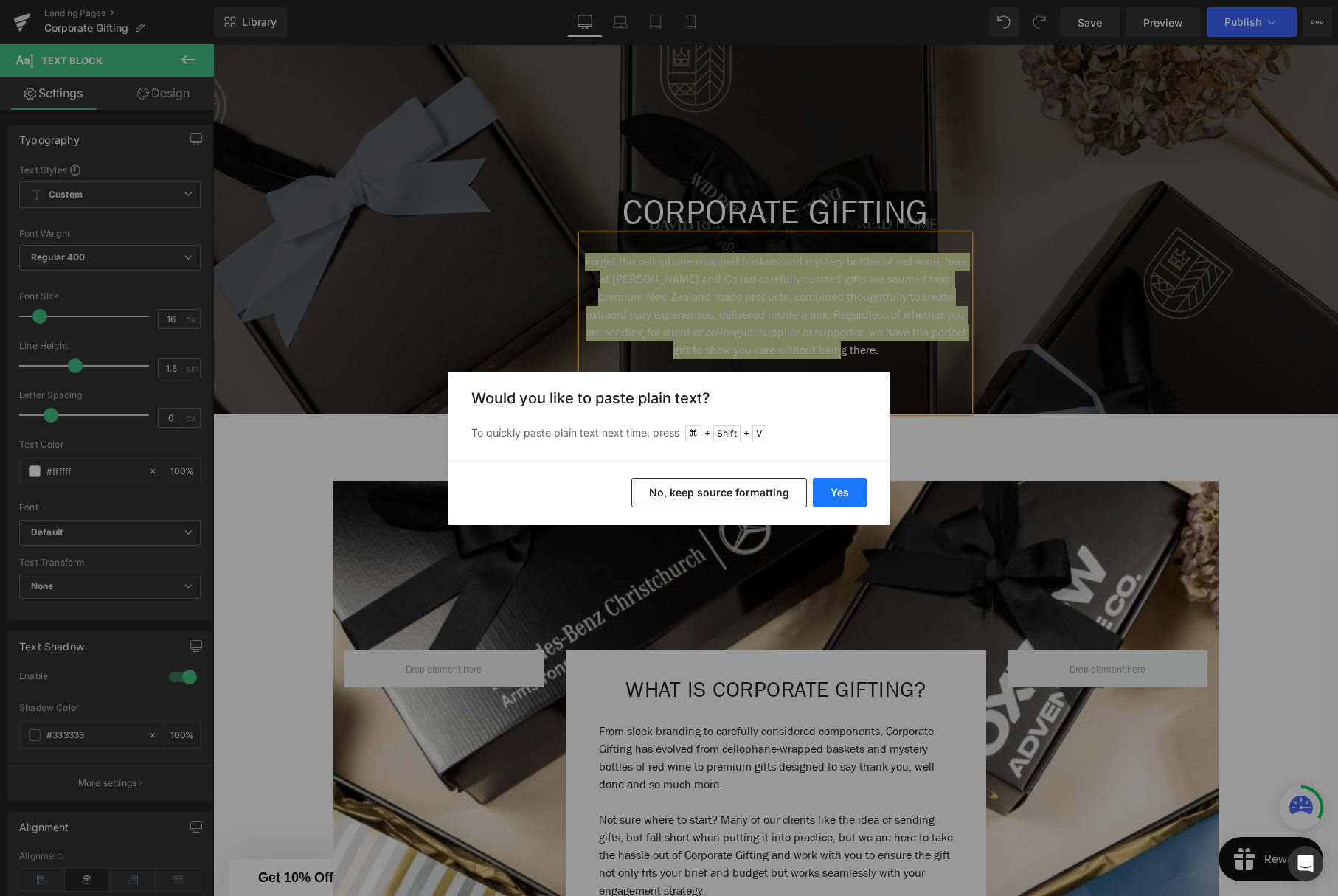
click at [0, 0] on button "Yes" at bounding box center [0, 0] width 0 height 0
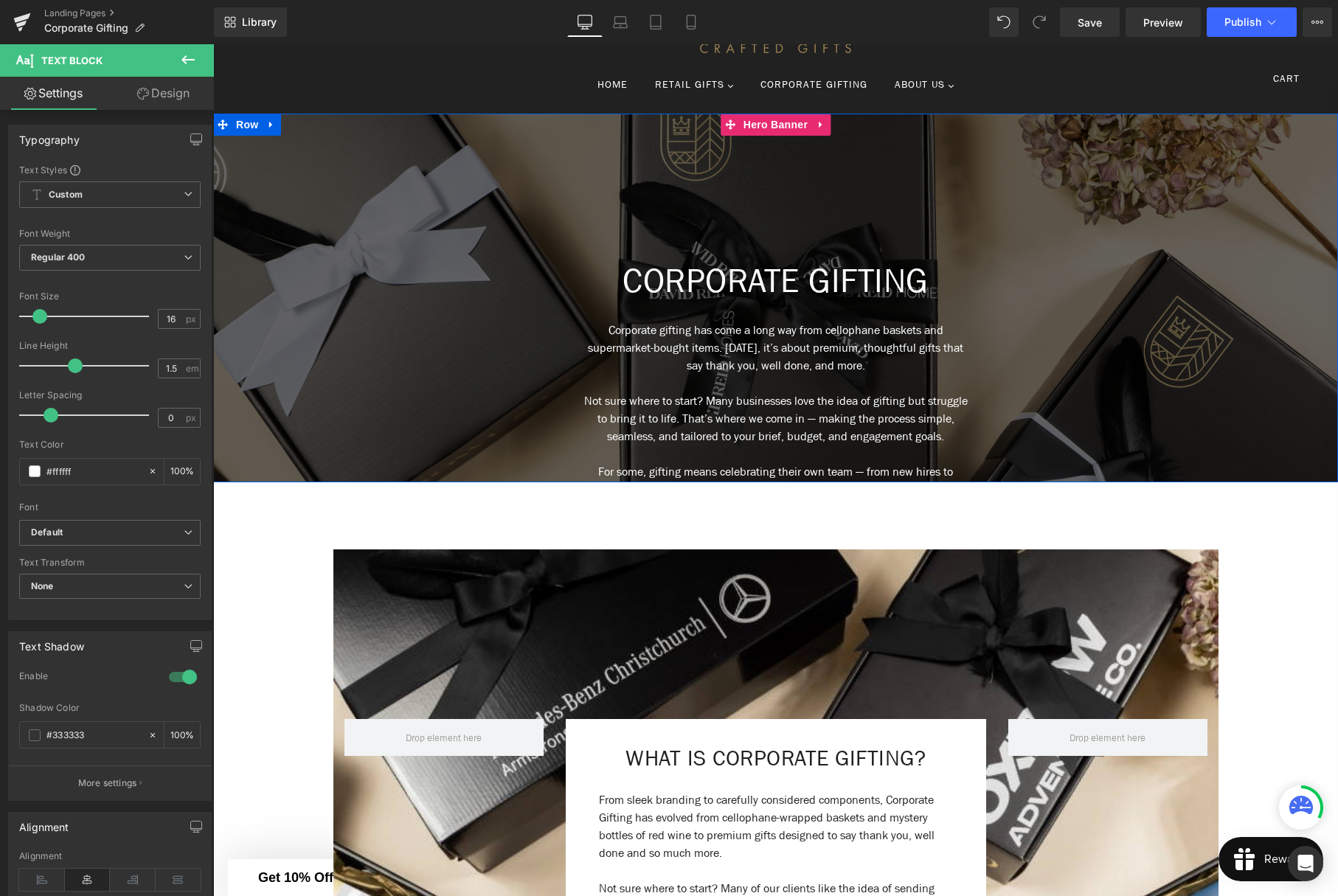
scroll to position [81, 0]
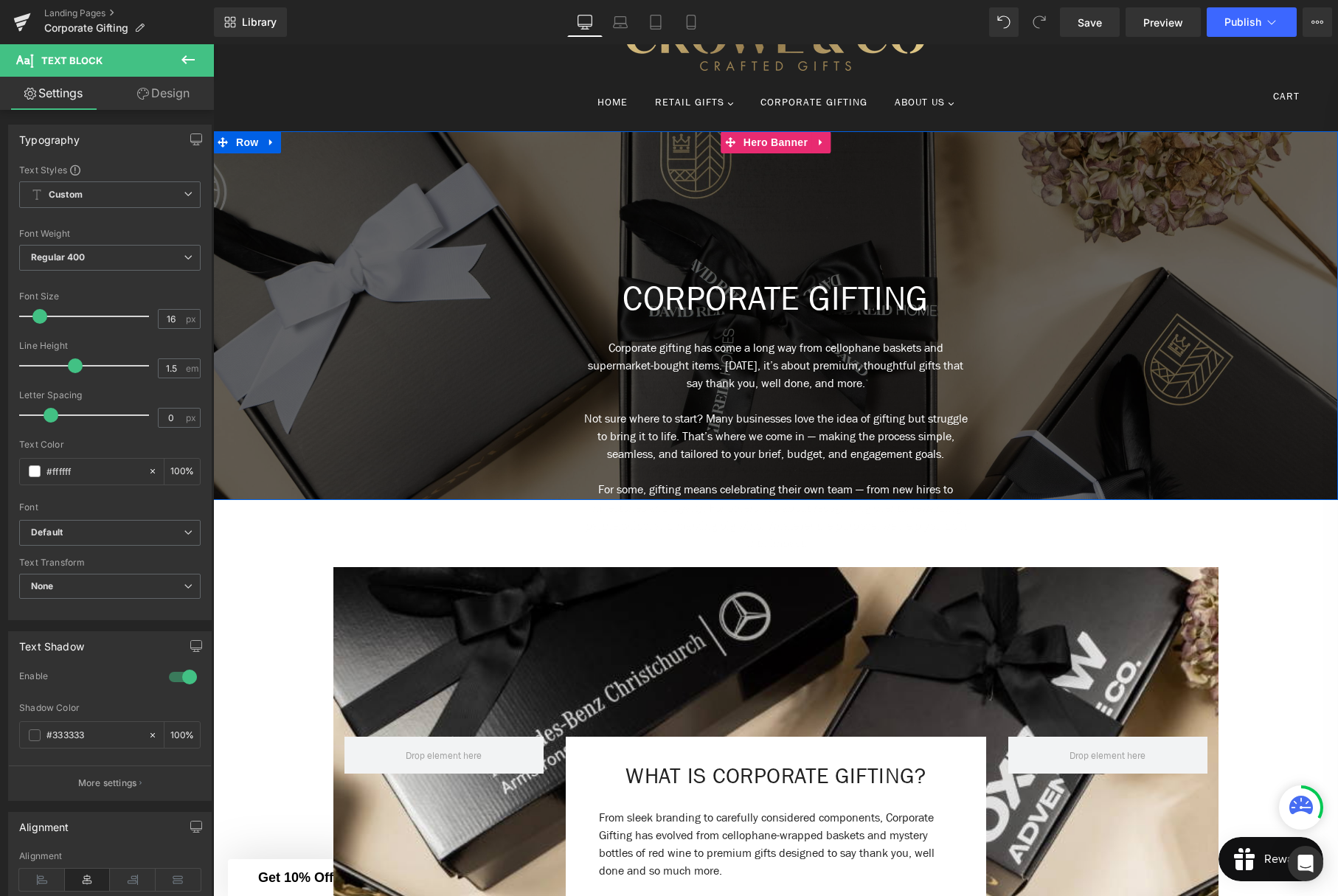
click at [781, 300] on div "CORPORATE GIFTING Heading" at bounding box center [776, 300] width 1125 height 43
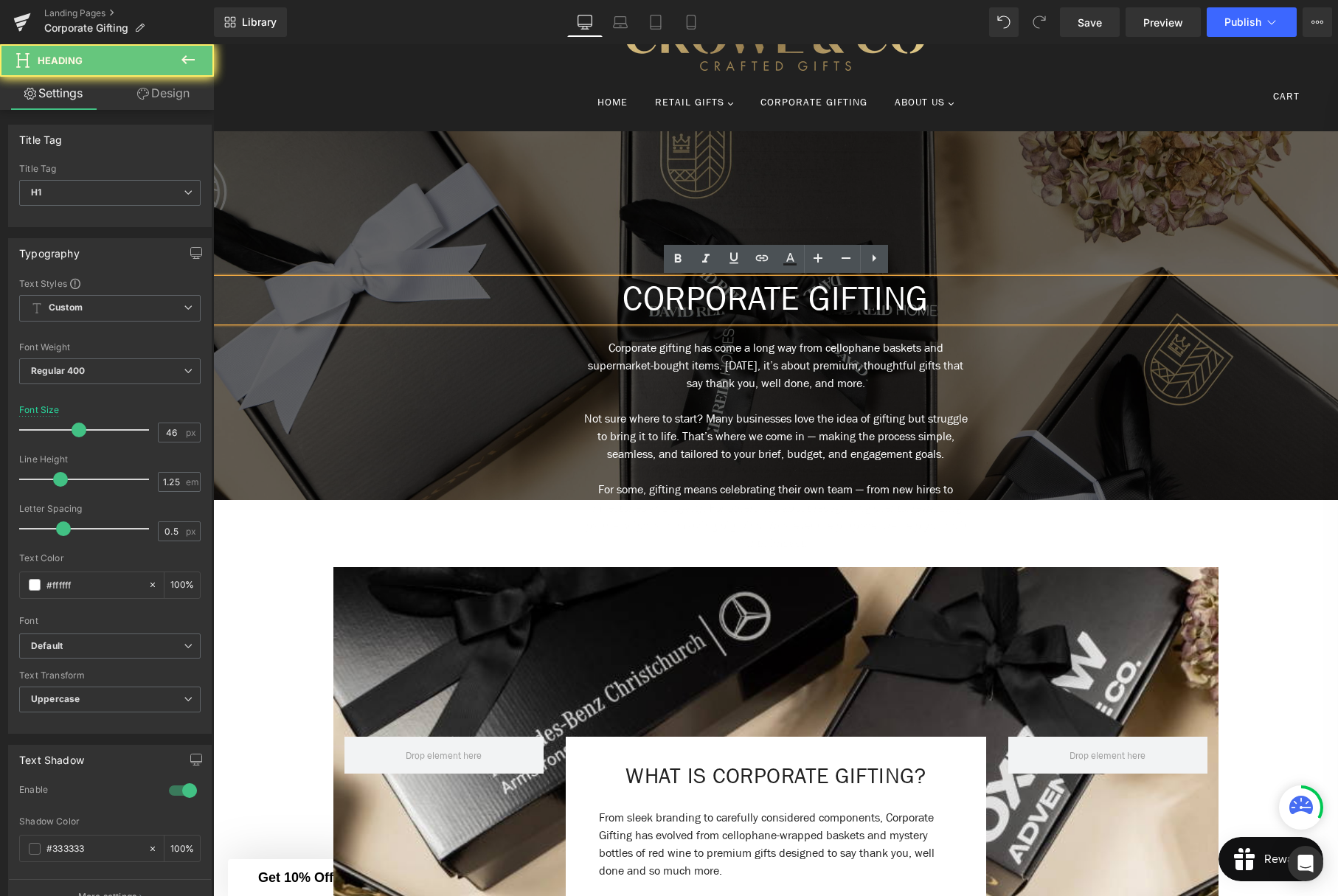
click at [1015, 284] on h1 "CORPORATE GIFTING" at bounding box center [776, 300] width 1125 height 43
click at [932, 388] on p "Corporate gifting has come a long way from cellophane baskets and supermarket-b…" at bounding box center [775, 366] width 387 height 53
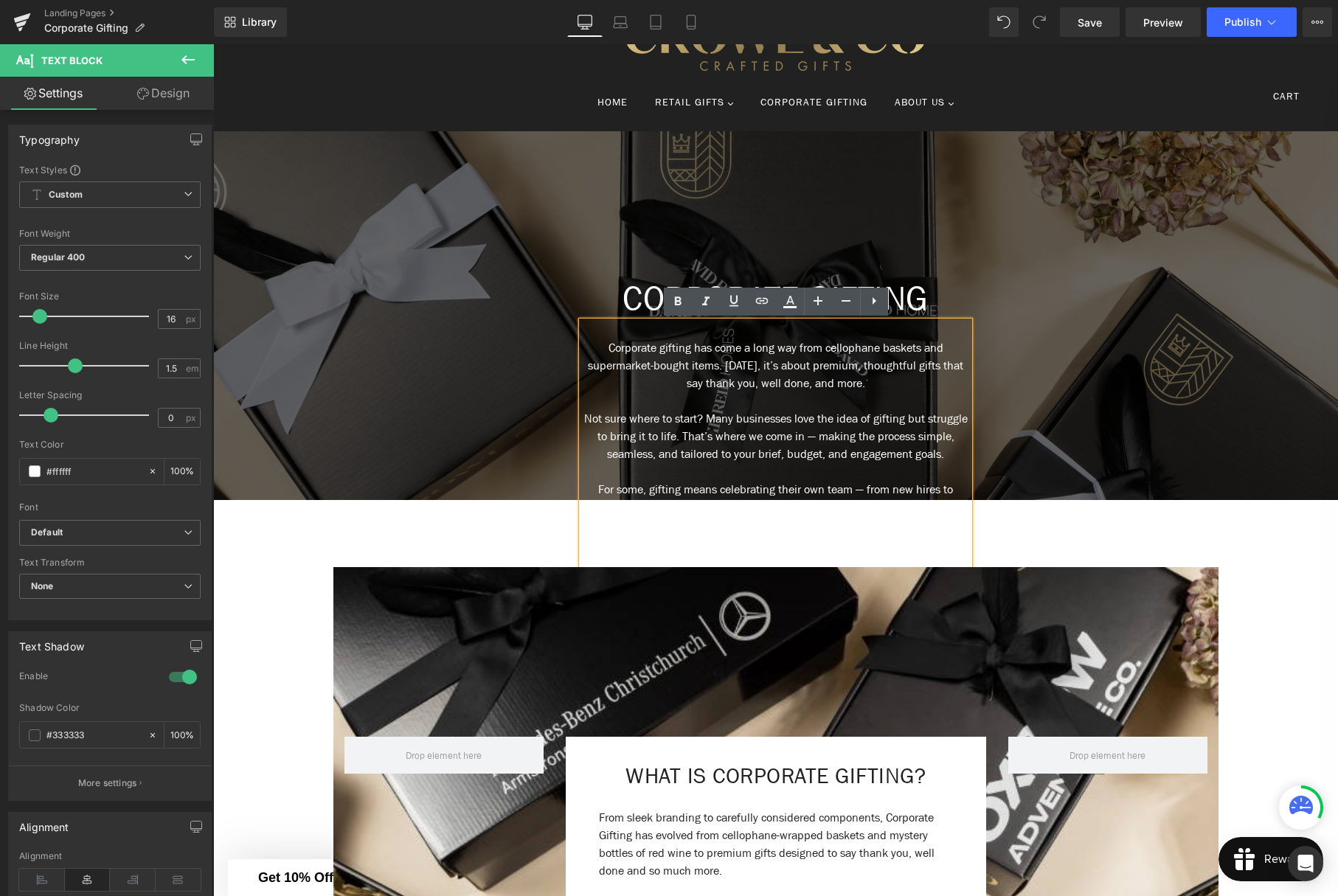
scroll to position [93, 0]
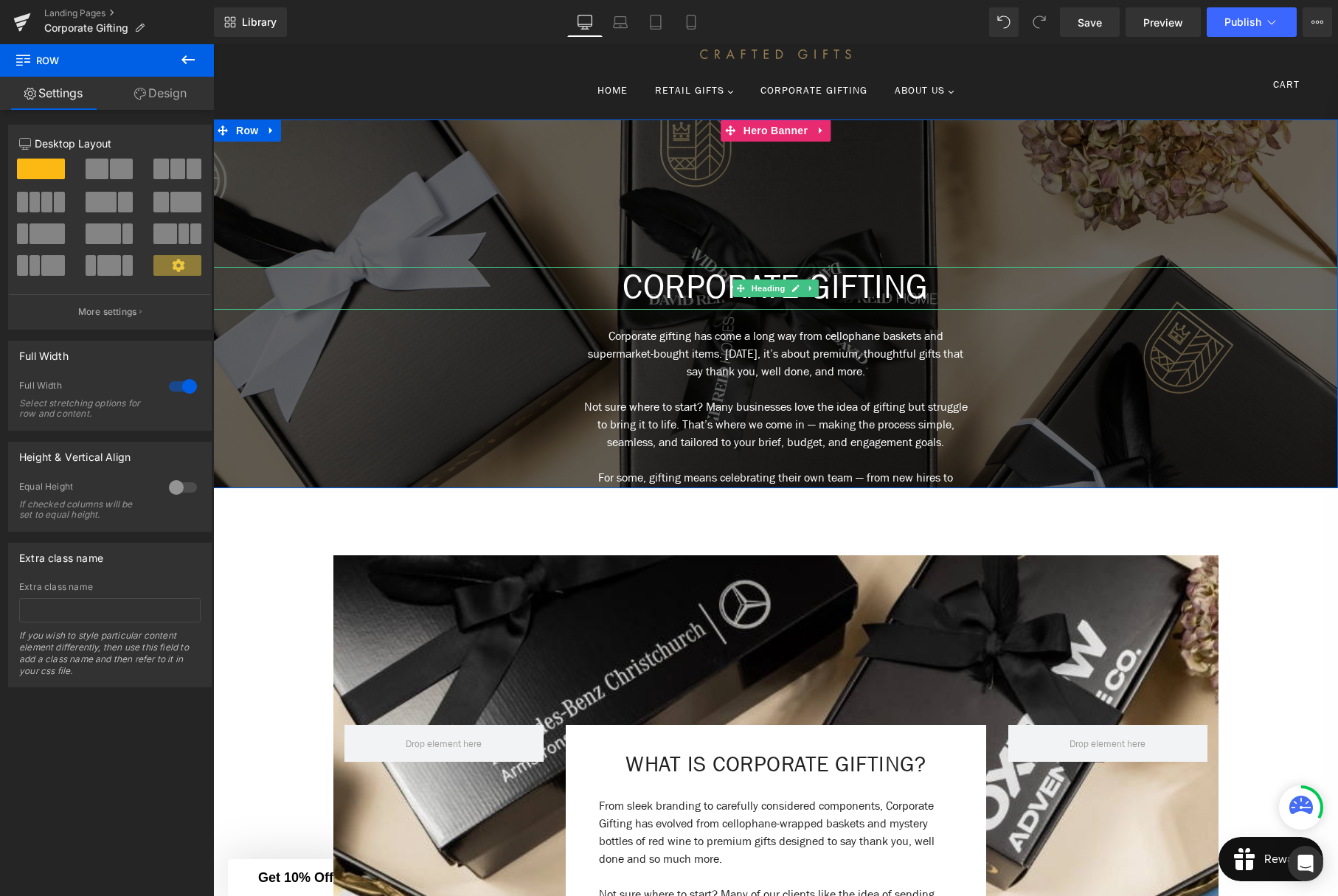
drag, startPoint x: 667, startPoint y: 284, endPoint x: 657, endPoint y: 298, distance: 17.2
click at [667, 284] on h1 "CORPORATE GIFTING" at bounding box center [776, 288] width 1125 height 43
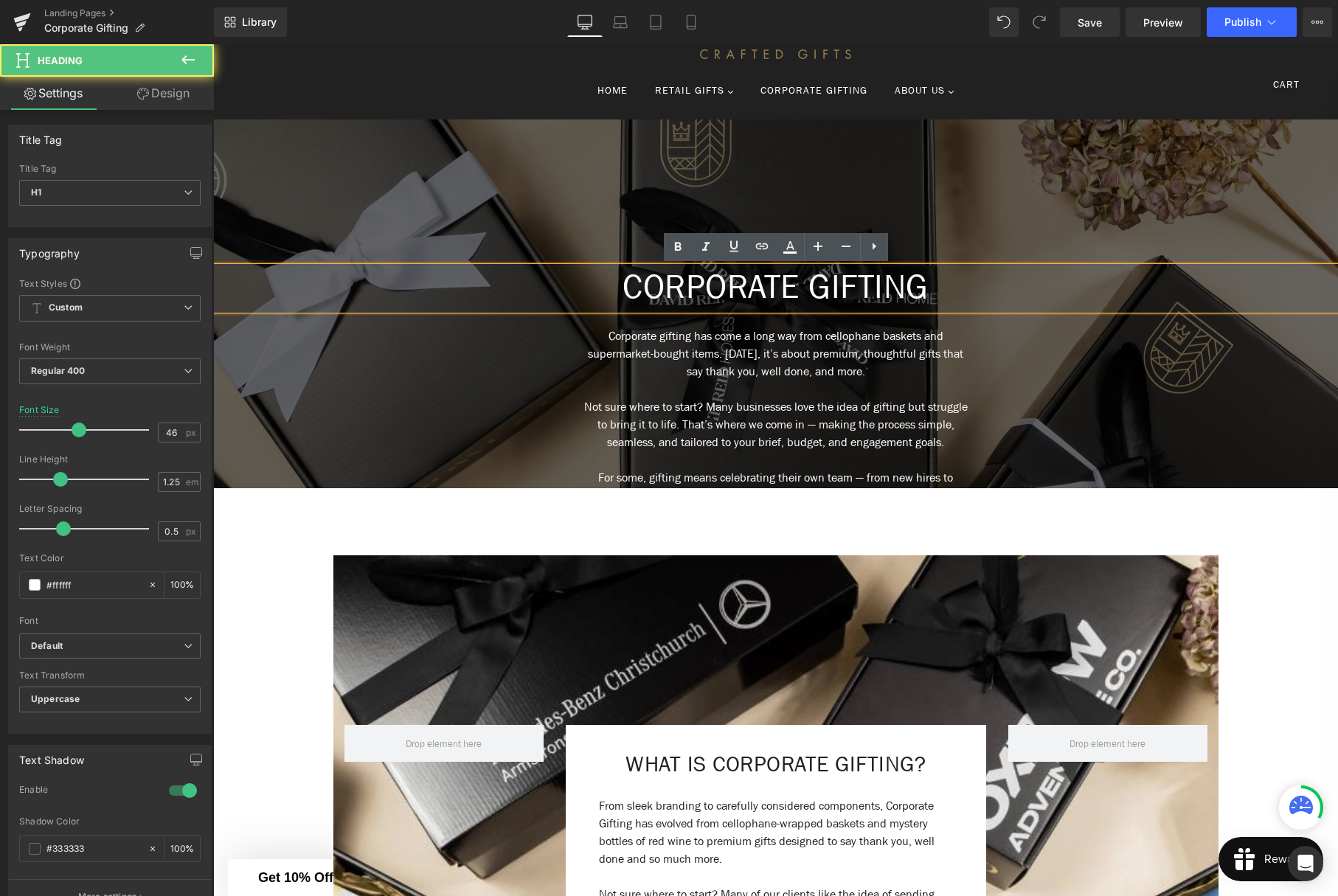
drag, startPoint x: 387, startPoint y: 287, endPoint x: 427, endPoint y: 274, distance: 42.1
click at [394, 260] on div "CORPORATE GIFTING Heading Corporate gifting has come a long way from cellophane…" at bounding box center [776, 304] width 1125 height 369
click at [874, 245] on icon at bounding box center [874, 247] width 4 height 8
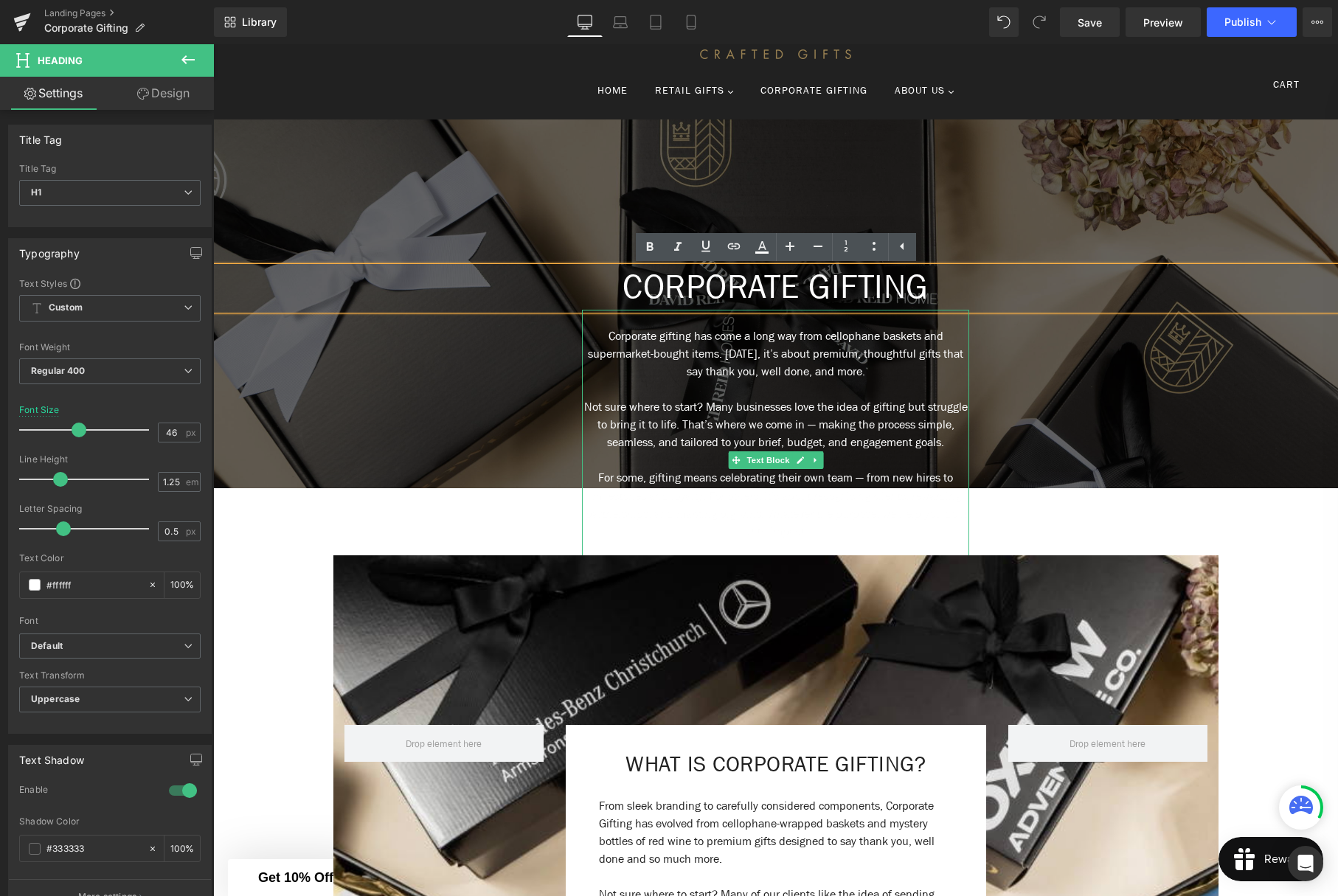
drag, startPoint x: 741, startPoint y: 372, endPoint x: 607, endPoint y: 344, distance: 136.9
click at [740, 371] on p "Corporate gifting has come a long way from cellophane baskets and supermarket-b…" at bounding box center [775, 353] width 387 height 53
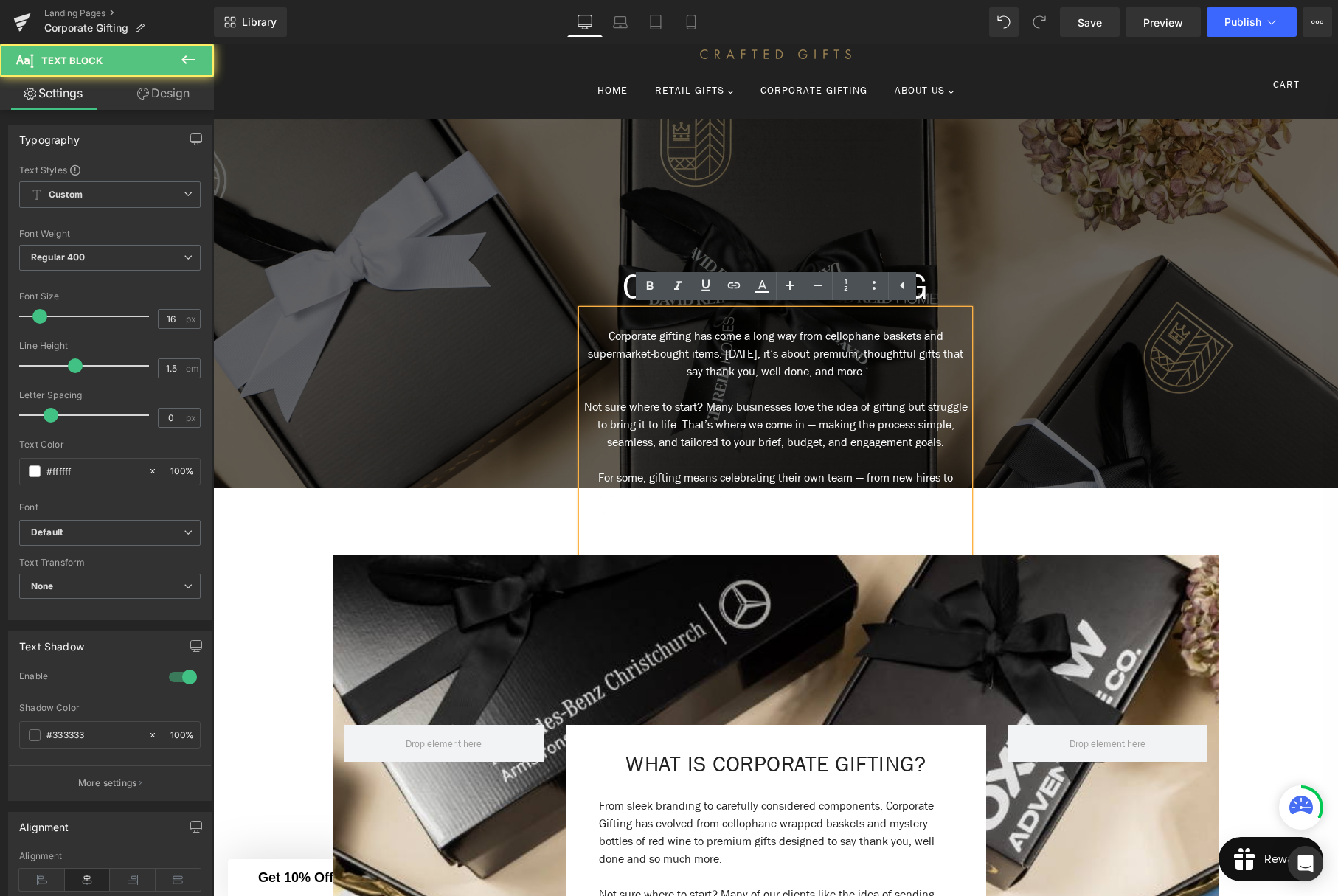
click at [598, 336] on p "Corporate gifting has come a long way from cellophane baskets and supermarket-b…" at bounding box center [775, 353] width 387 height 53
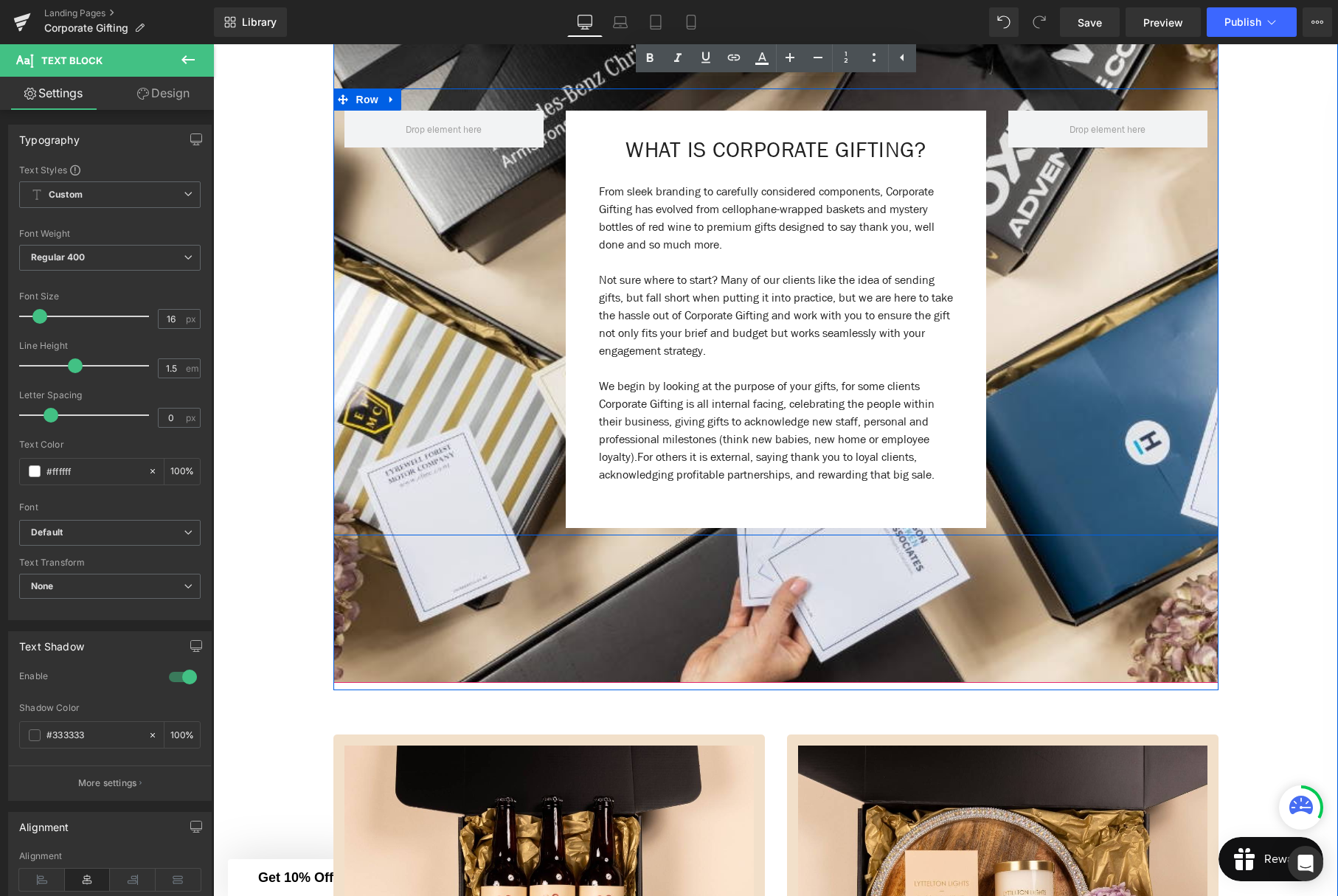
scroll to position [737, 0]
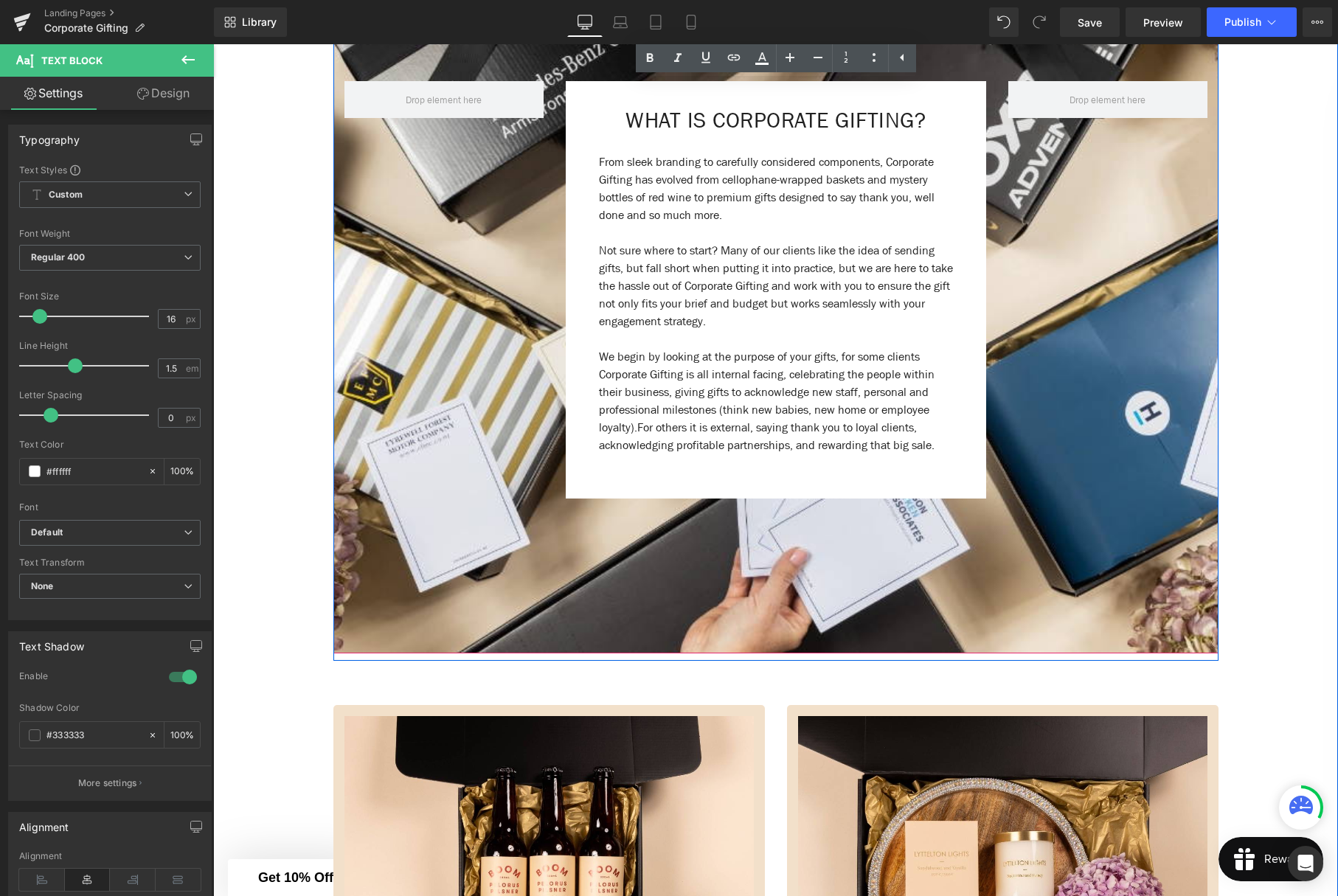
click at [676, 579] on div at bounding box center [776, 283] width 885 height 742
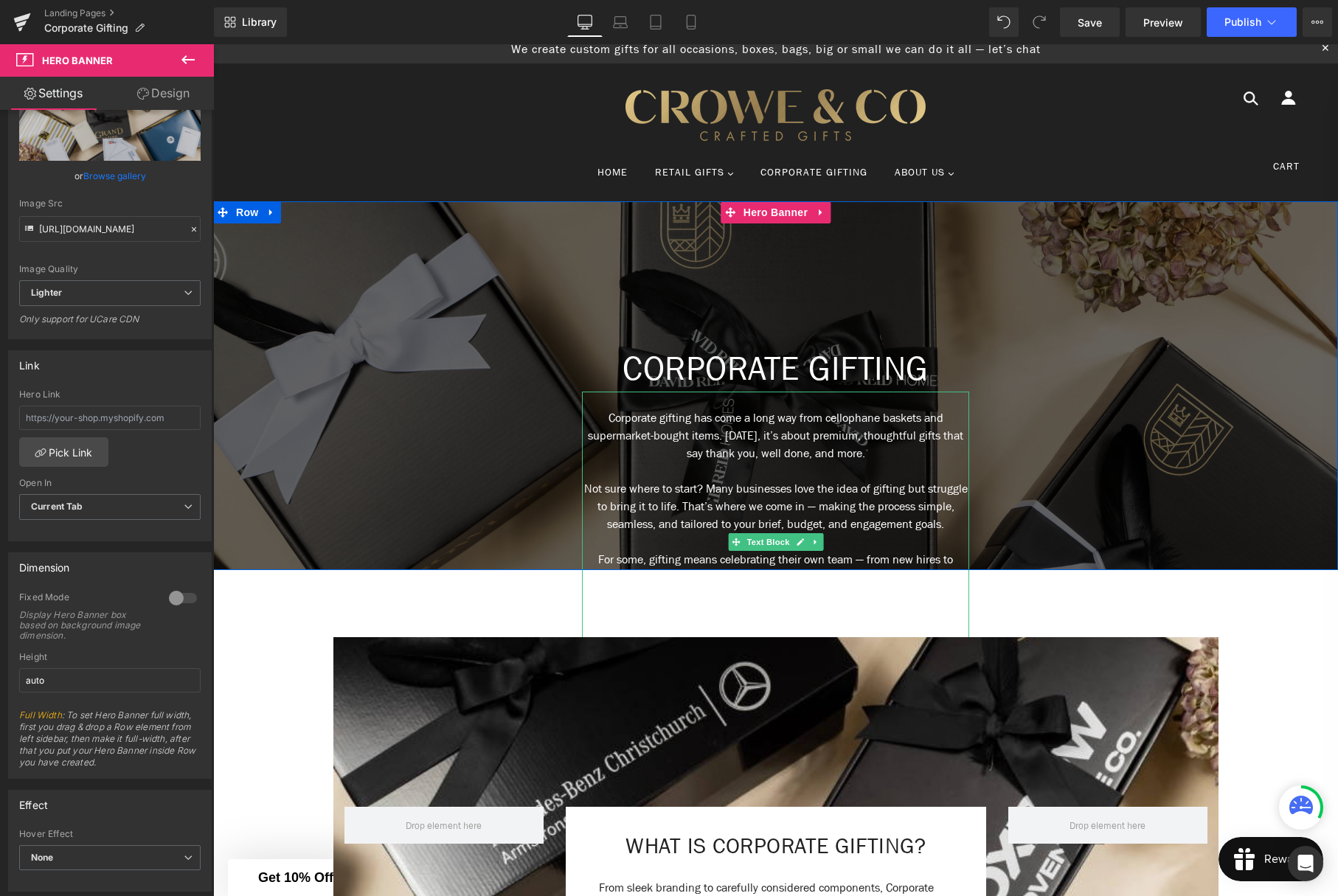
scroll to position [0, 0]
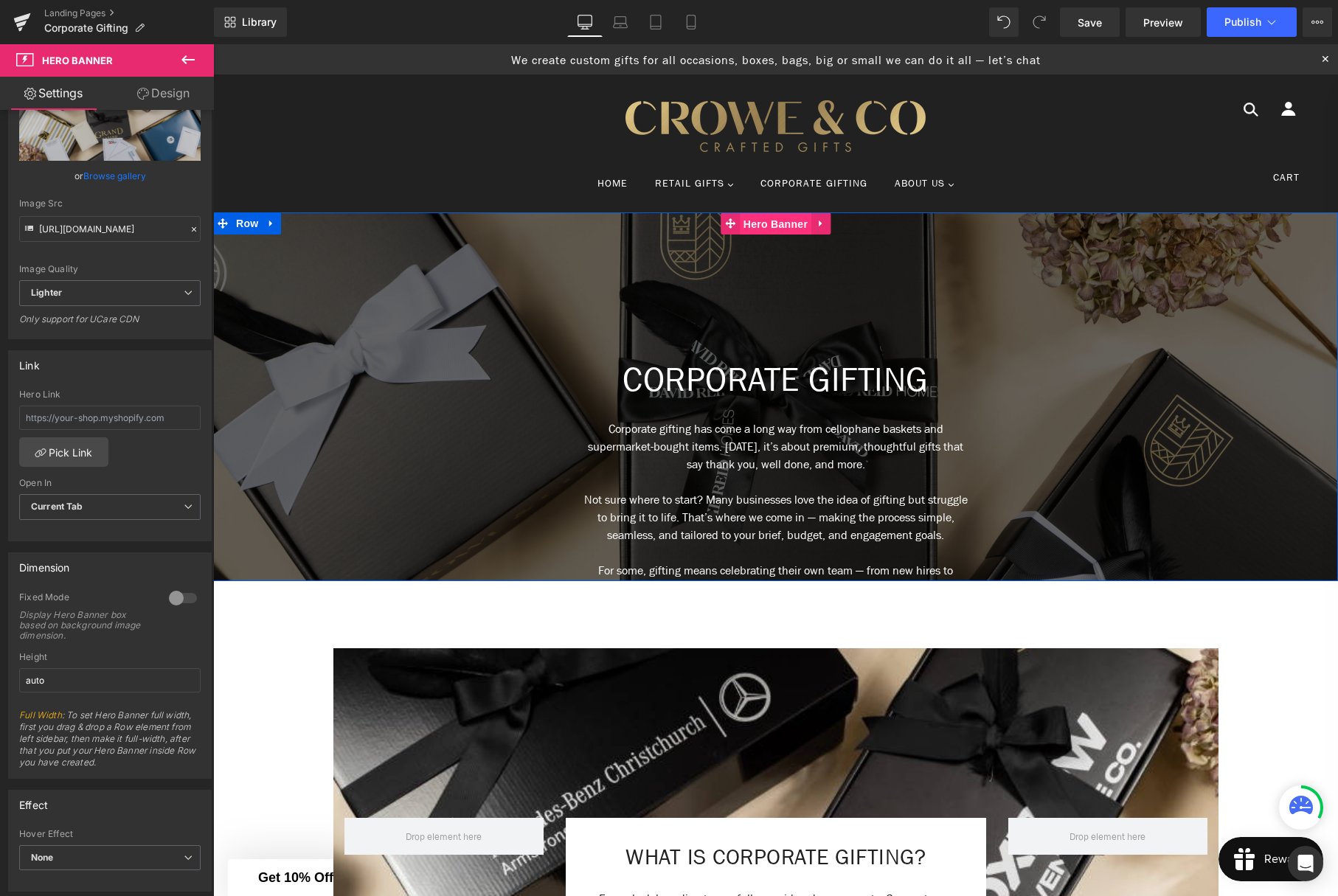
click at [764, 224] on span "Hero Banner" at bounding box center [775, 224] width 71 height 22
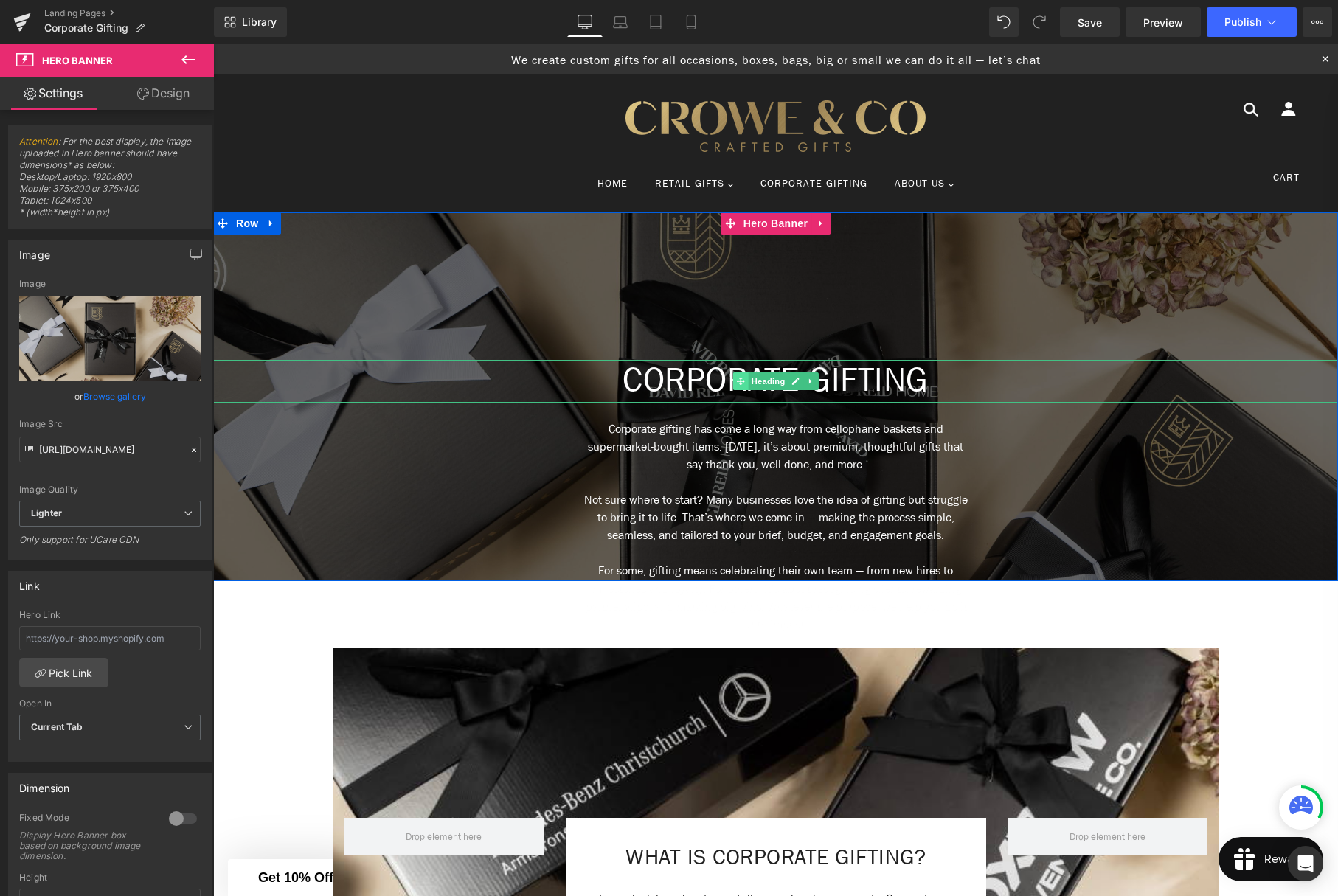
click at [746, 383] on span at bounding box center [740, 381] width 15 height 18
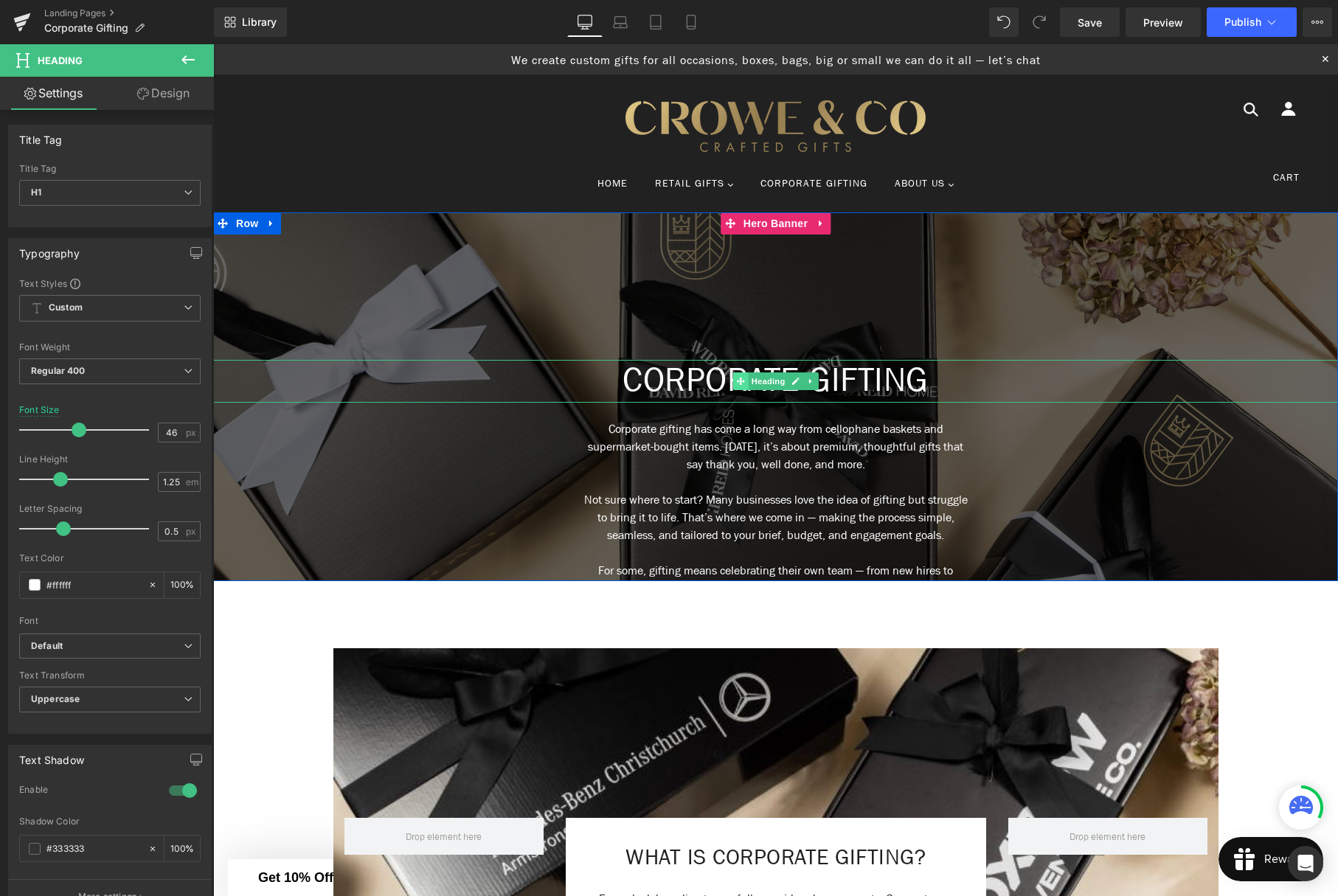
click at [746, 378] on span at bounding box center [740, 381] width 15 height 18
click at [756, 380] on span "Heading" at bounding box center [768, 381] width 40 height 18
click at [727, 544] on p "Not sure where to start? Many businesses love the idea of gifting but struggle …" at bounding box center [775, 517] width 387 height 53
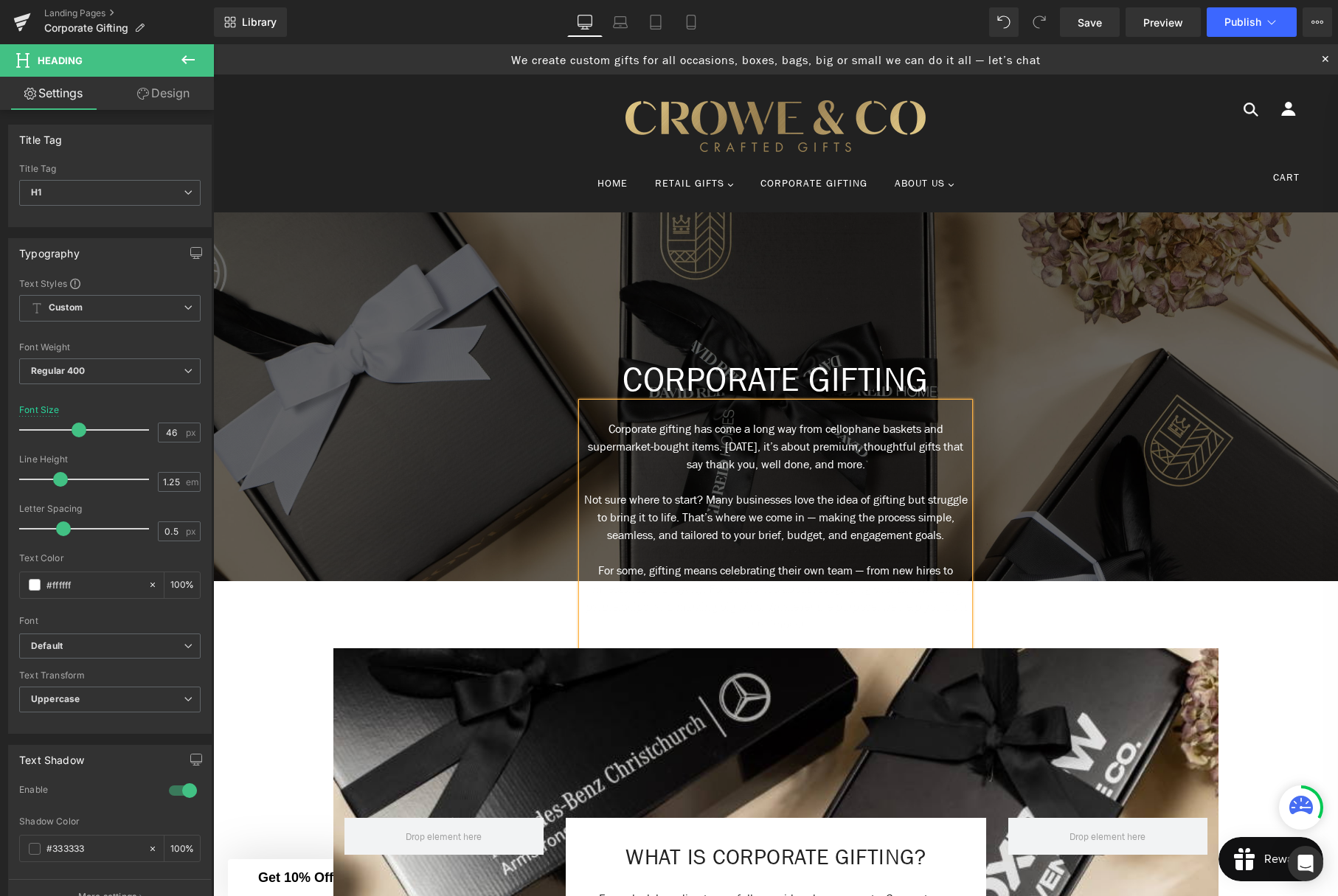
click at [733, 492] on p "Not sure where to start? Many businesses love the idea of gifting but struggle …" at bounding box center [775, 517] width 387 height 53
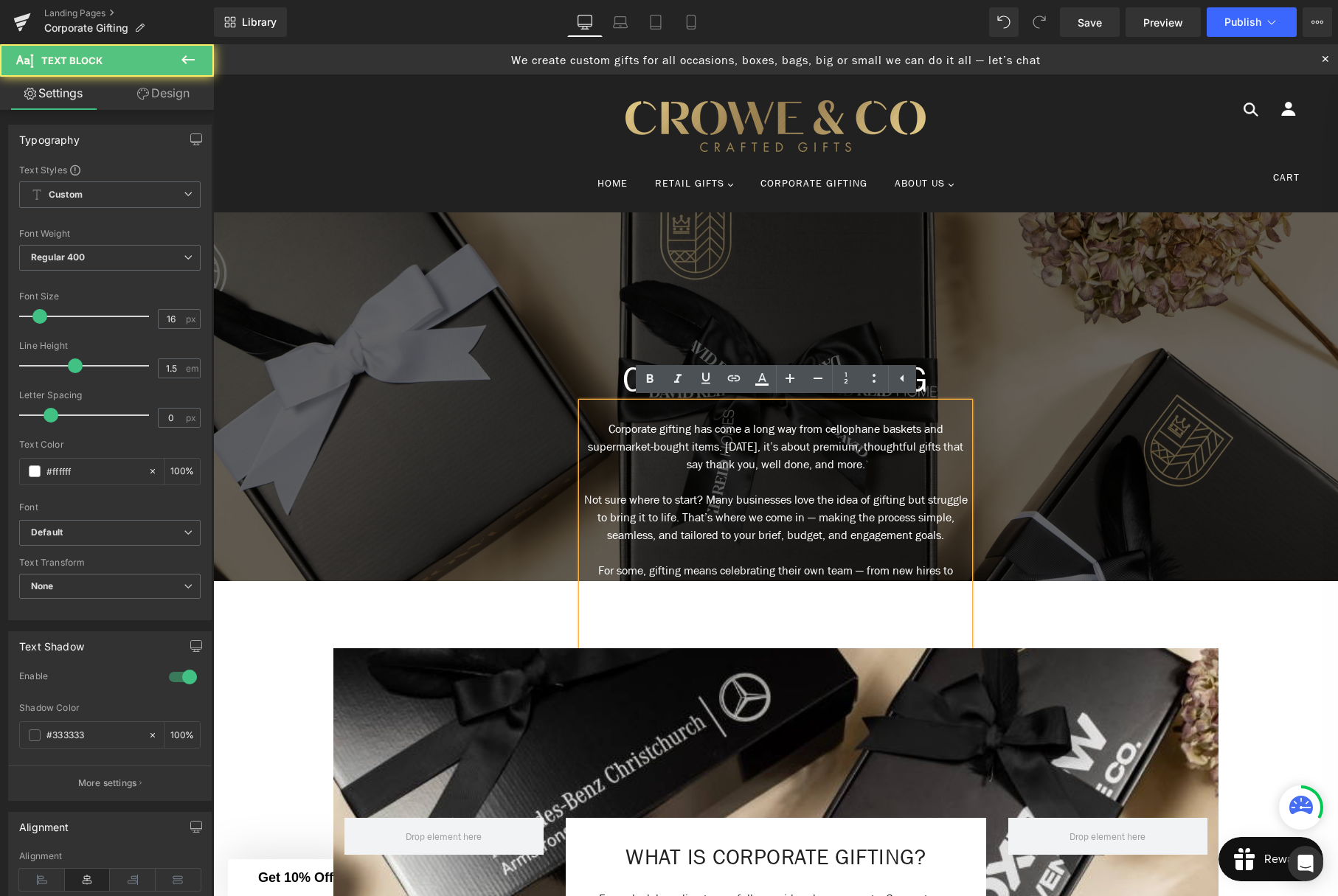
click at [598, 429] on p "Corporate gifting has come a long way from cellophane baskets and supermarket-b…" at bounding box center [775, 447] width 387 height 53
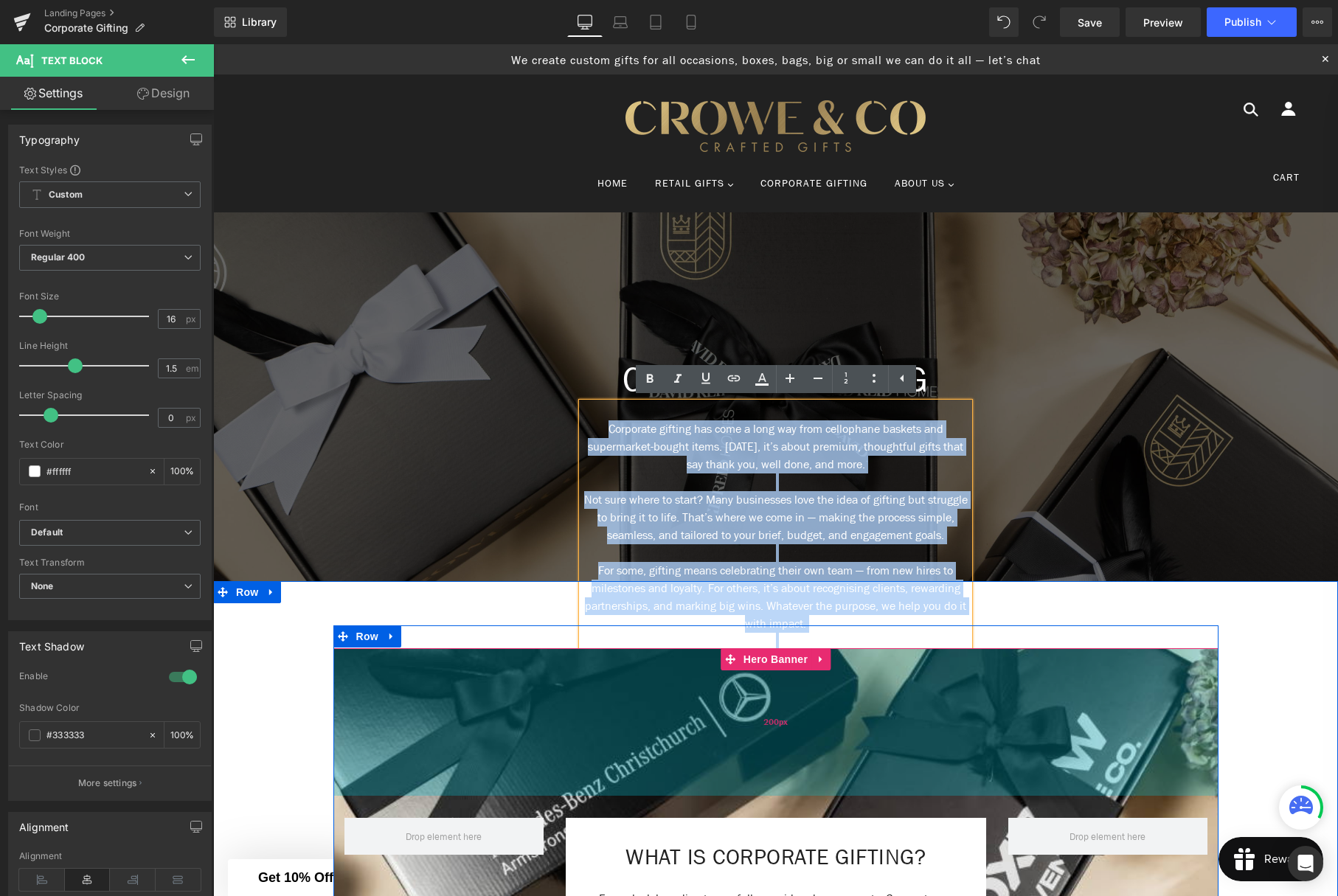
drag, startPoint x: 595, startPoint y: 425, endPoint x: 915, endPoint y: 699, distance: 421.3
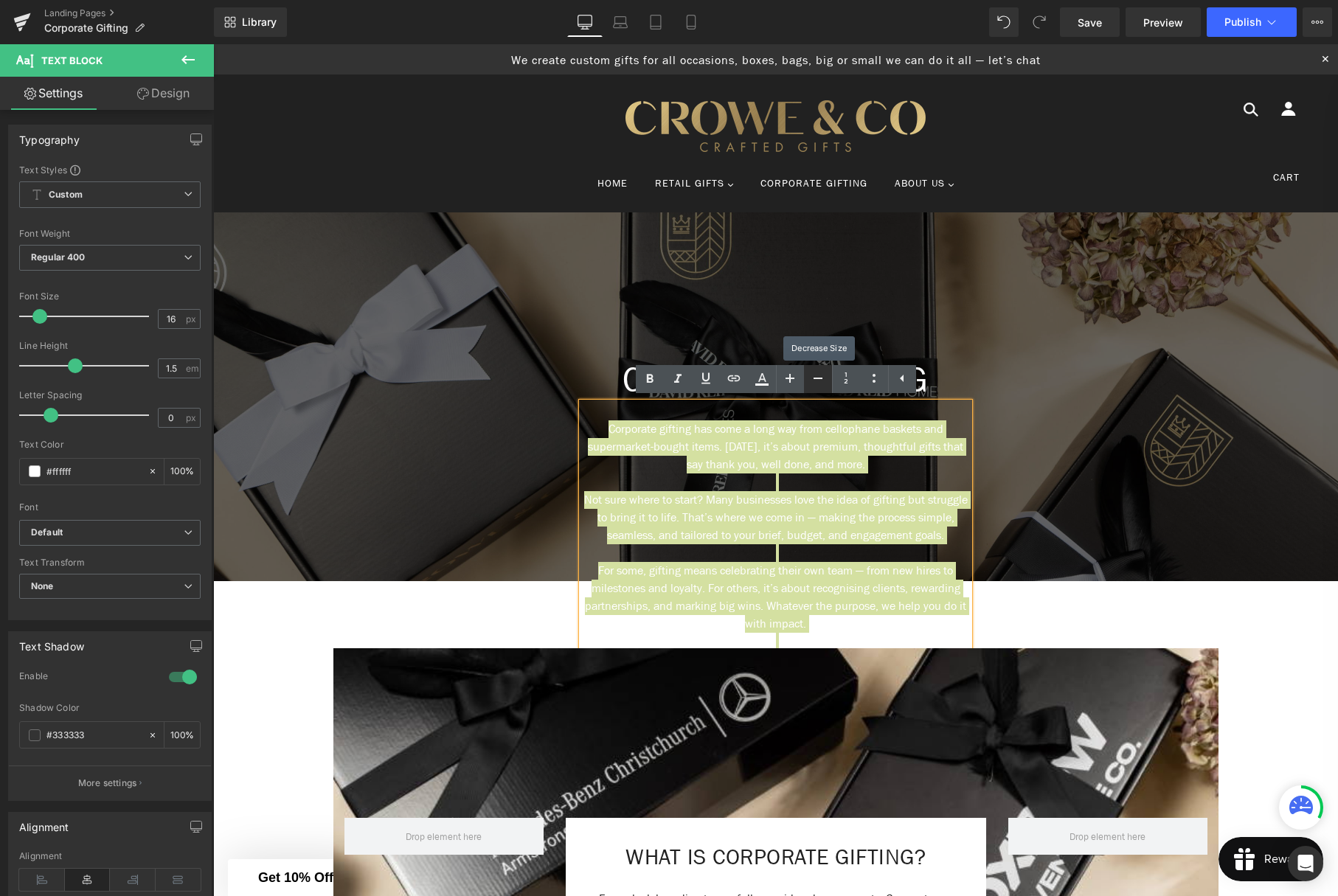
click at [821, 379] on icon at bounding box center [818, 378] width 18 height 18
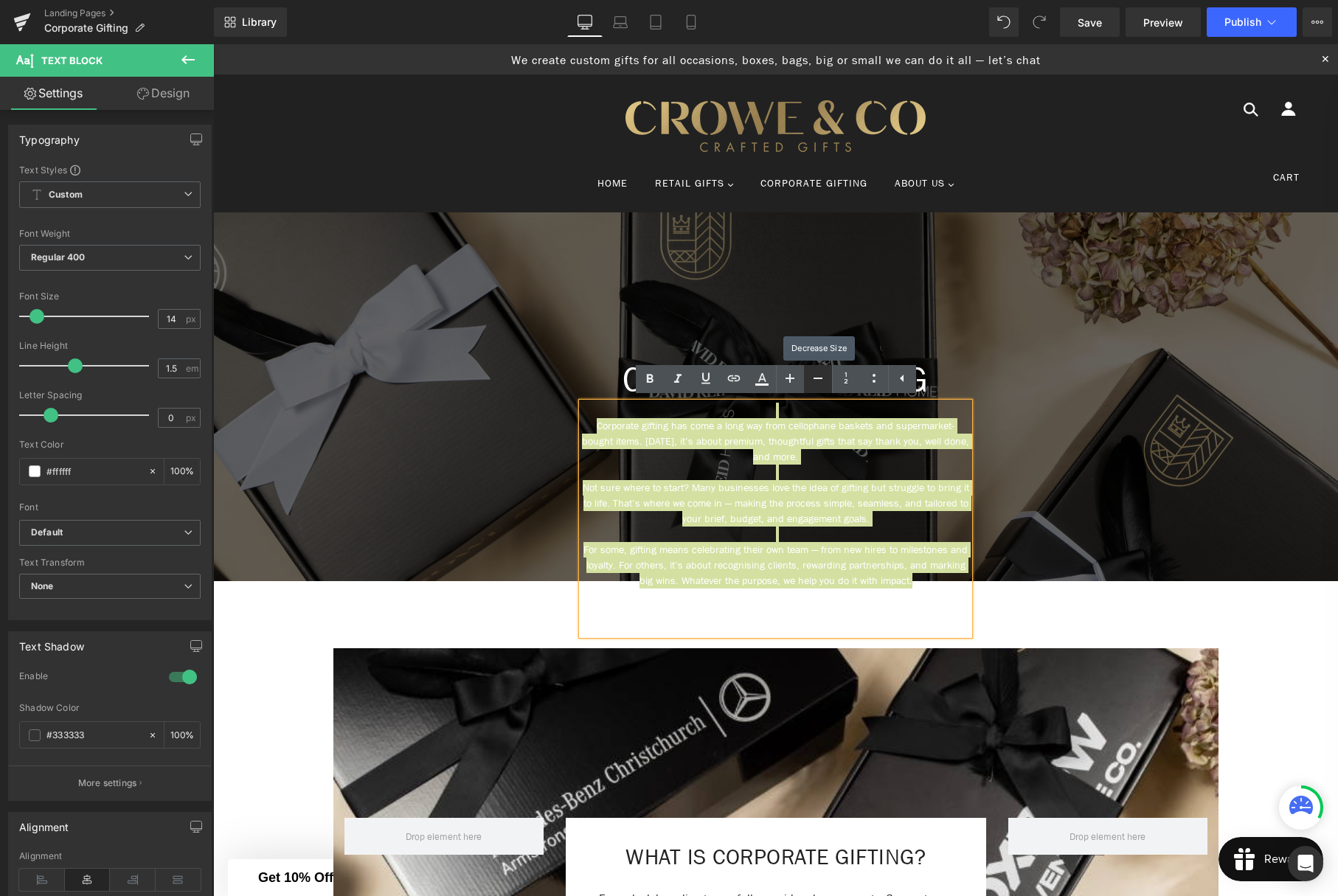
click at [821, 379] on icon at bounding box center [818, 378] width 18 height 18
type input "12"
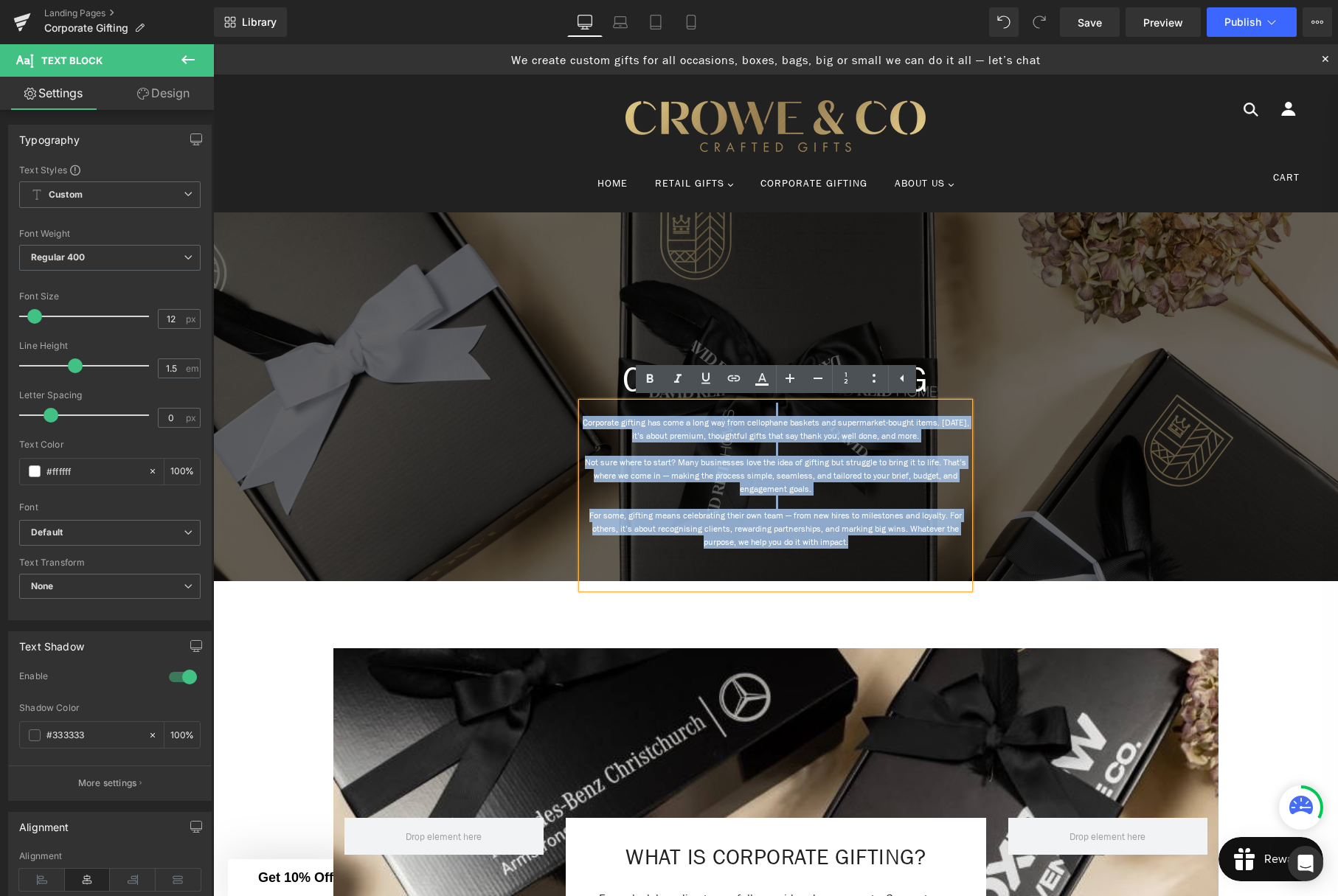
click at [1149, 432] on span "CORPORATE GIFTING Heading Corporate gifting has come a long way from cellophane…" at bounding box center [776, 474] width 1125 height 228
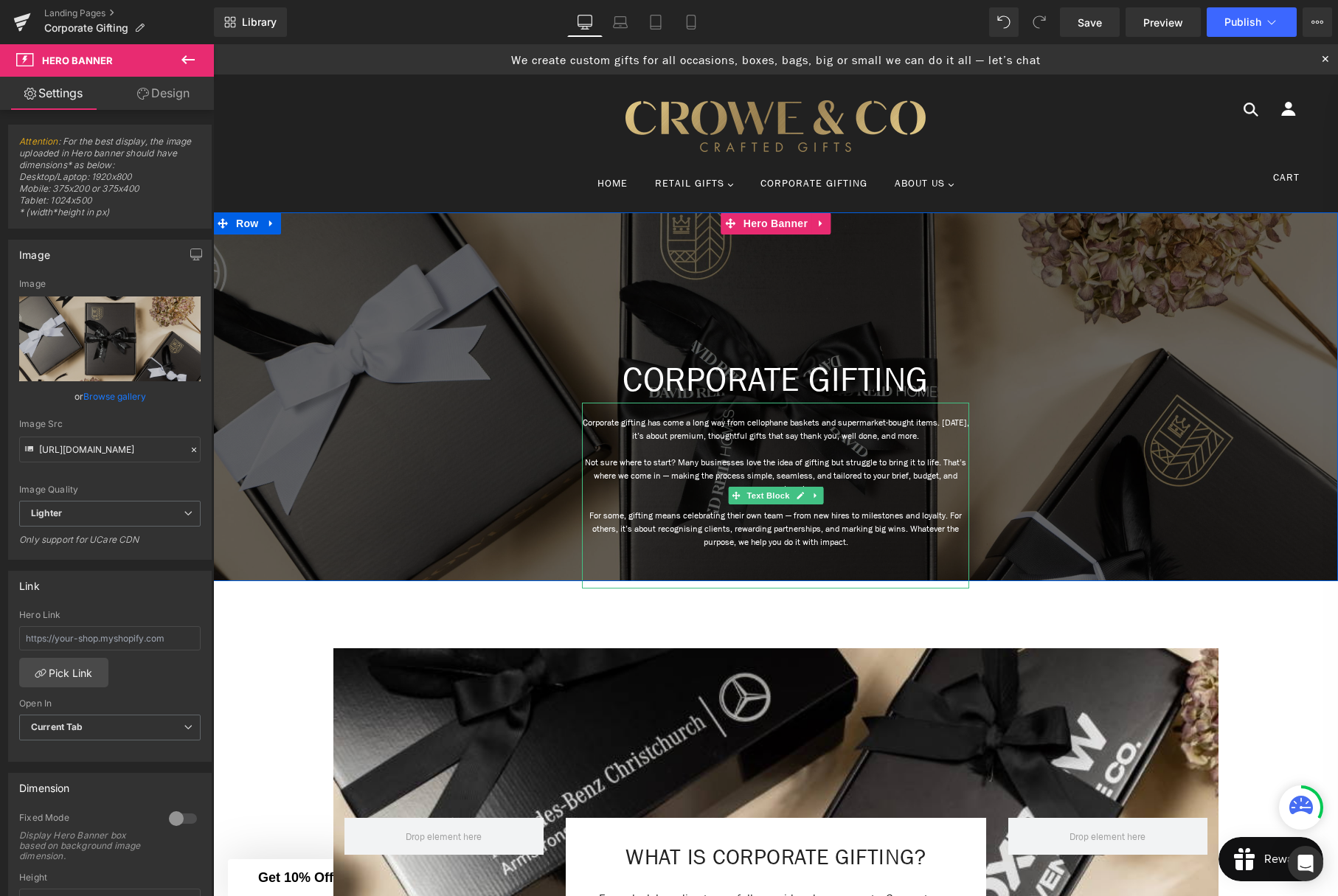
click at [892, 471] on p "Not sure where to start? Many businesses love the idea of gifting but struggle …" at bounding box center [775, 476] width 387 height 40
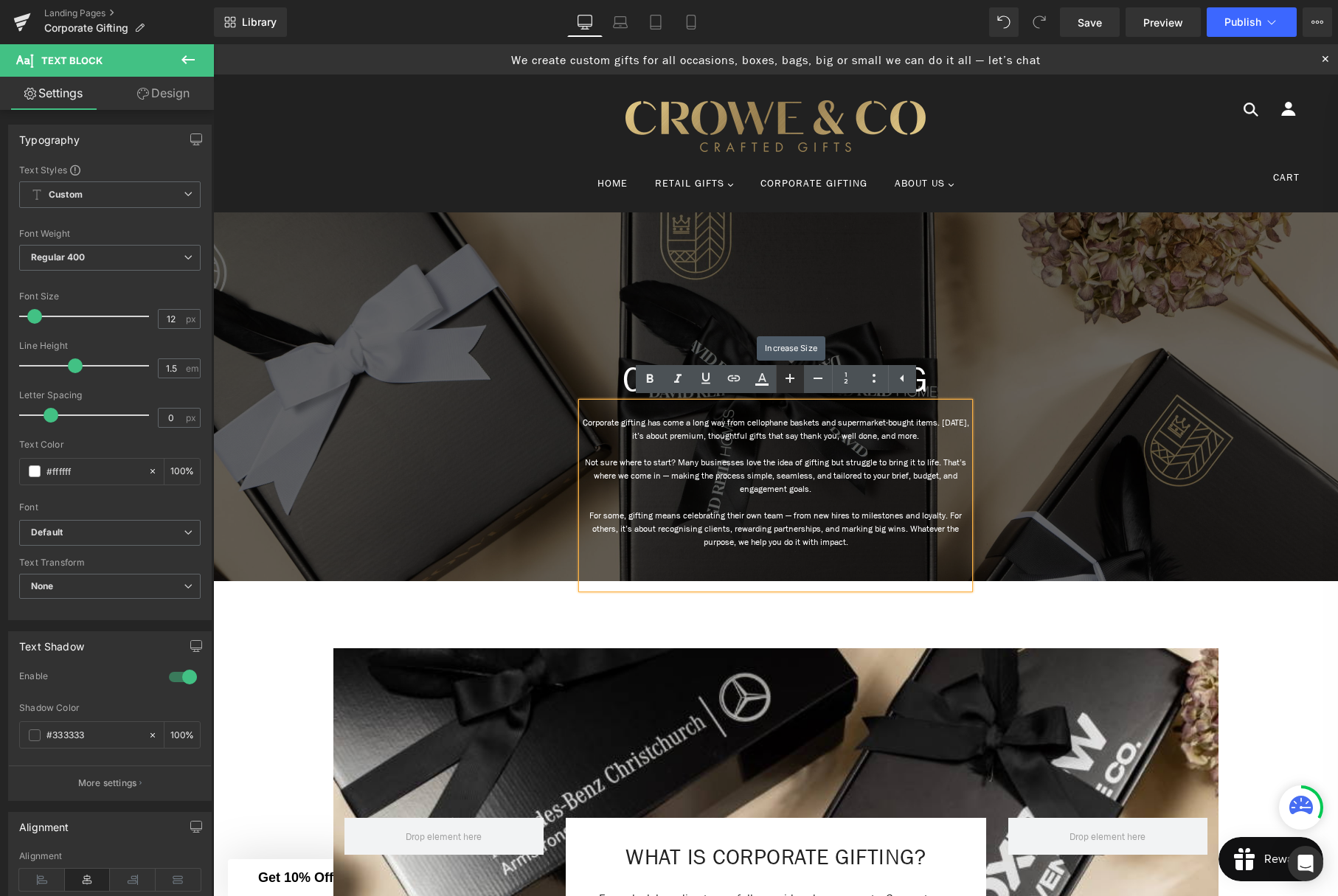
click at [789, 382] on icon at bounding box center [790, 379] width 9 height 9
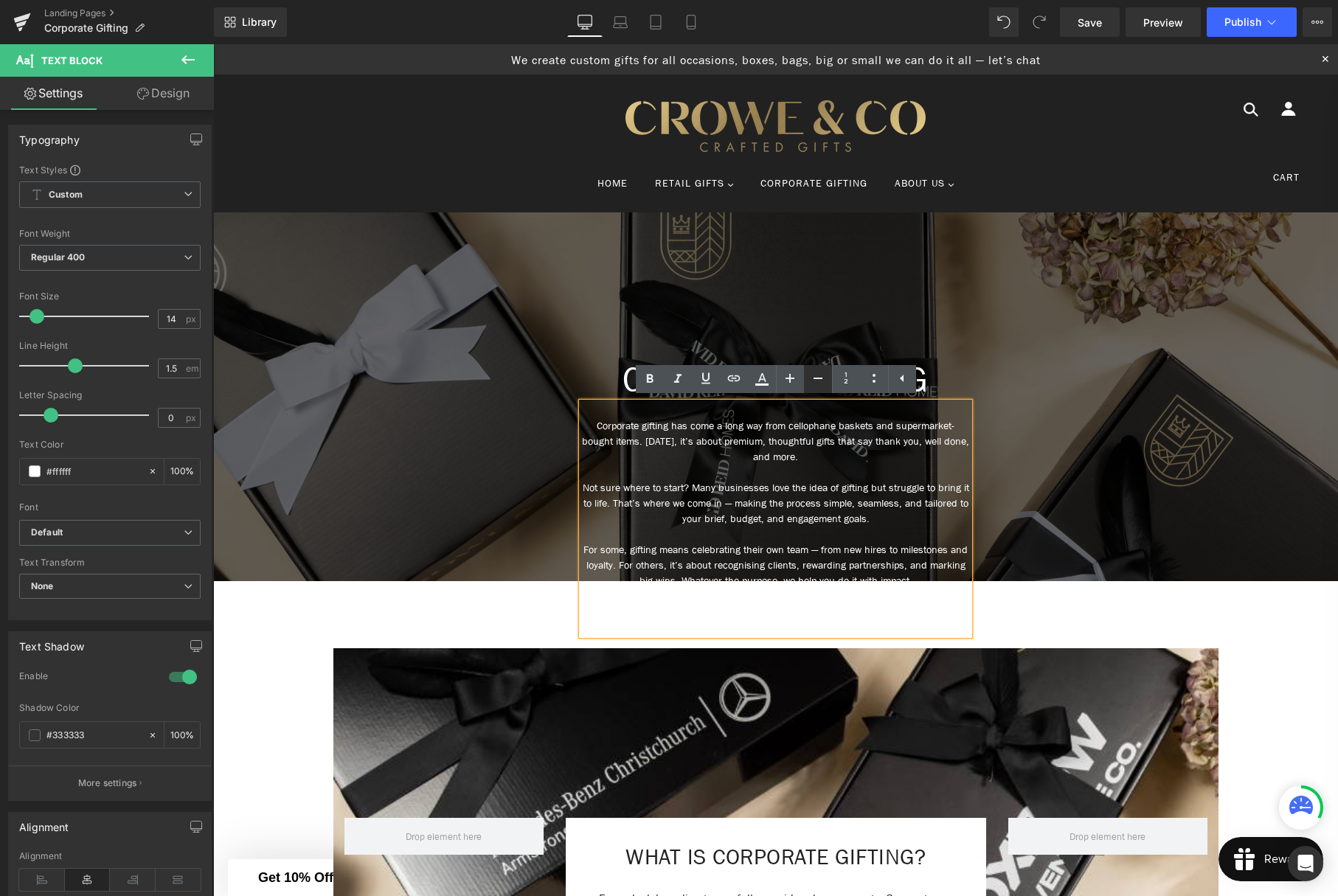
click at [818, 382] on icon at bounding box center [818, 378] width 18 height 18
type input "12"
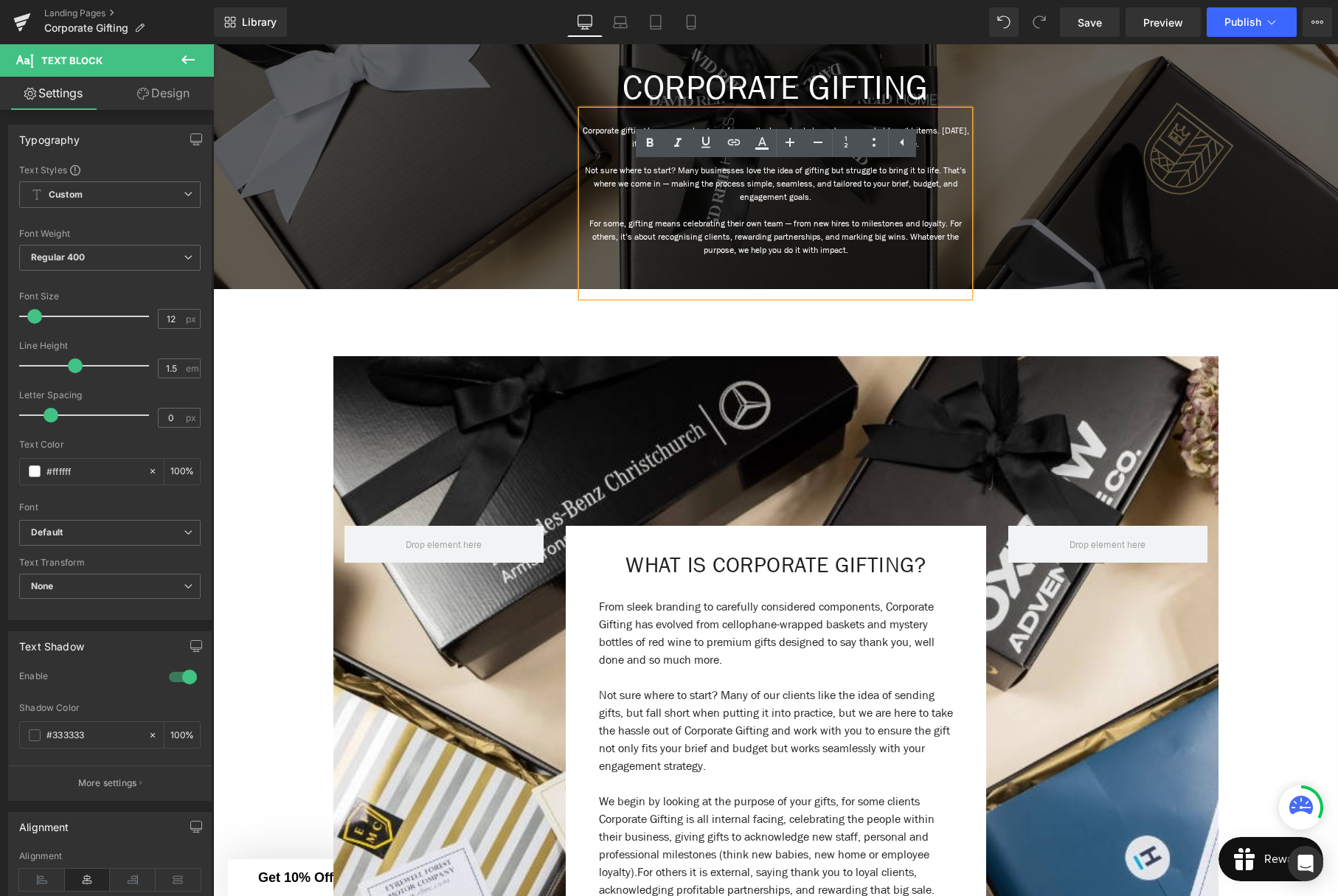
scroll to position [311, 0]
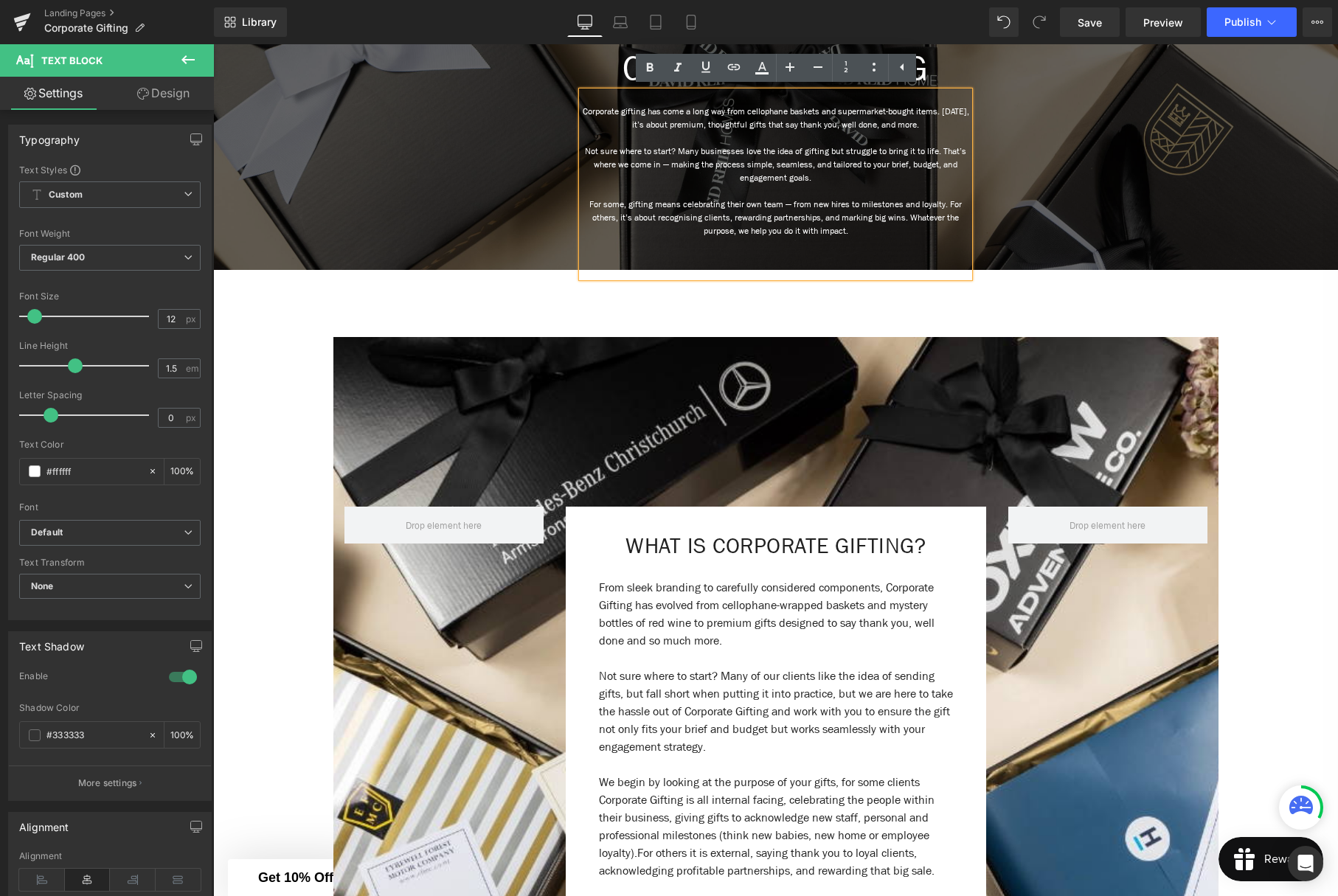
click at [1072, 468] on div "WHAT IS CORPORATE GIFTING? Heading From sleek branding to carefully considered …" at bounding box center [776, 708] width 885 height 742
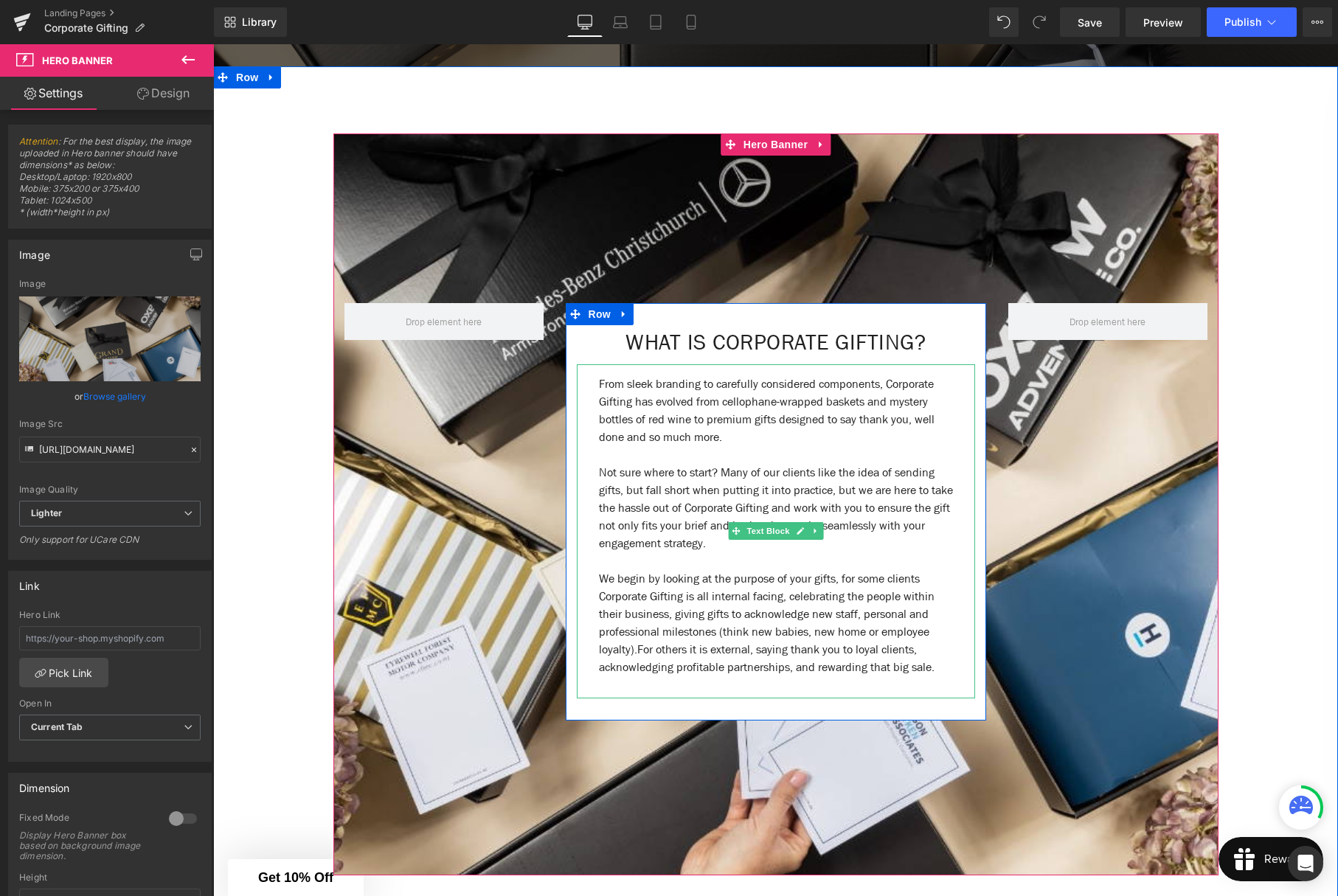
scroll to position [545, 0]
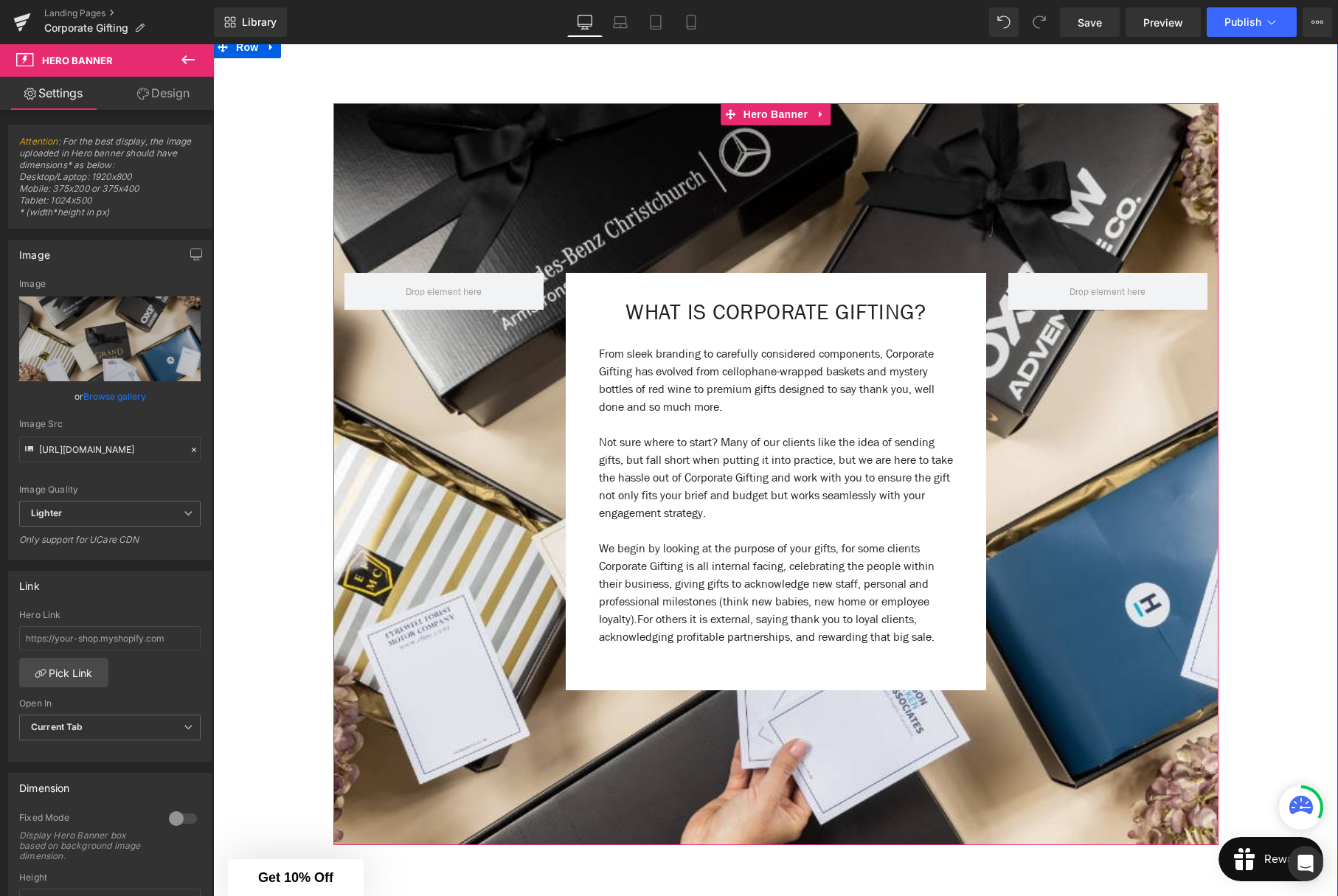
click at [530, 511] on div "WHAT IS CORPORATE GIFTING? Heading From sleek branding to carefully considered …" at bounding box center [776, 474] width 885 height 447
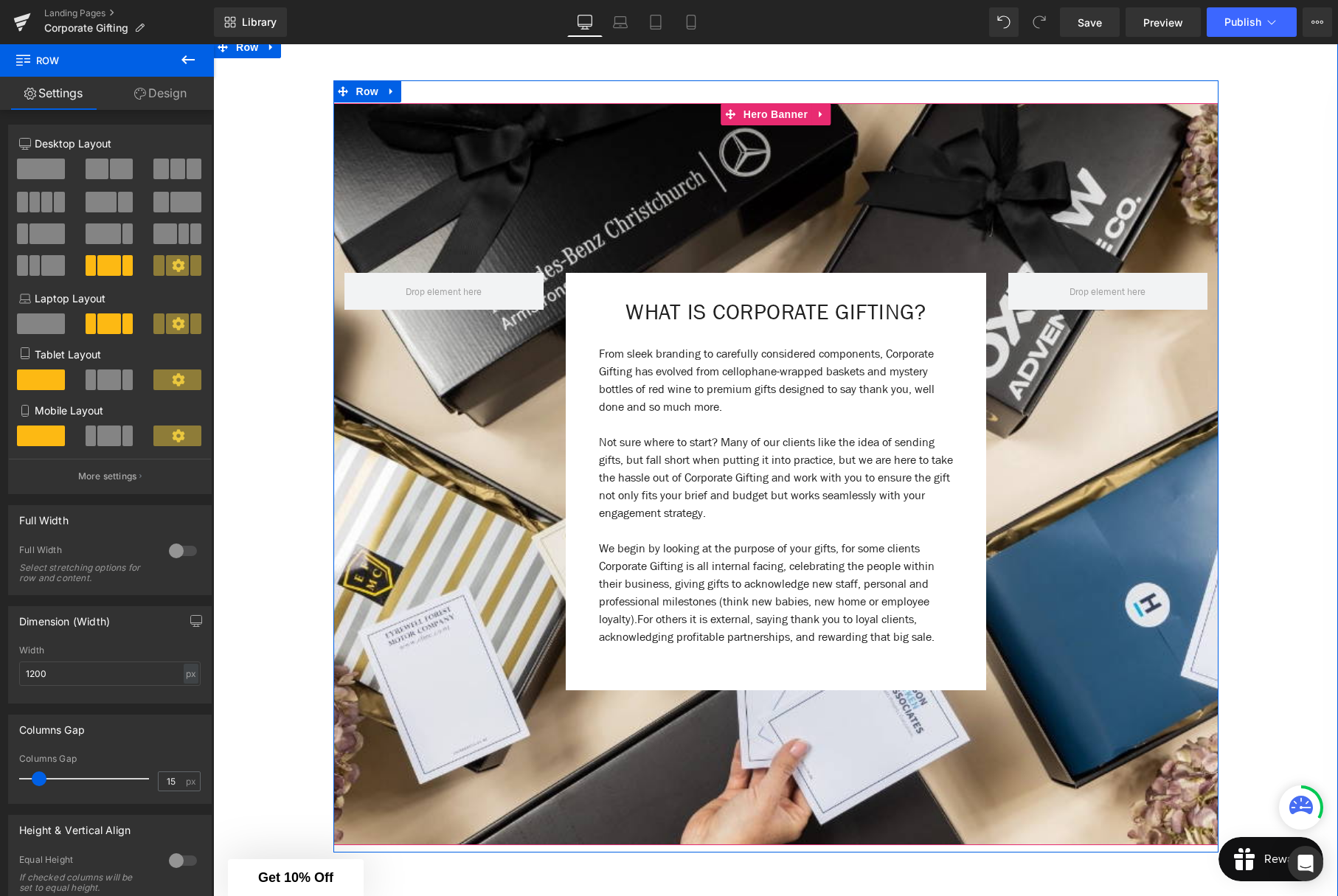
click at [819, 117] on icon at bounding box center [820, 114] width 10 height 11
click at [831, 114] on icon at bounding box center [830, 114] width 10 height 11
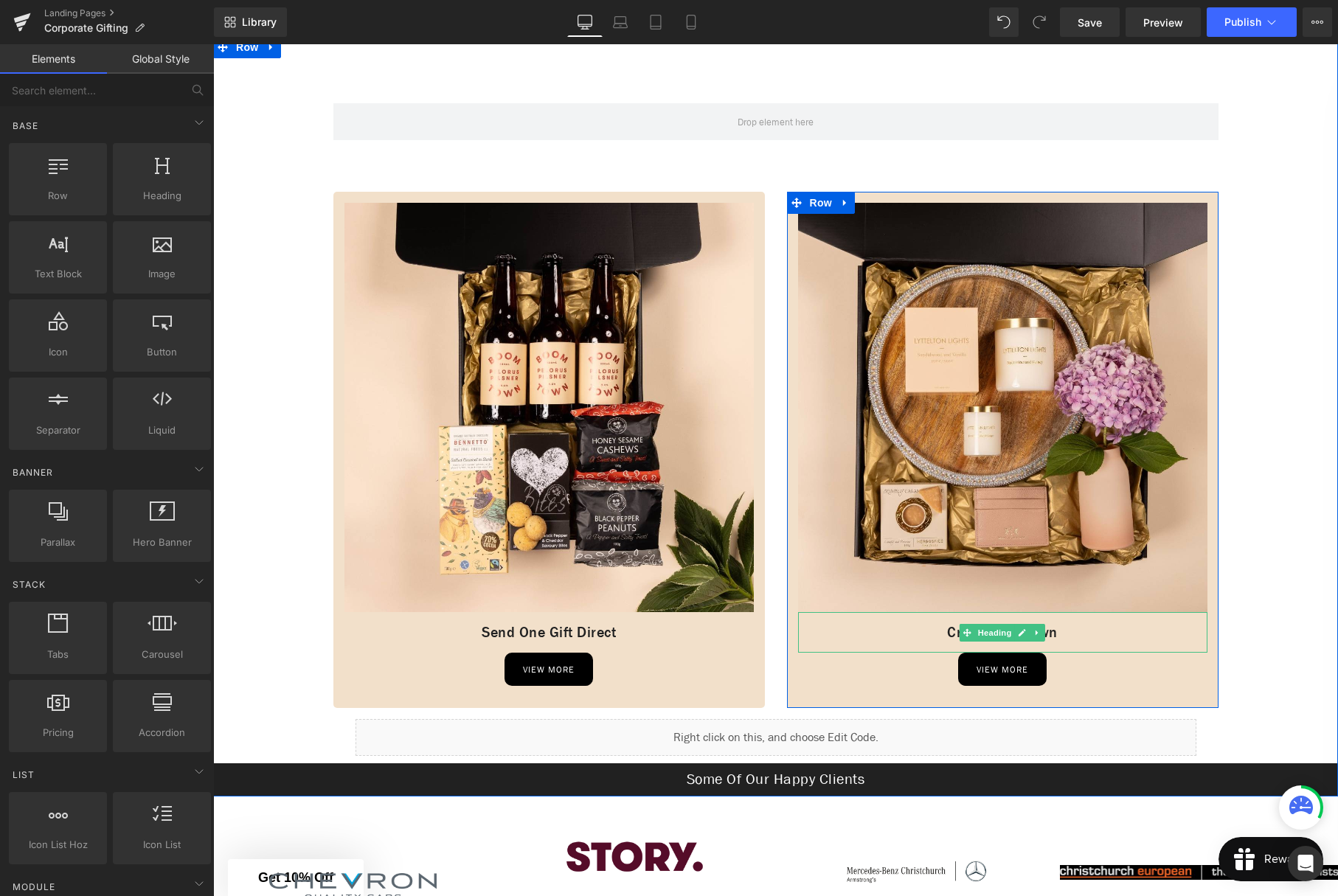
click at [1022, 635] on icon at bounding box center [1022, 633] width 8 height 9
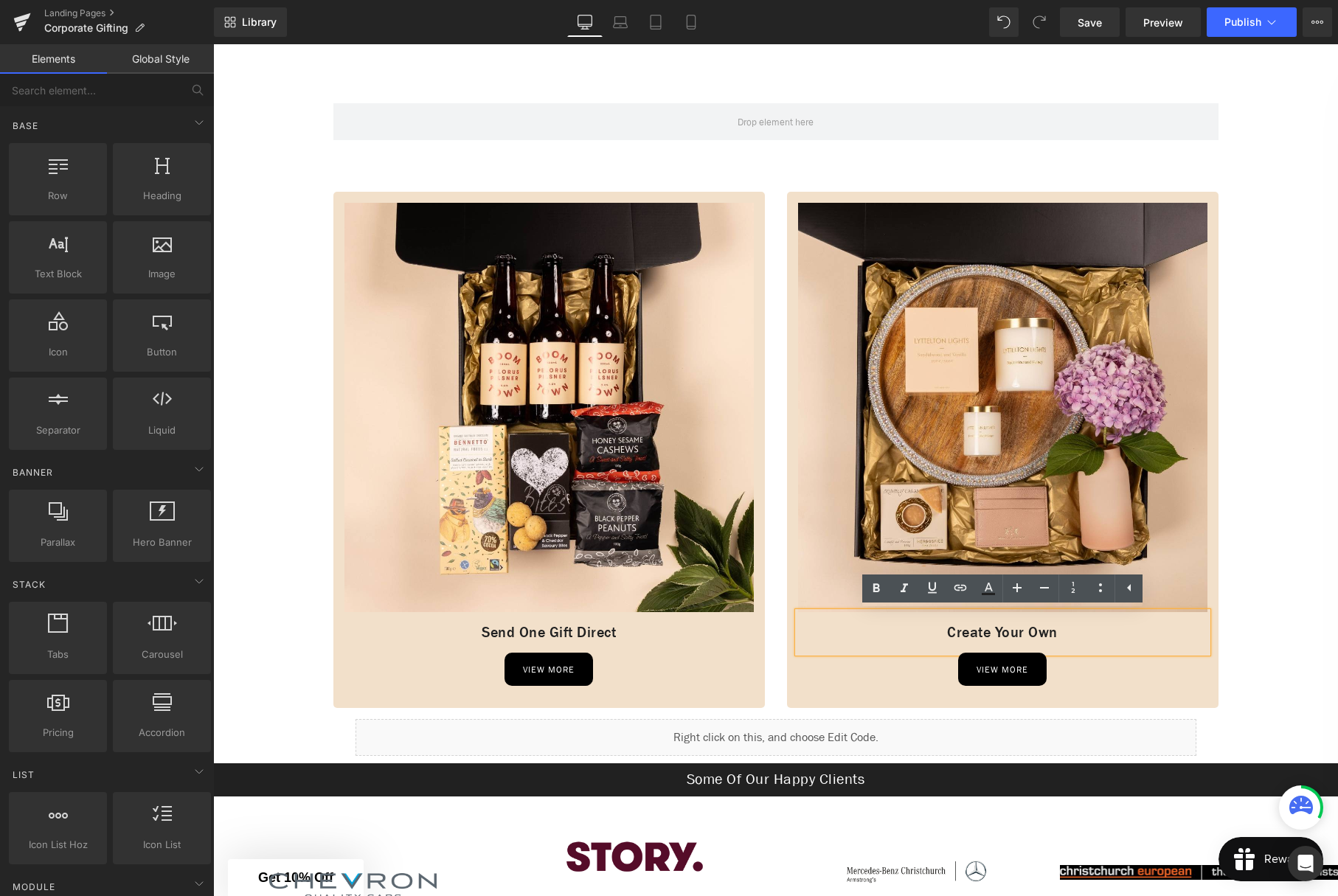
click at [1071, 635] on h1 "Create Your Own" at bounding box center [1002, 632] width 409 height 18
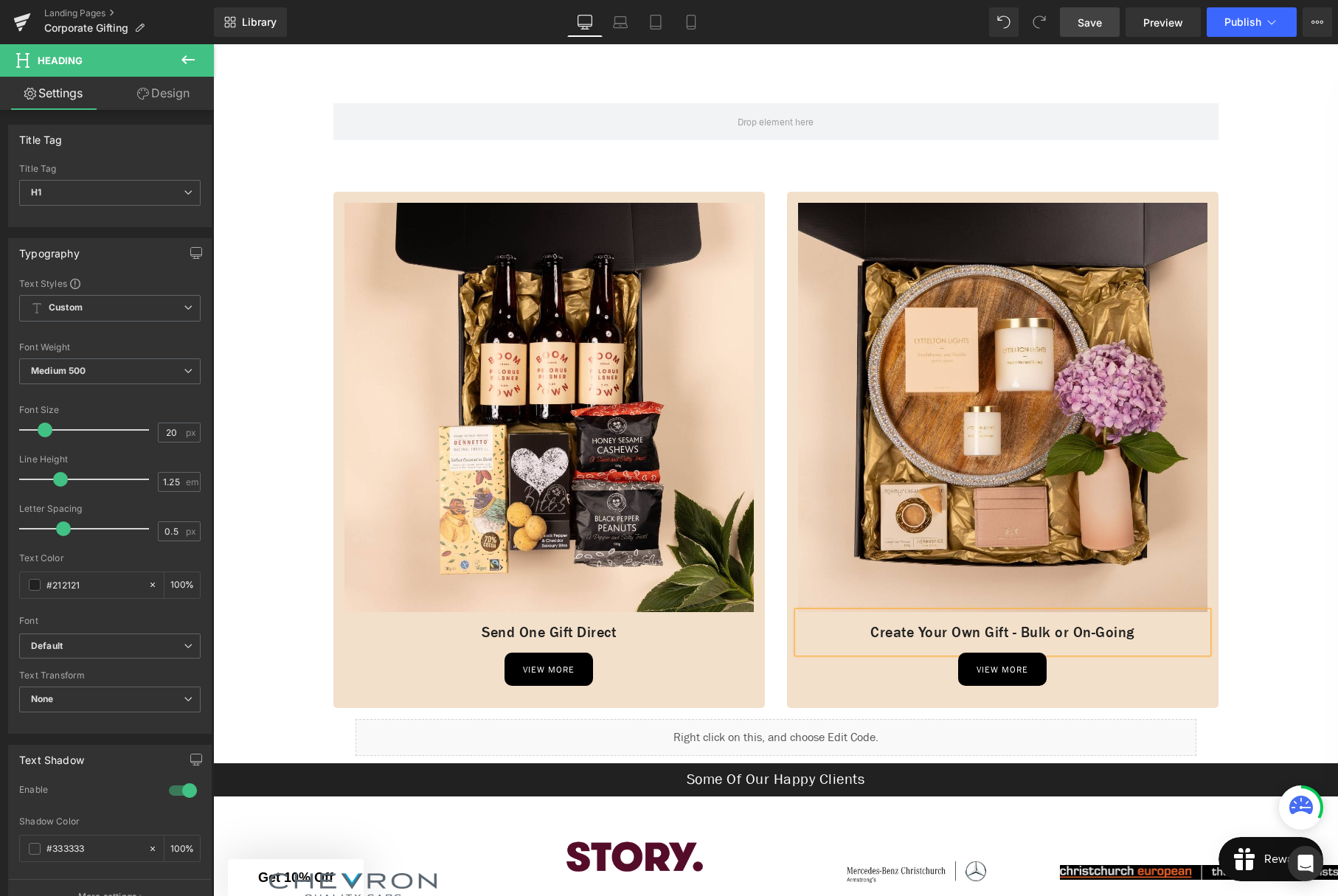
click at [1087, 26] on span "Save" at bounding box center [1090, 22] width 25 height 15
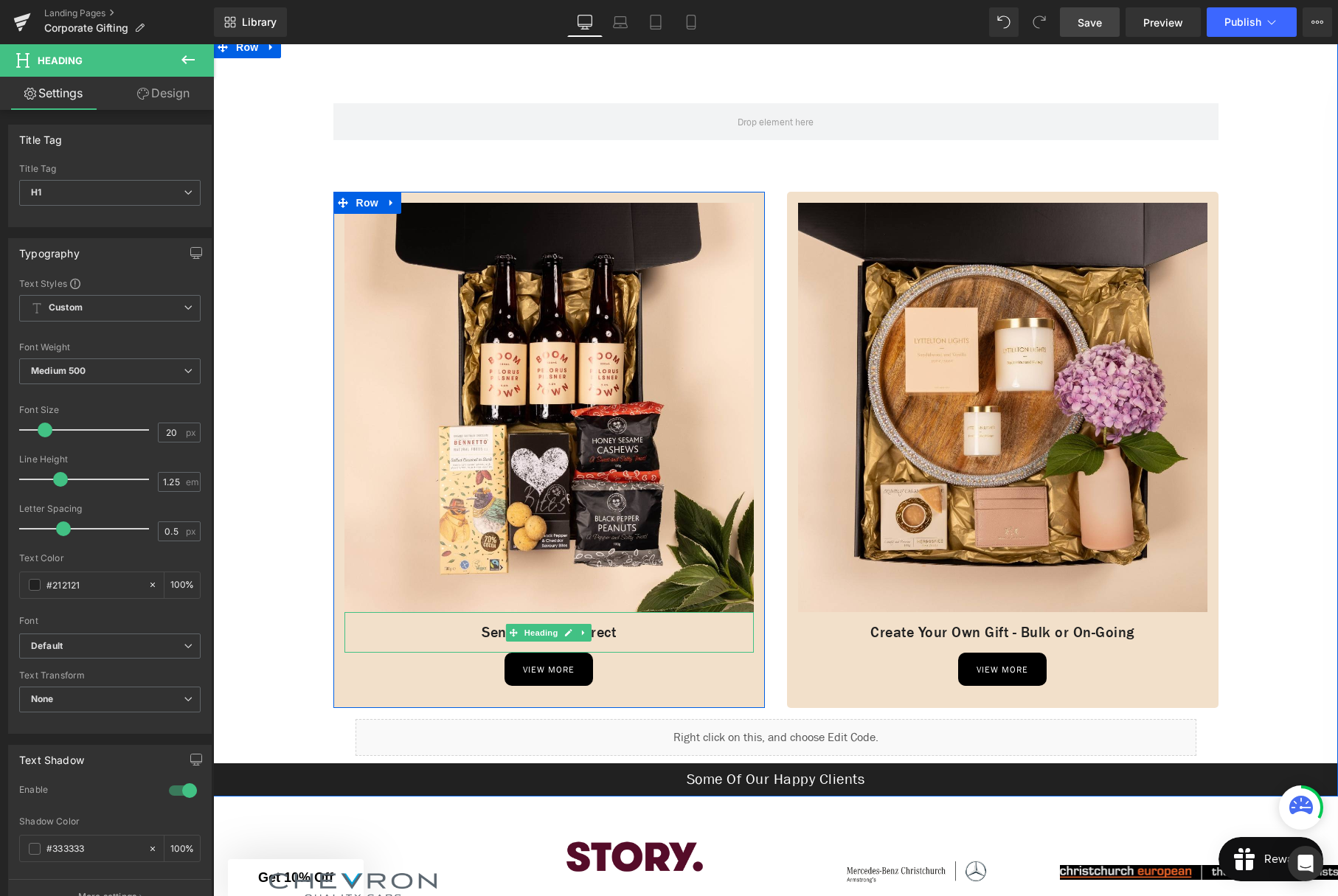
click at [621, 629] on h1 "Send One Gift Direct" at bounding box center [549, 632] width 409 height 18
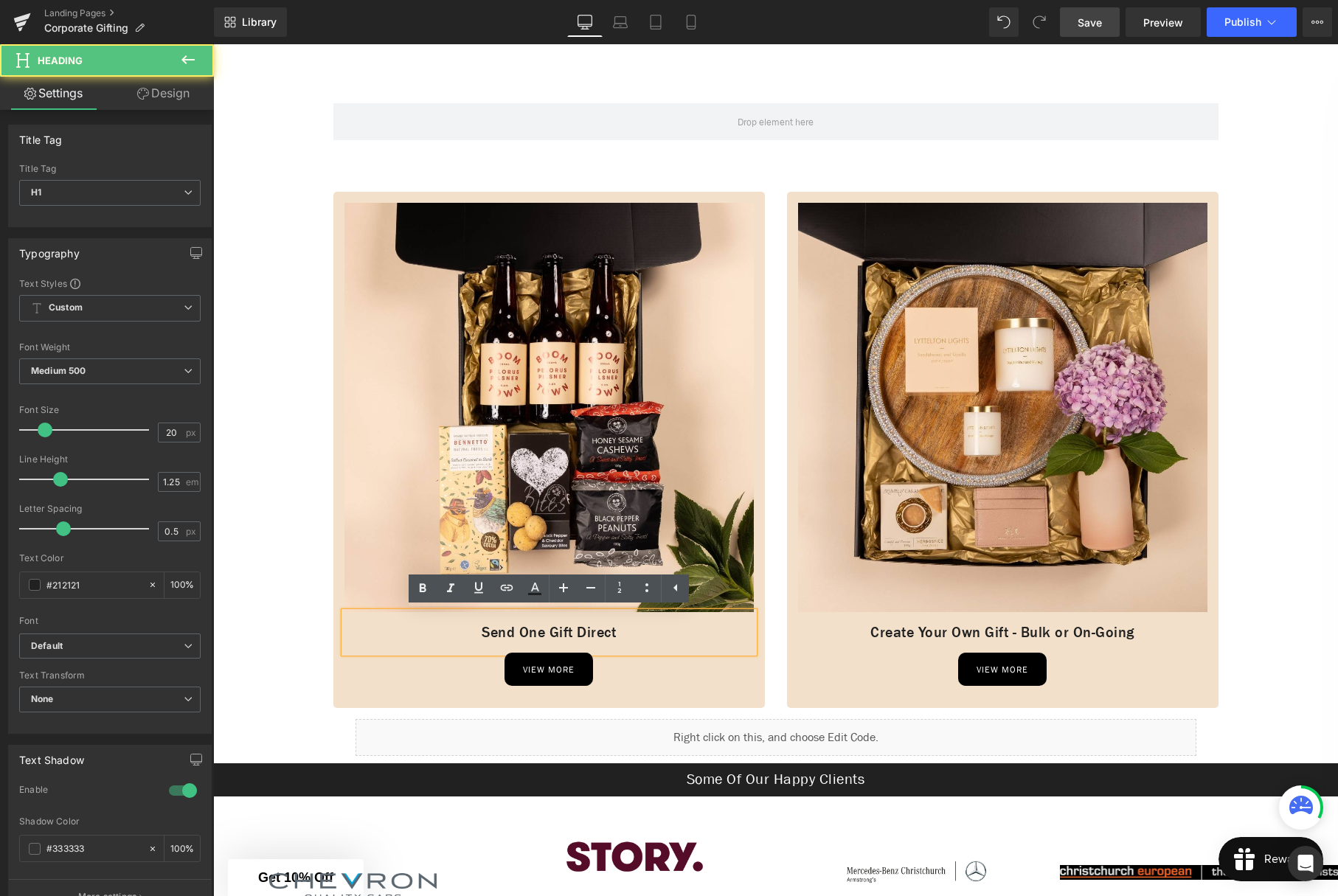
click at [517, 632] on h1 "Send One Gift Direct" at bounding box center [549, 632] width 409 height 18
click at [552, 633] on h1 "Send One Gift Direct" at bounding box center [549, 632] width 409 height 18
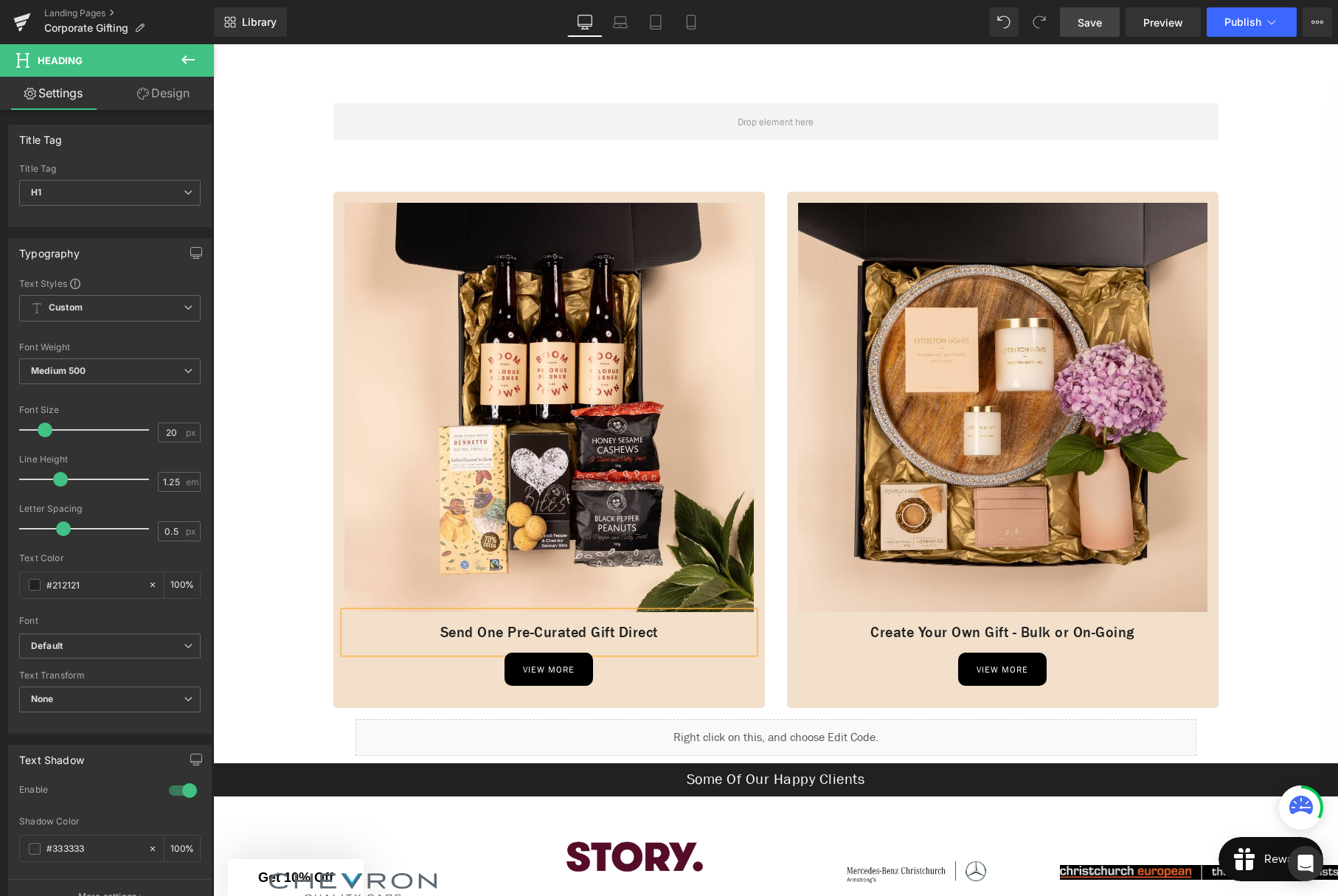
click at [1087, 21] on span "Save" at bounding box center [1090, 22] width 25 height 15
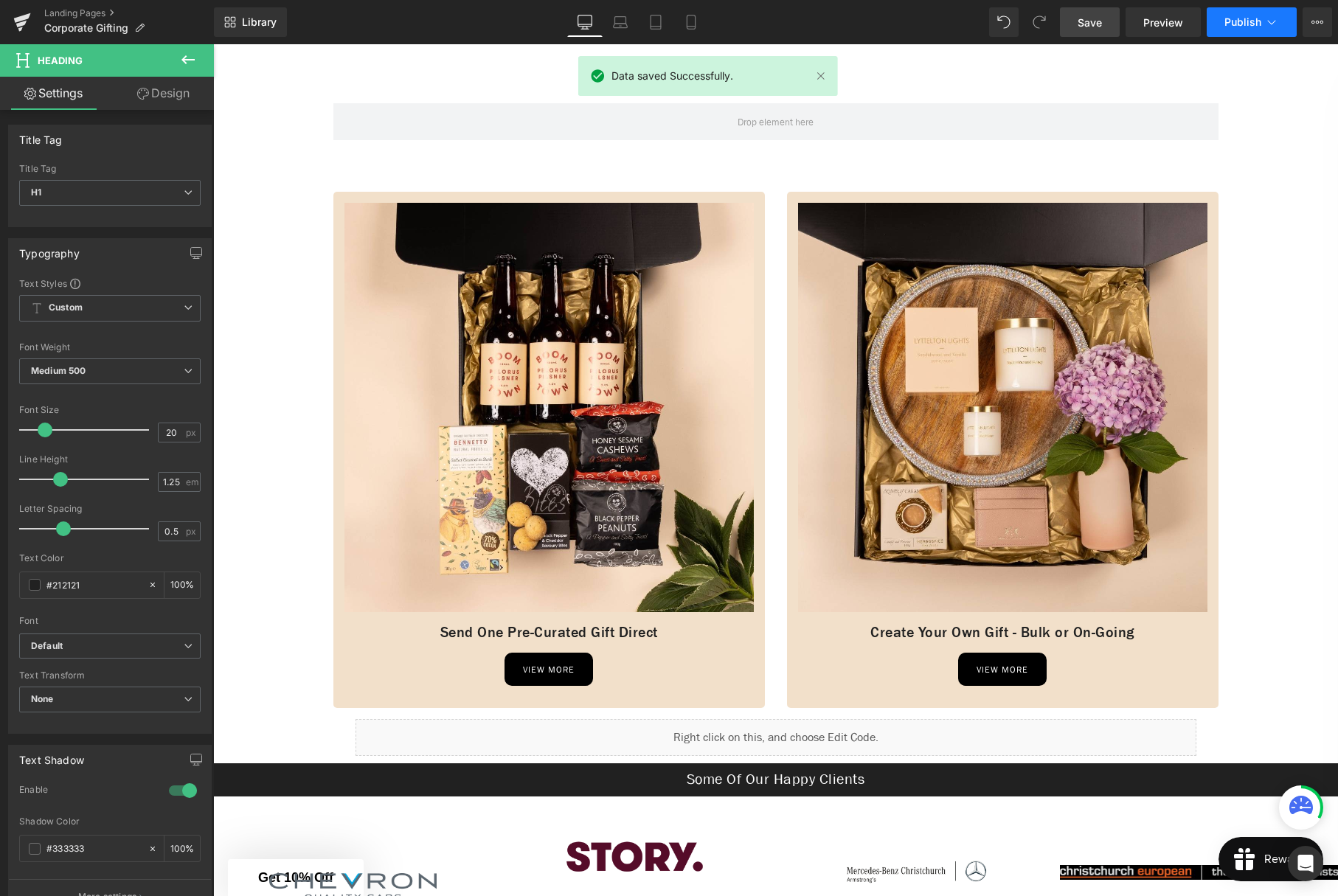
click at [1238, 25] on span "Publish" at bounding box center [1243, 21] width 37 height 11
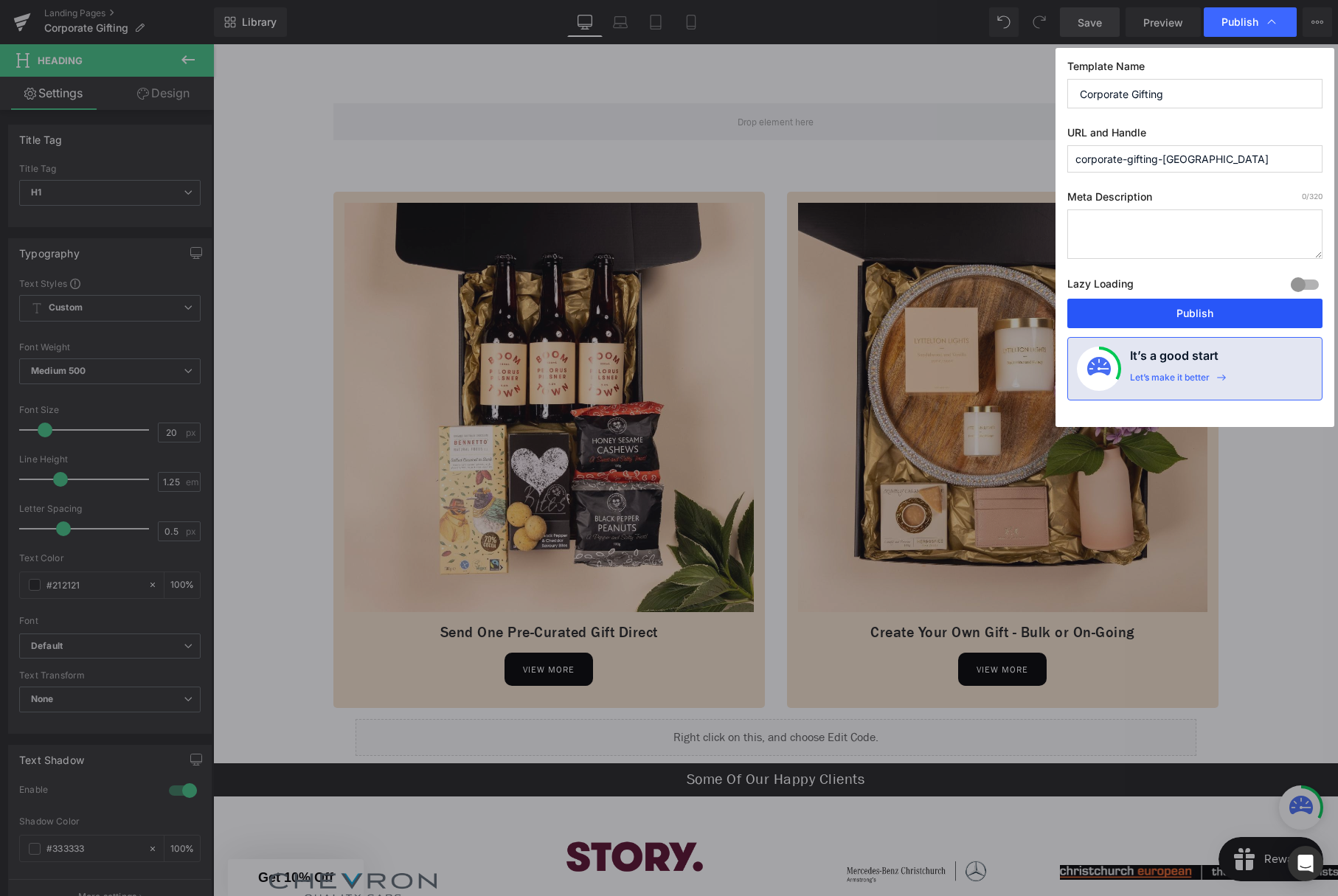
click at [1169, 311] on button "Publish" at bounding box center [1195, 313] width 255 height 29
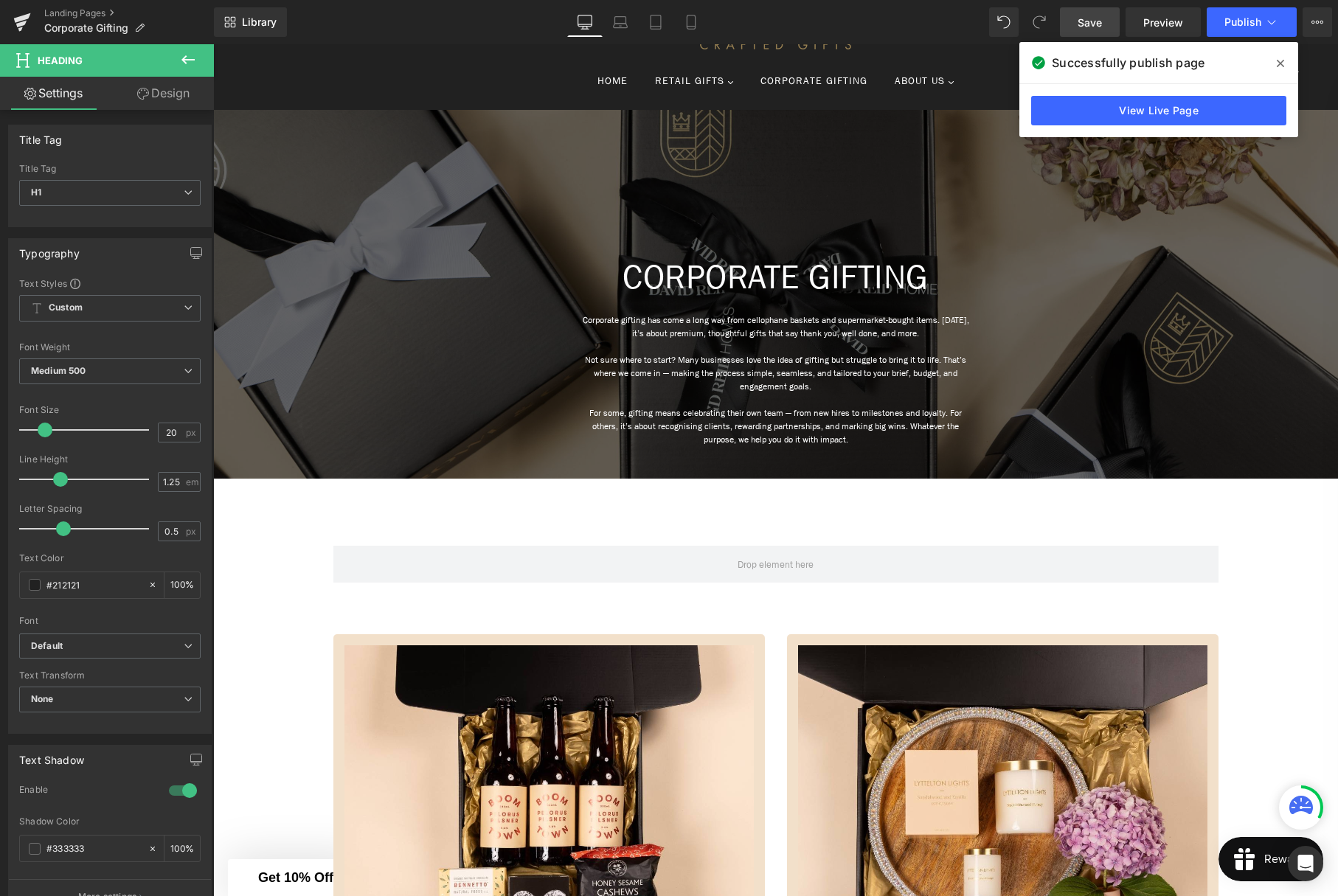
scroll to position [76, 0]
